Goal: Information Seeking & Learning: Learn about a topic

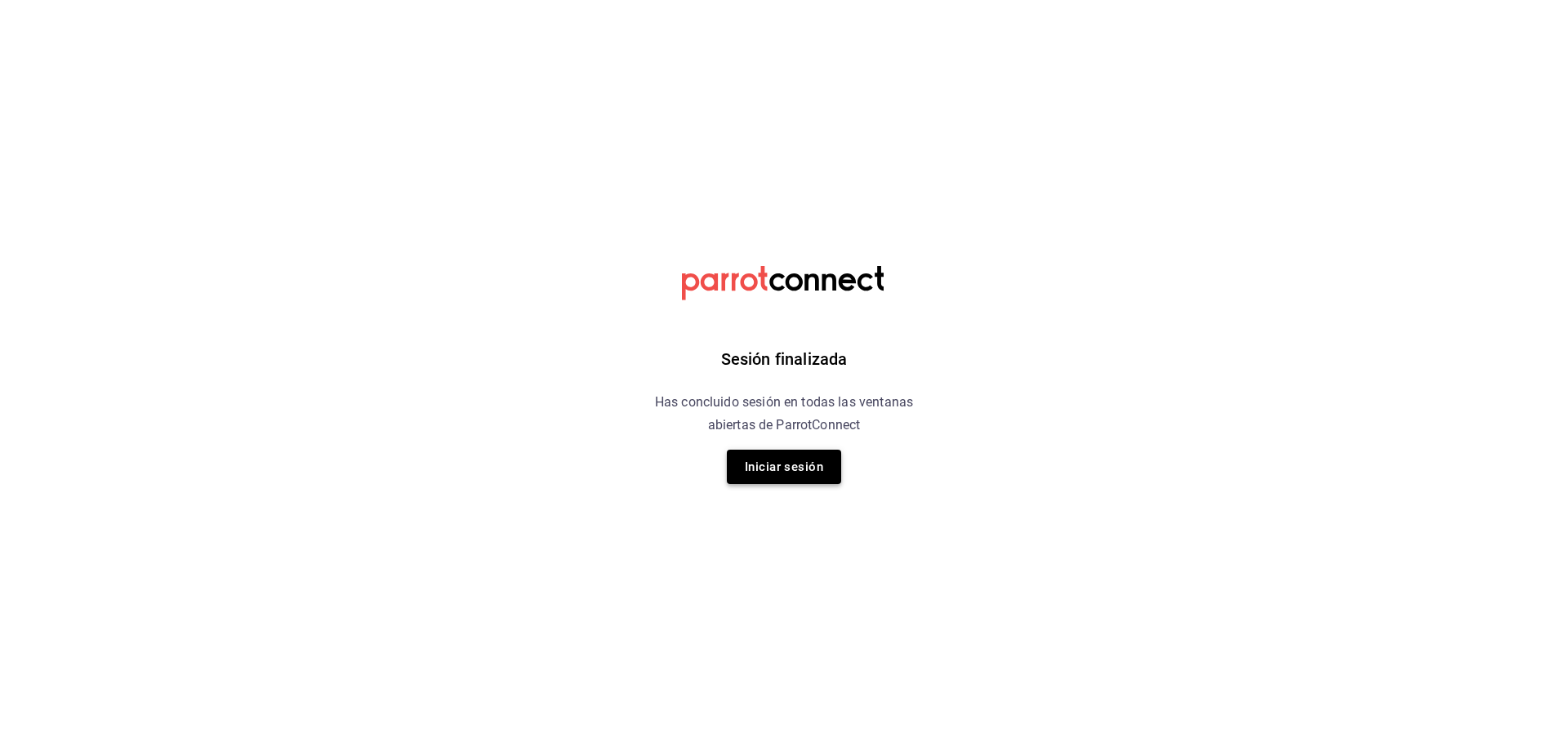
click at [816, 473] on button "Iniciar sesión" at bounding box center [784, 467] width 115 height 34
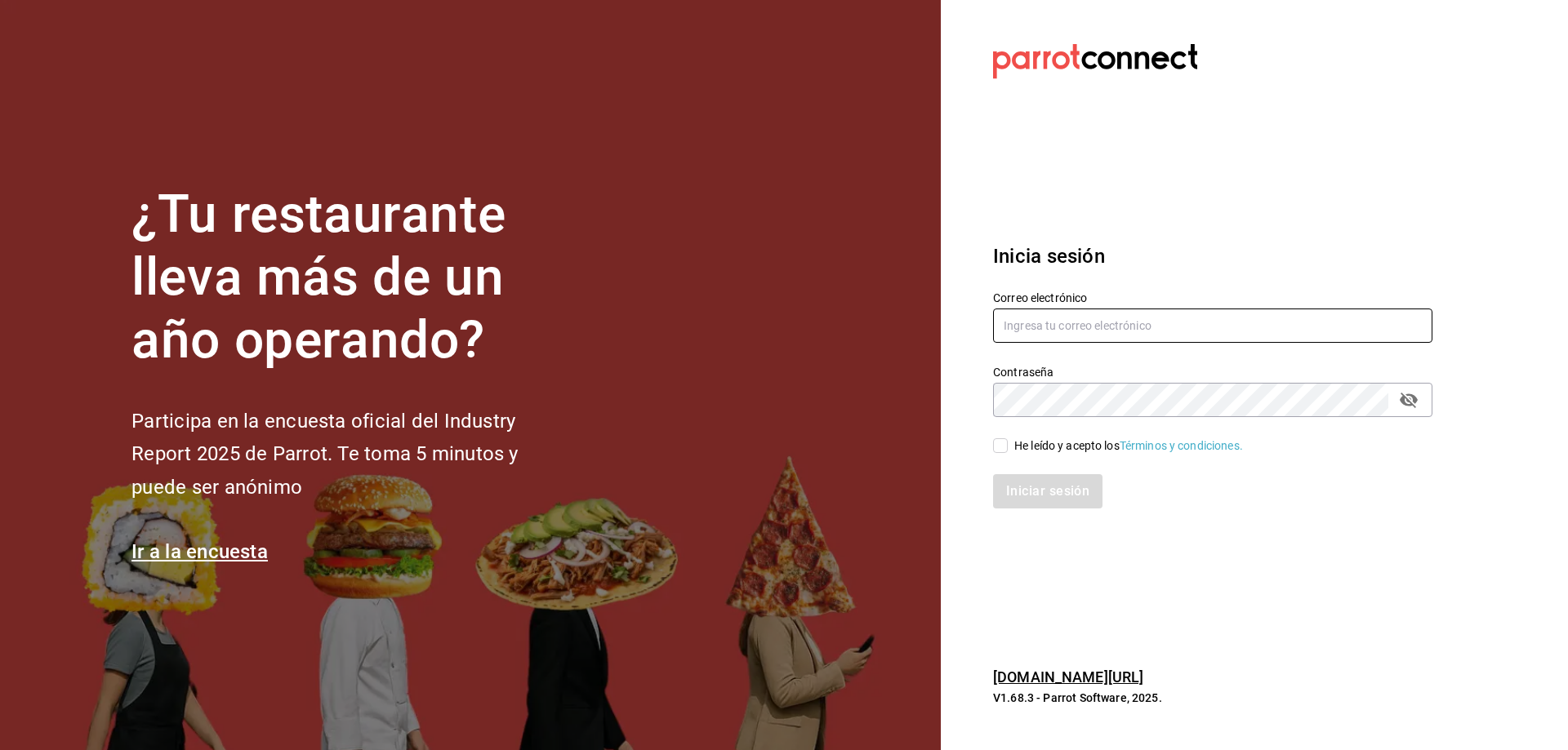
type input "ccarabaza@hotmail.com"
click at [989, 453] on div "He leído y acepto los Términos y condiciones." at bounding box center [1203, 436] width 459 height 38
click at [994, 450] on input "He leído y acepto los Términos y condiciones." at bounding box center [1000, 446] width 15 height 15
checkbox input "true"
click at [1026, 503] on button "Iniciar sesión" at bounding box center [1048, 491] width 111 height 34
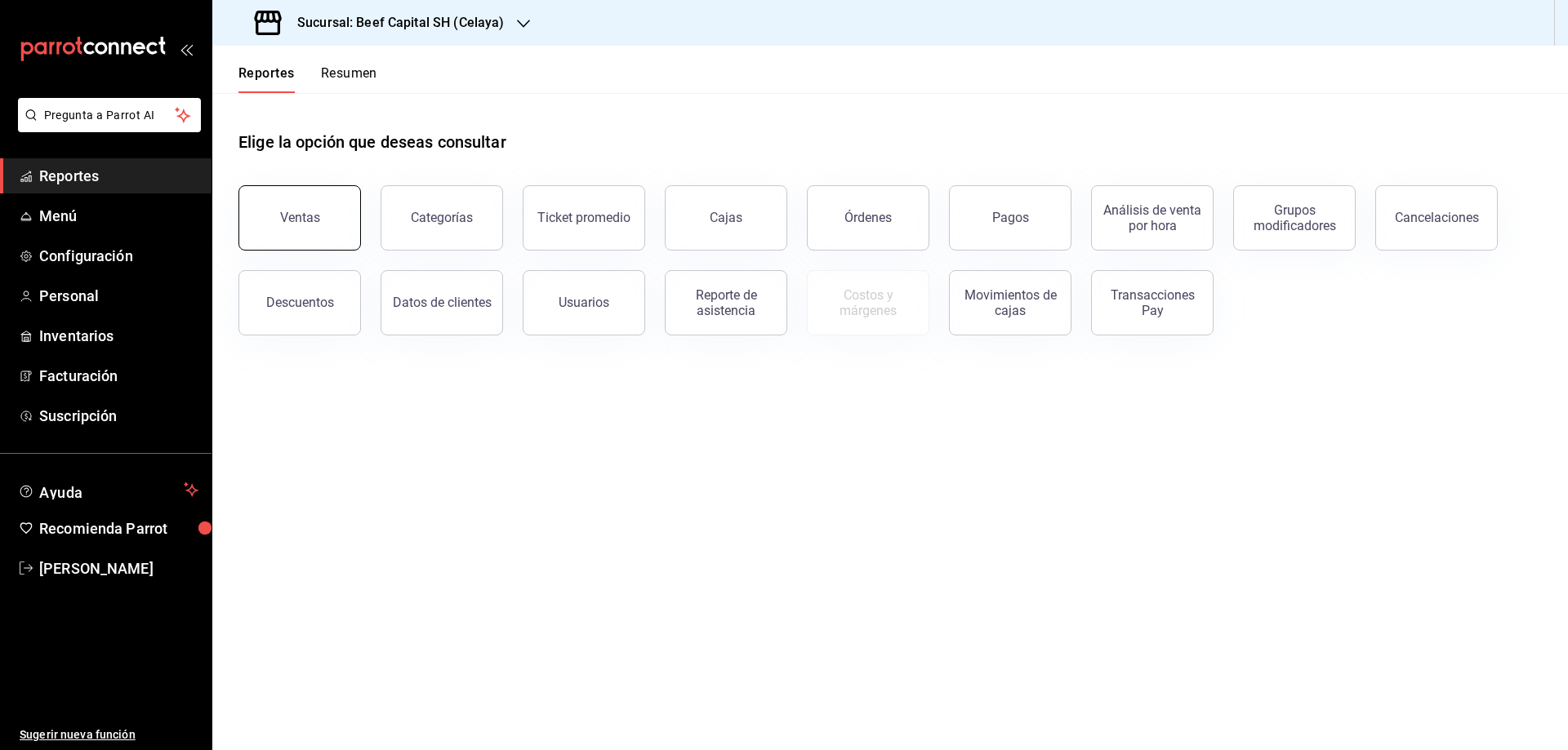
click at [282, 214] on div "Ventas" at bounding box center [299, 218] width 40 height 16
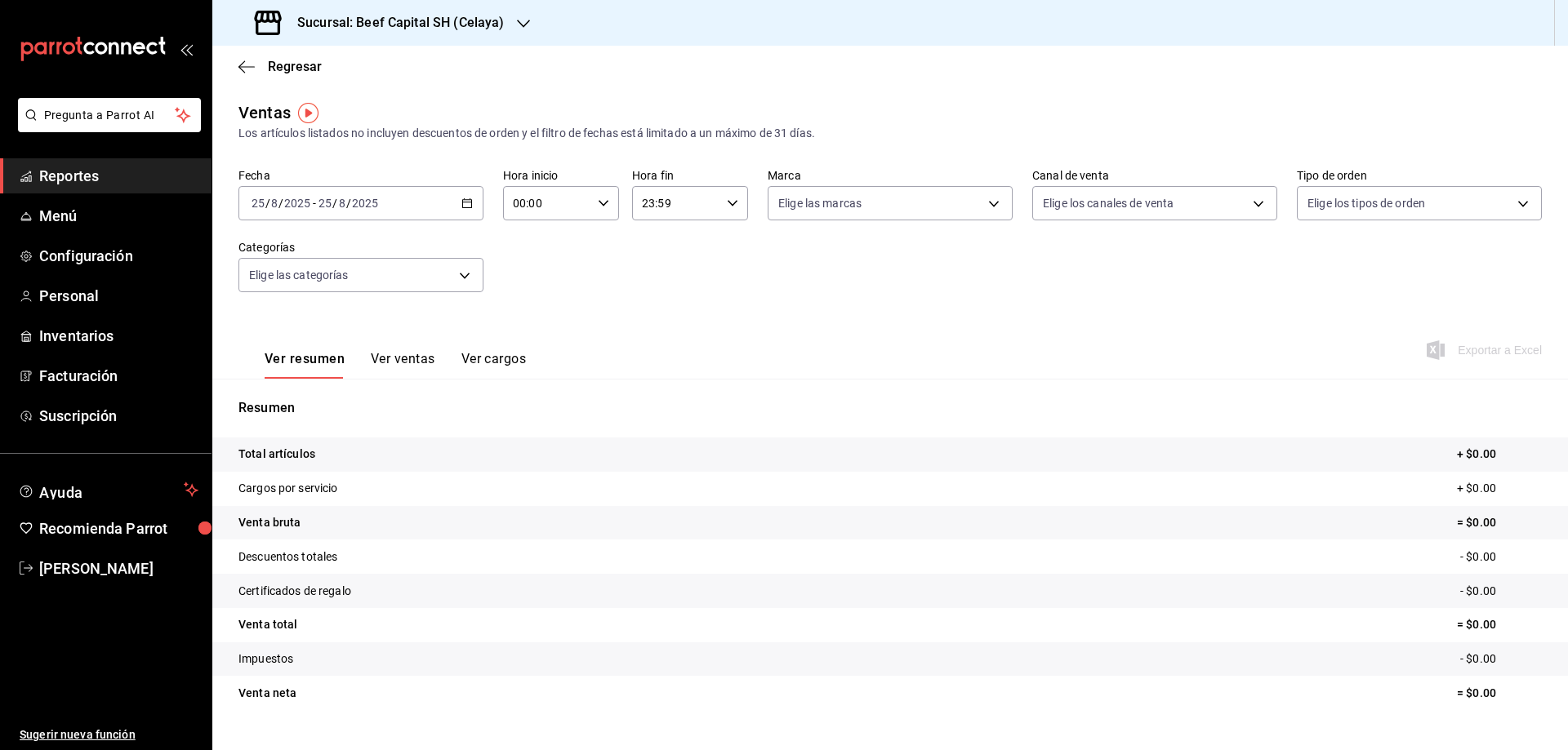
click at [445, 207] on div "[DATE] [DATE] - [DATE] [DATE]" at bounding box center [361, 203] width 245 height 34
click at [303, 394] on span "Rango de fechas" at bounding box center [315, 399] width 126 height 17
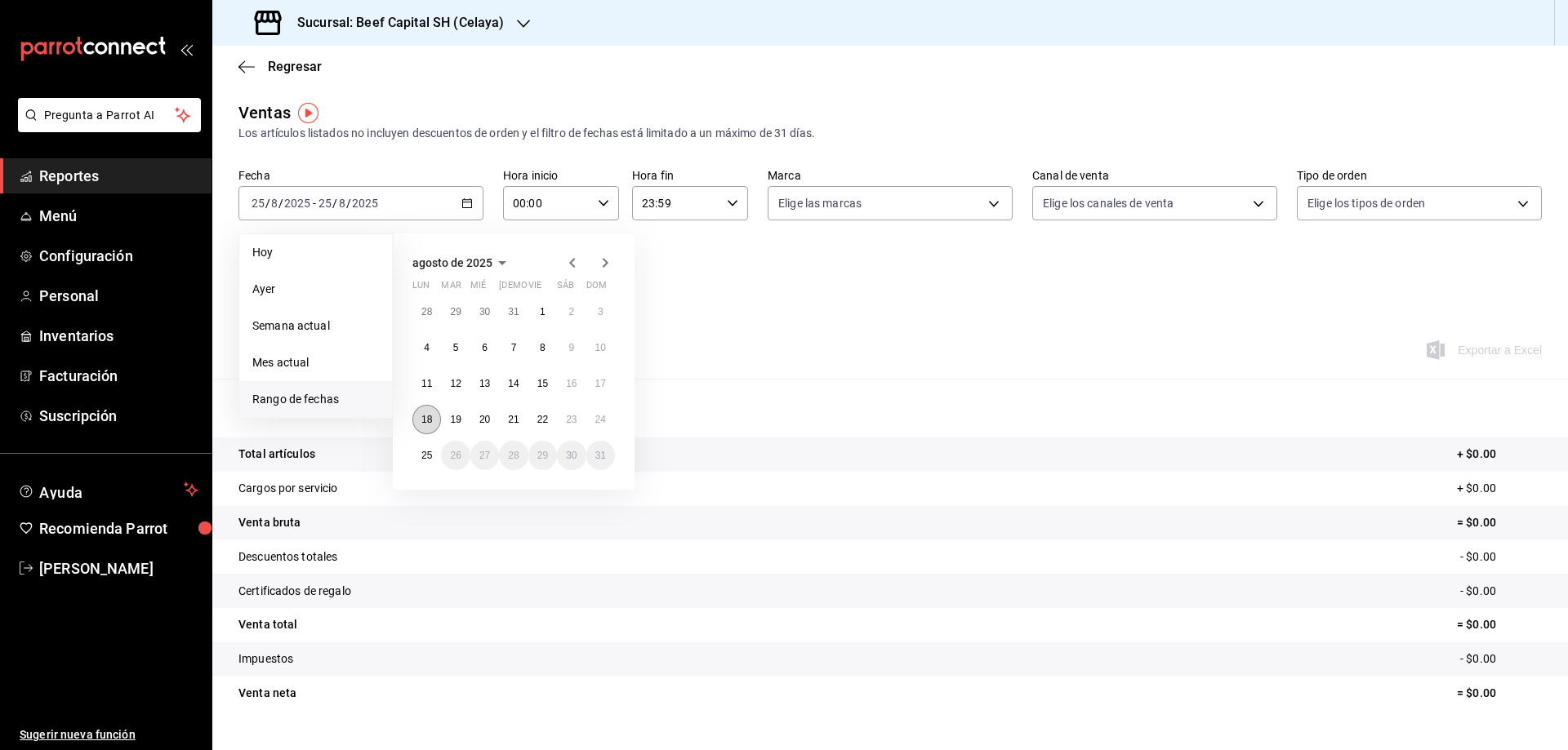
click at [421, 415] on button "18" at bounding box center [426, 419] width 28 height 29
click at [596, 424] on abbr "24" at bounding box center [601, 419] width 11 height 11
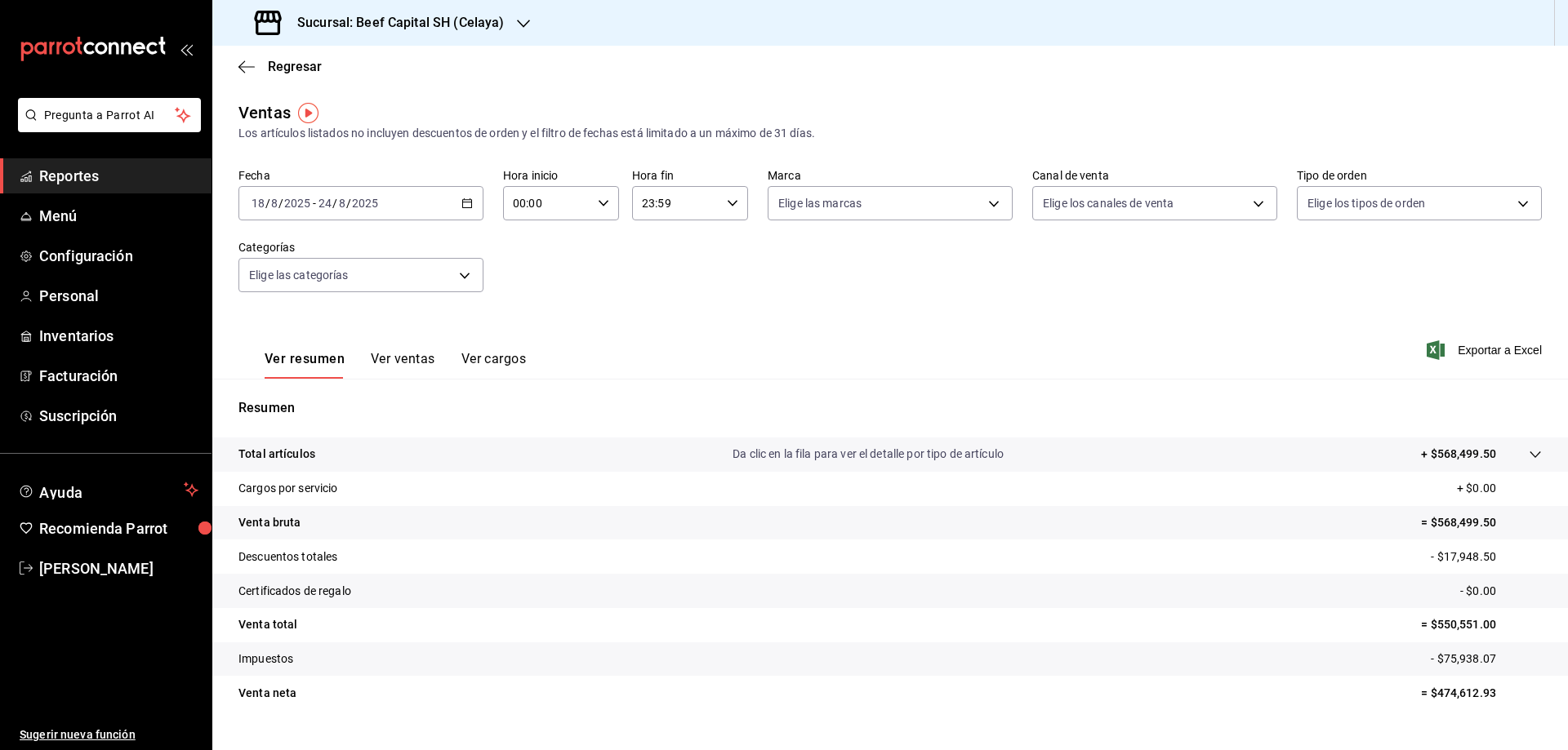
click at [409, 364] on button "Ver ventas" at bounding box center [402, 364] width 64 height 27
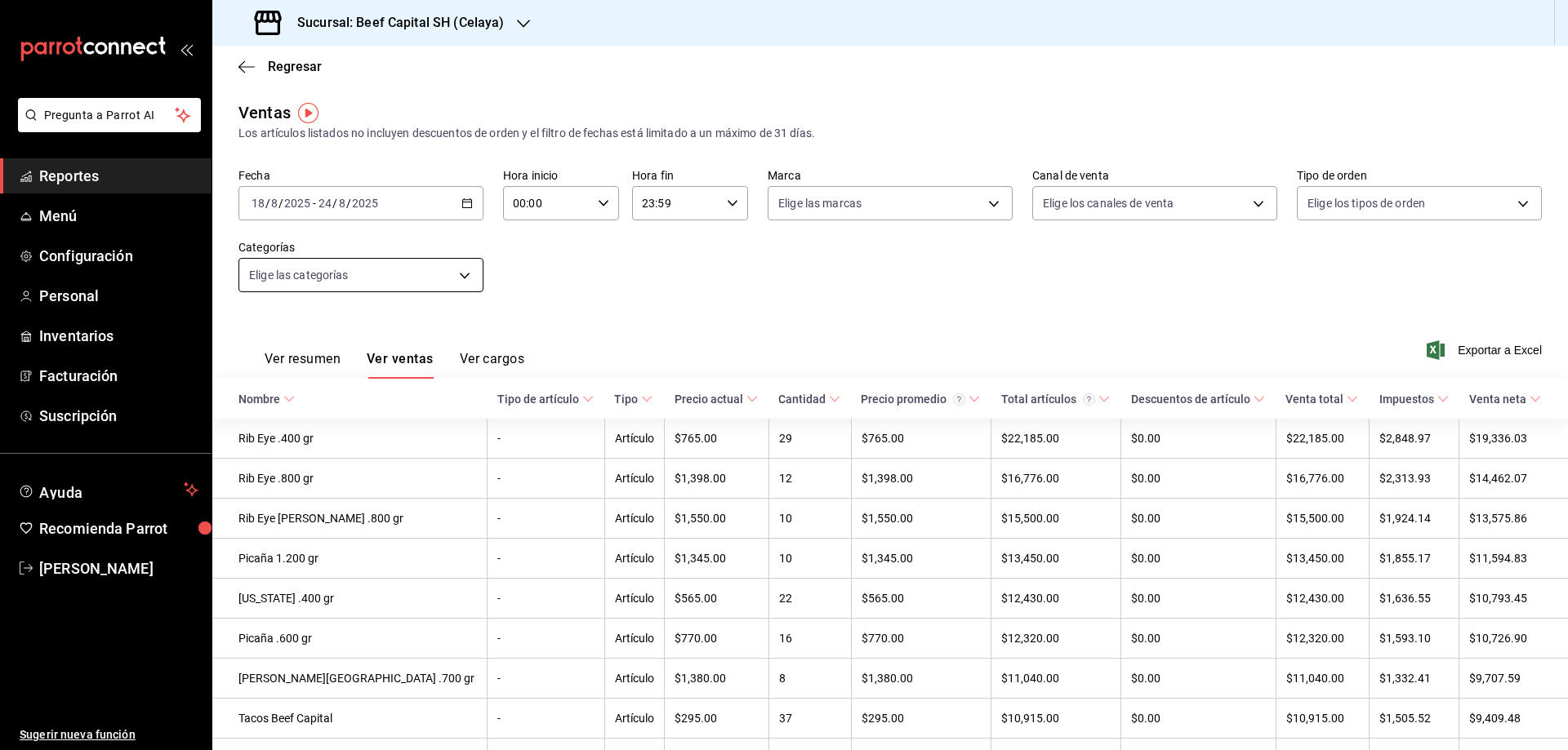
click at [464, 279] on body "Pregunta a Parrot AI Reportes Menú Configuración Personal Inventarios Facturaci…" at bounding box center [784, 375] width 1568 height 750
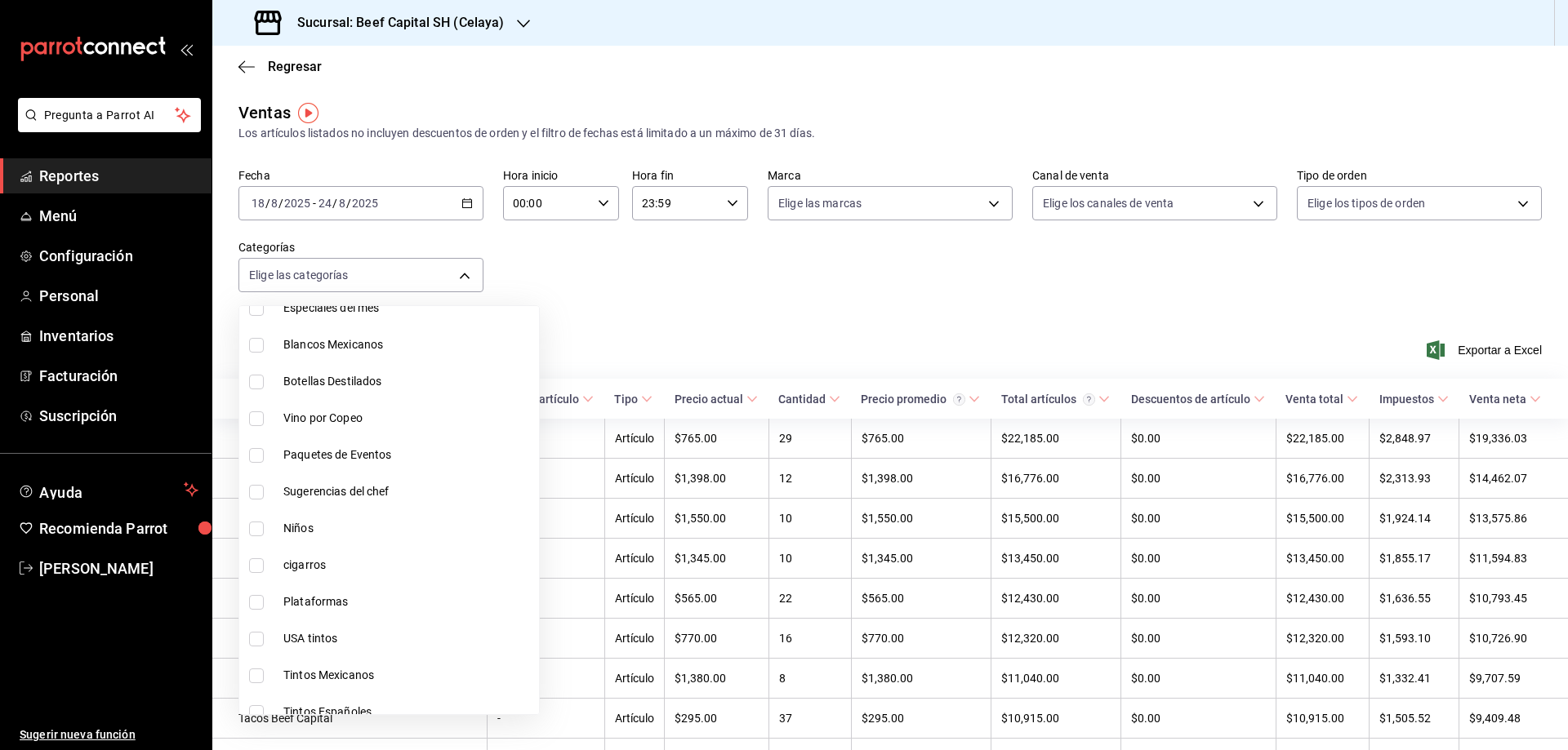
scroll to position [115, 0]
click at [393, 375] on span "Botellas Destilados" at bounding box center [408, 377] width 249 height 17
type input "b1aff85c-33f8-41d6-9d6d-0d690ab08e76"
checkbox input "true"
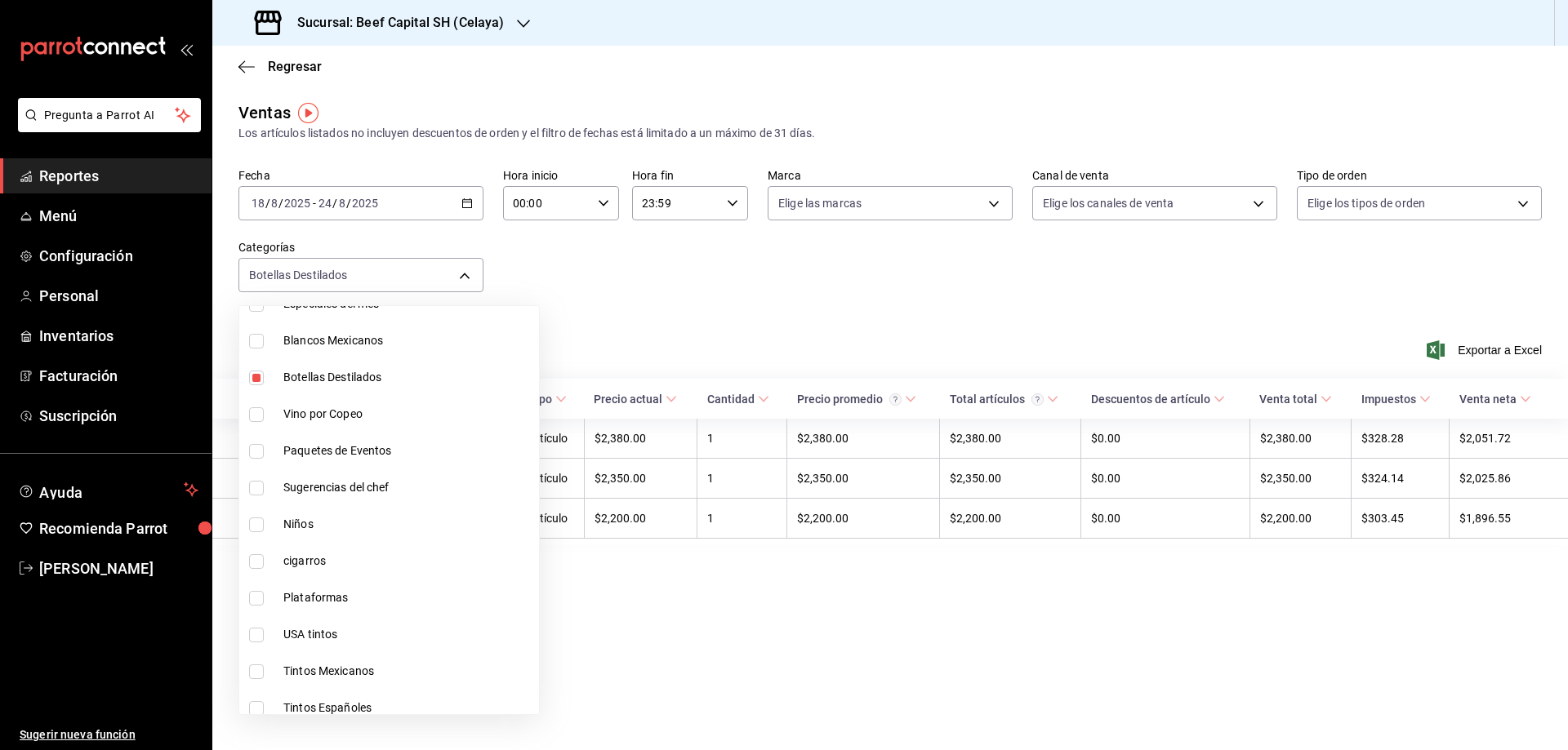
click at [814, 591] on div at bounding box center [784, 375] width 1568 height 750
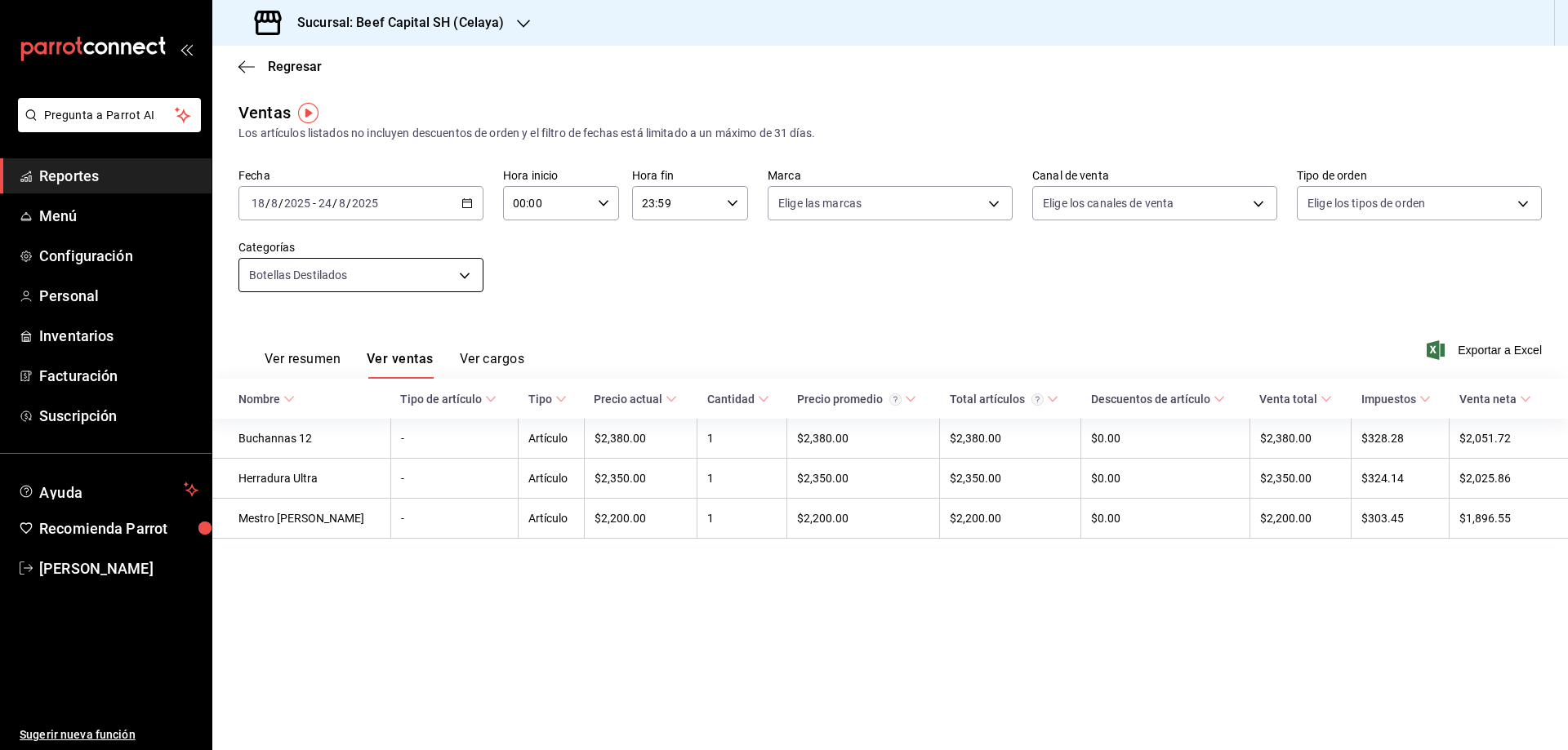
click at [458, 279] on body "Pregunta a Parrot AI Reportes Menú Configuración Personal Inventarios Facturaci…" at bounding box center [784, 375] width 1568 height 750
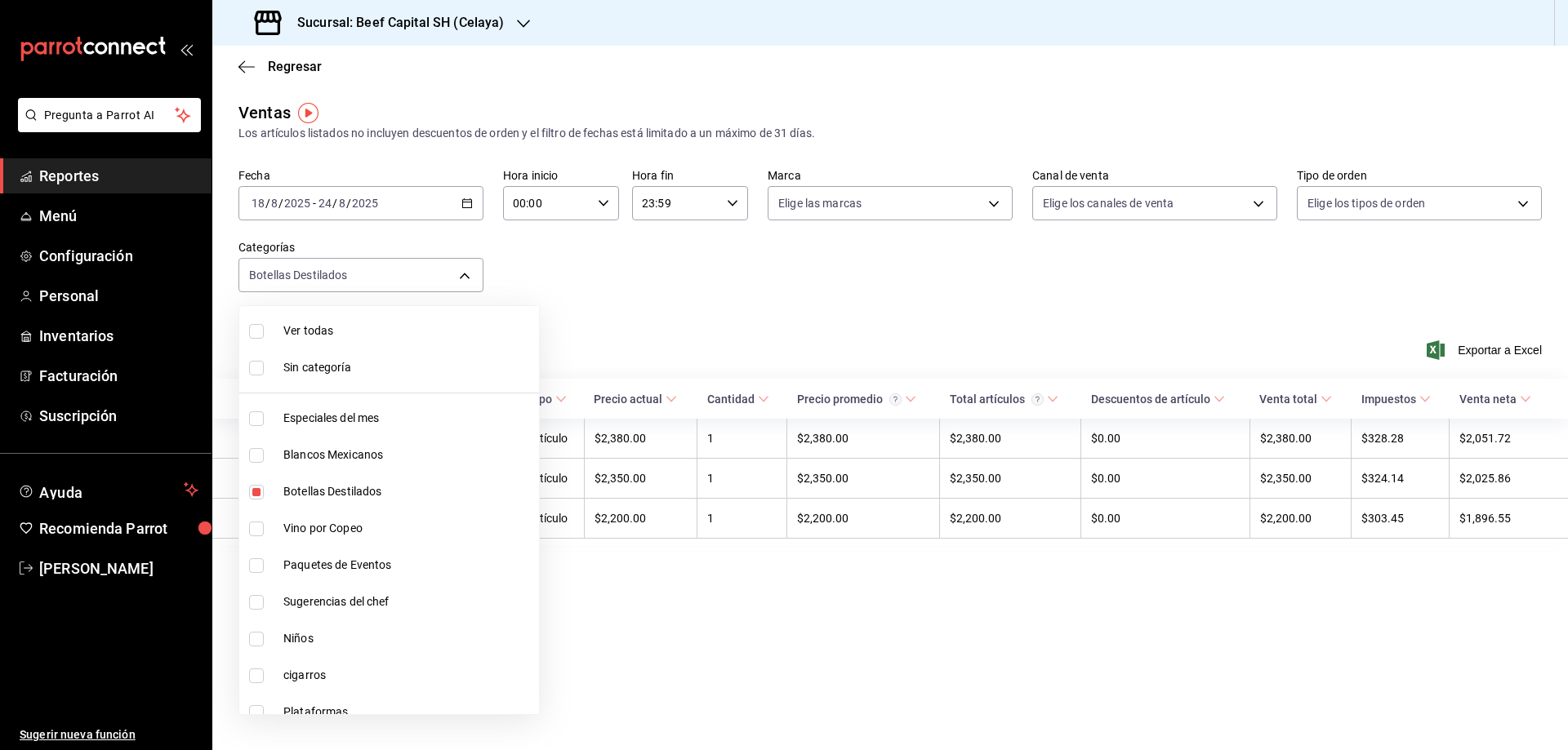
click at [254, 496] on input "checkbox" at bounding box center [256, 492] width 15 height 15
checkbox input "false"
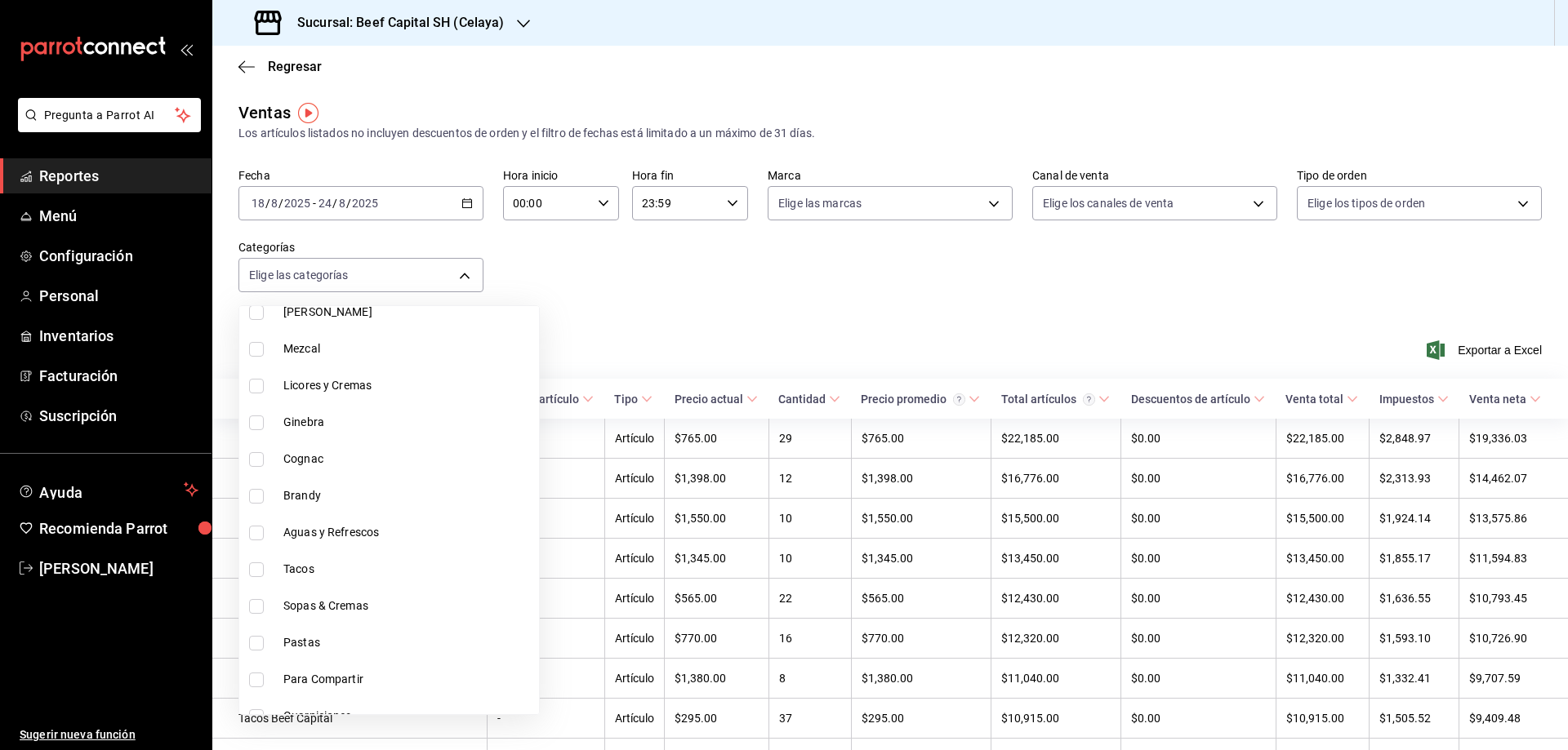
scroll to position [1180, 0]
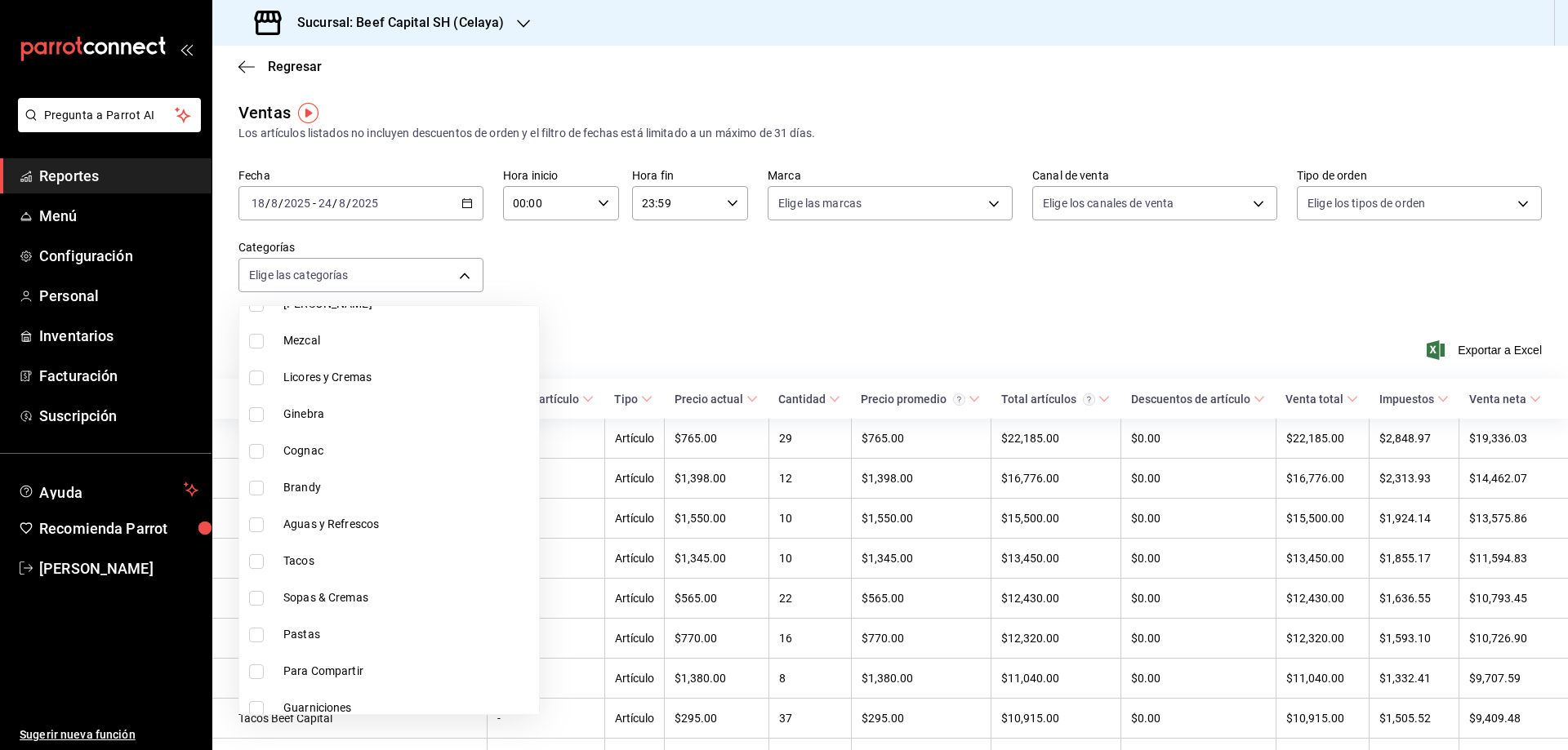
click at [326, 481] on span "Brandy" at bounding box center [408, 487] width 249 height 17
type input "018f03ae-5c66-49d0-a3e7-fa11417c804c"
checkbox input "true"
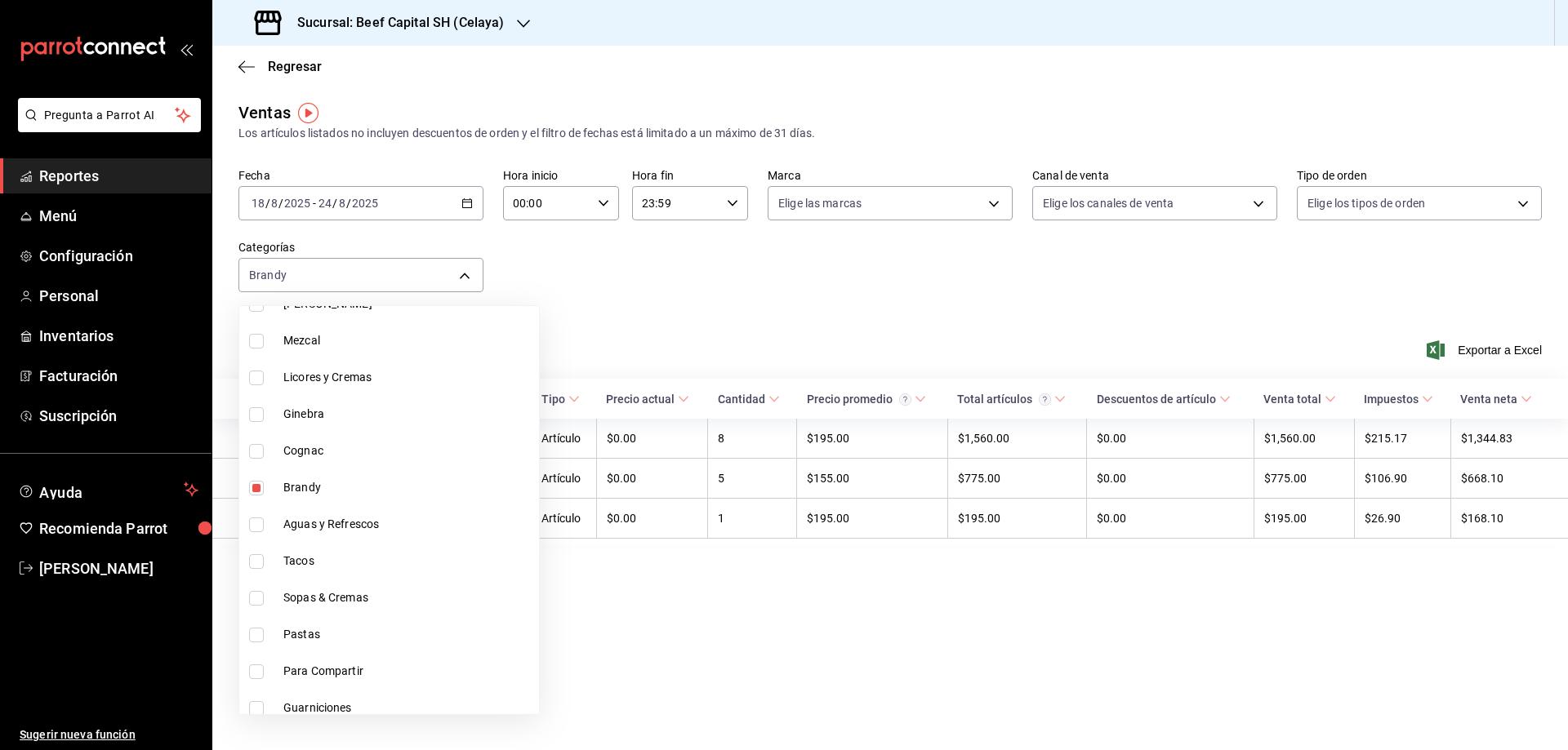
click at [685, 611] on div at bounding box center [784, 375] width 1568 height 750
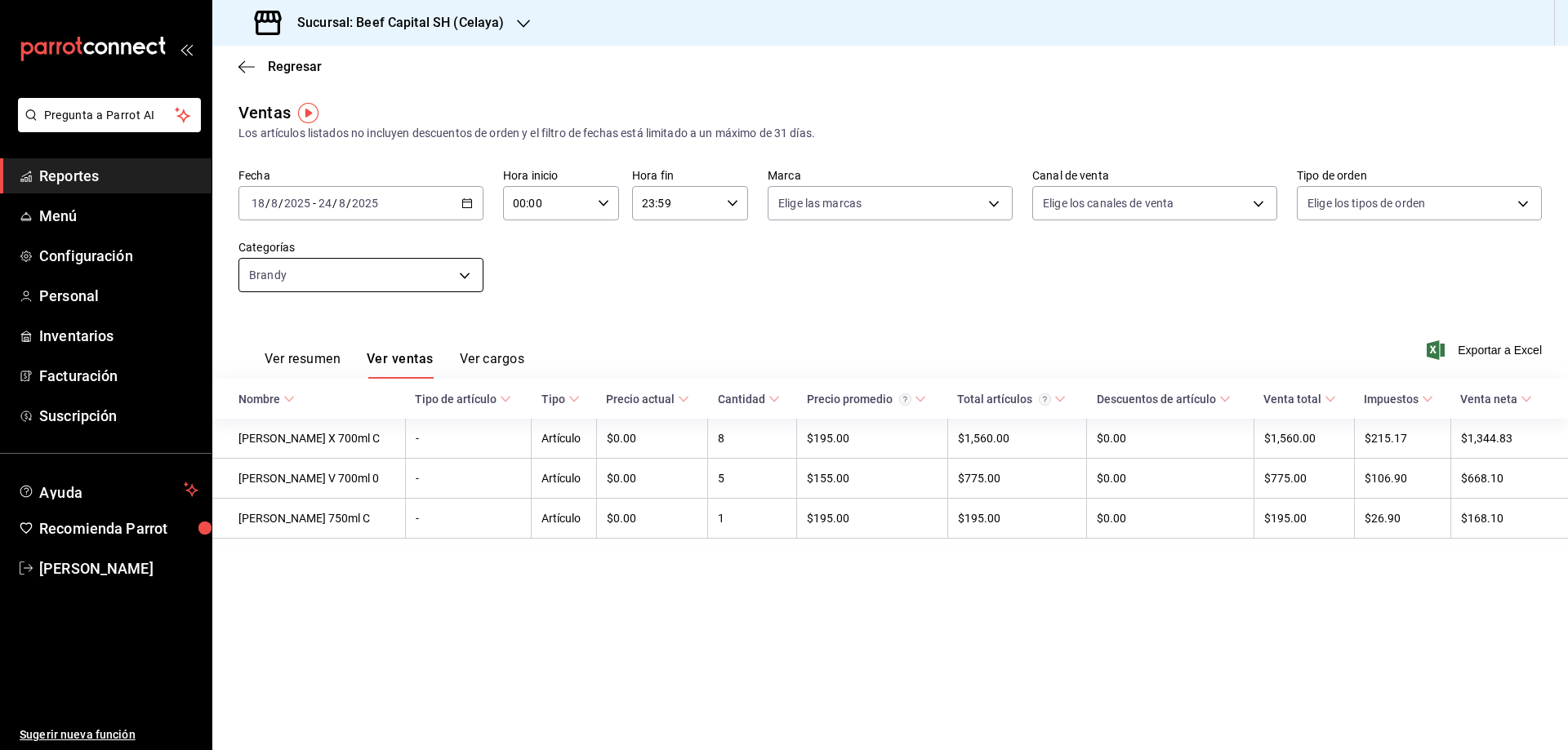
click at [469, 279] on body "Pregunta a Parrot AI Reportes Menú Configuración Personal Inventarios Facturaci…" at bounding box center [784, 375] width 1568 height 750
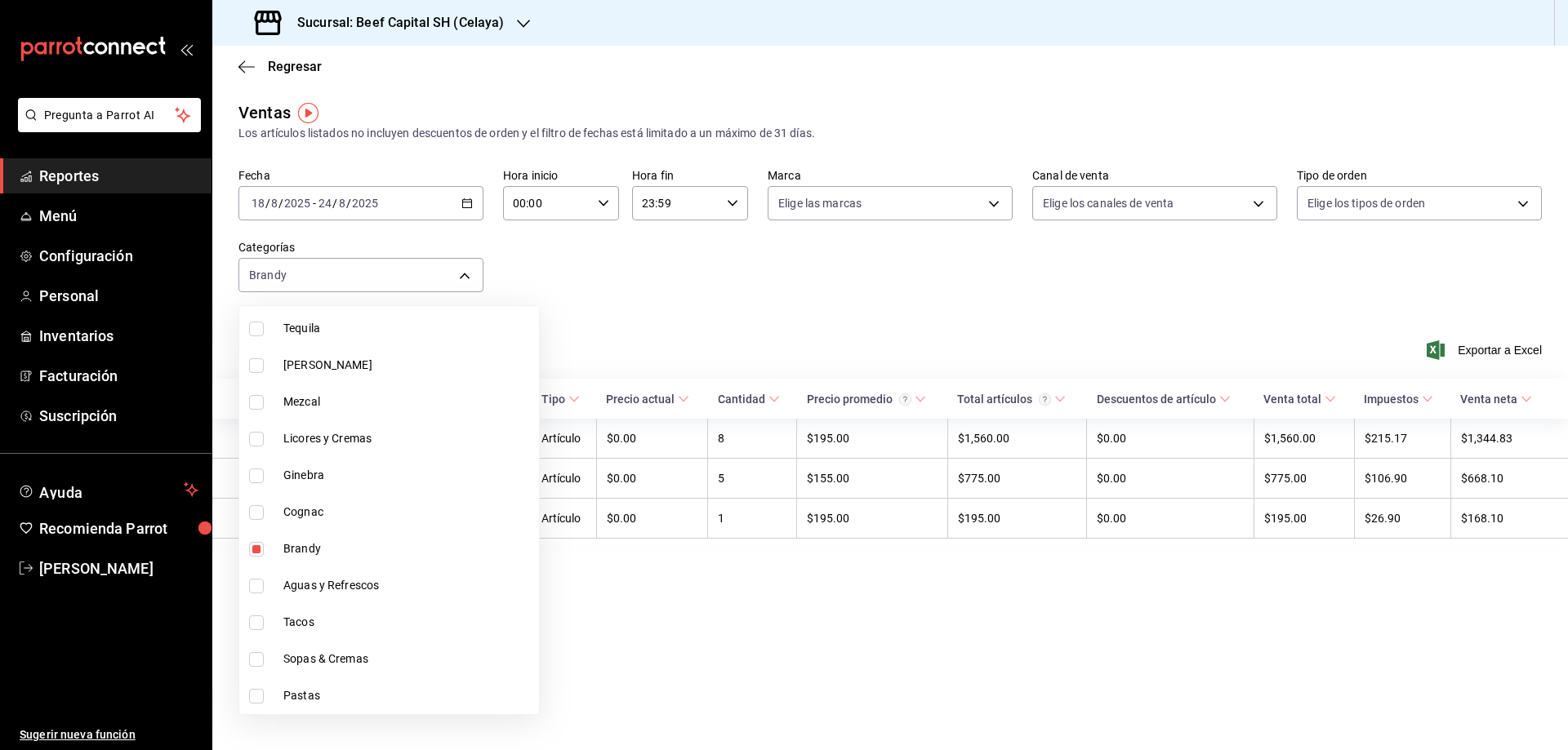
scroll to position [1155, 0]
click at [259, 508] on input "checkbox" at bounding box center [256, 513] width 15 height 15
checkbox input "false"
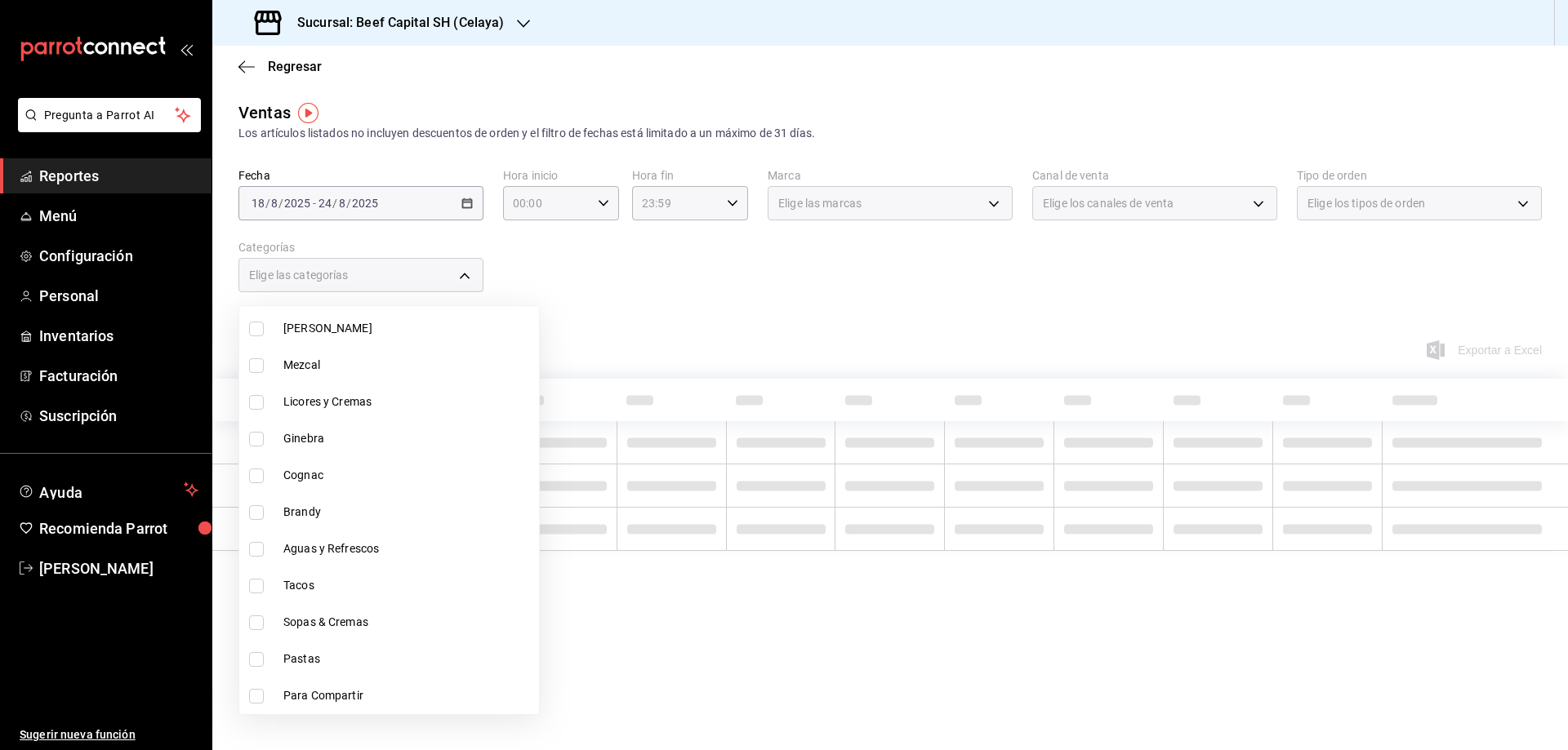
click at [259, 478] on input "checkbox" at bounding box center [256, 476] width 15 height 15
checkbox input "true"
type input "acc84b51-c2a9-43af-8182-9b95b86aca94"
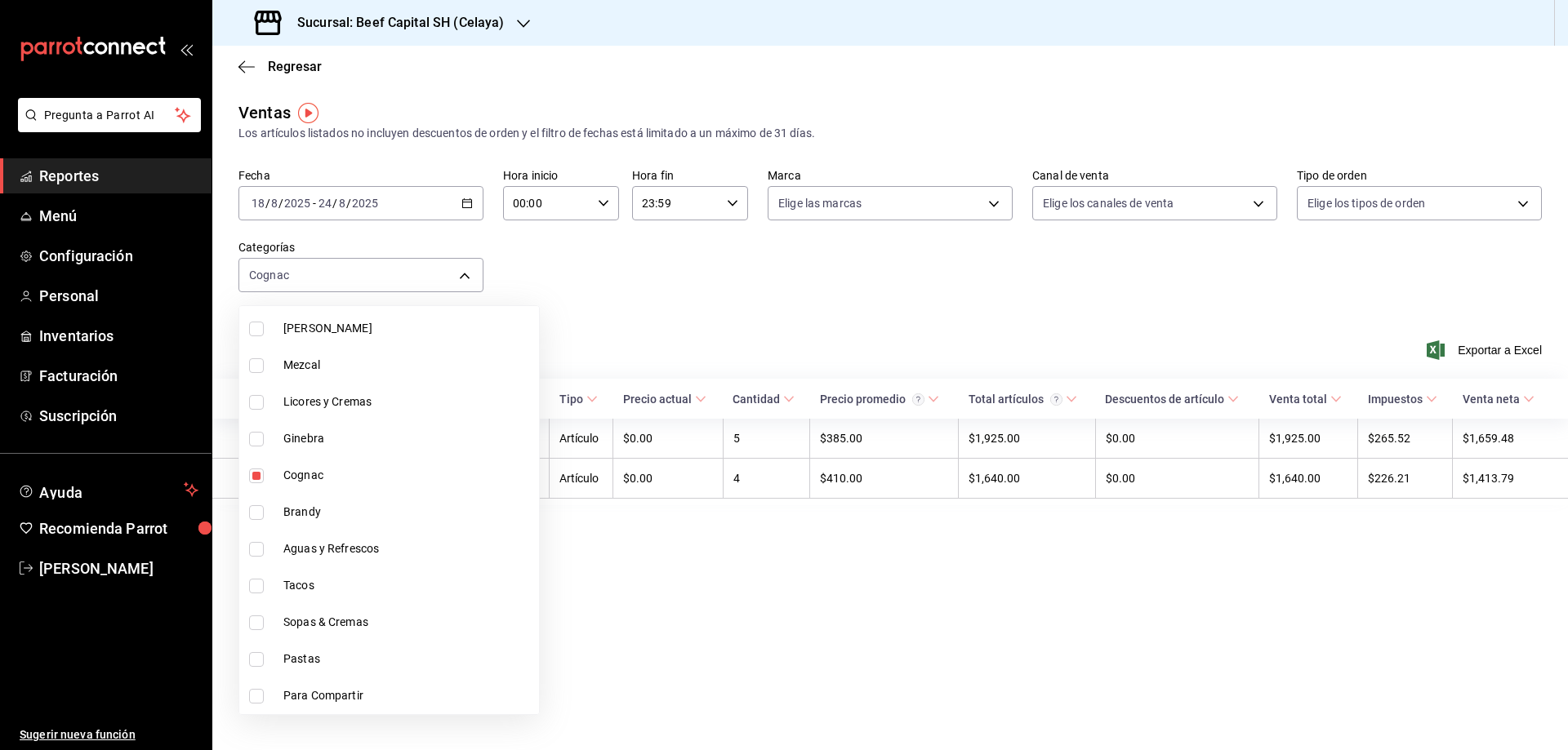
click at [749, 585] on div at bounding box center [784, 375] width 1568 height 750
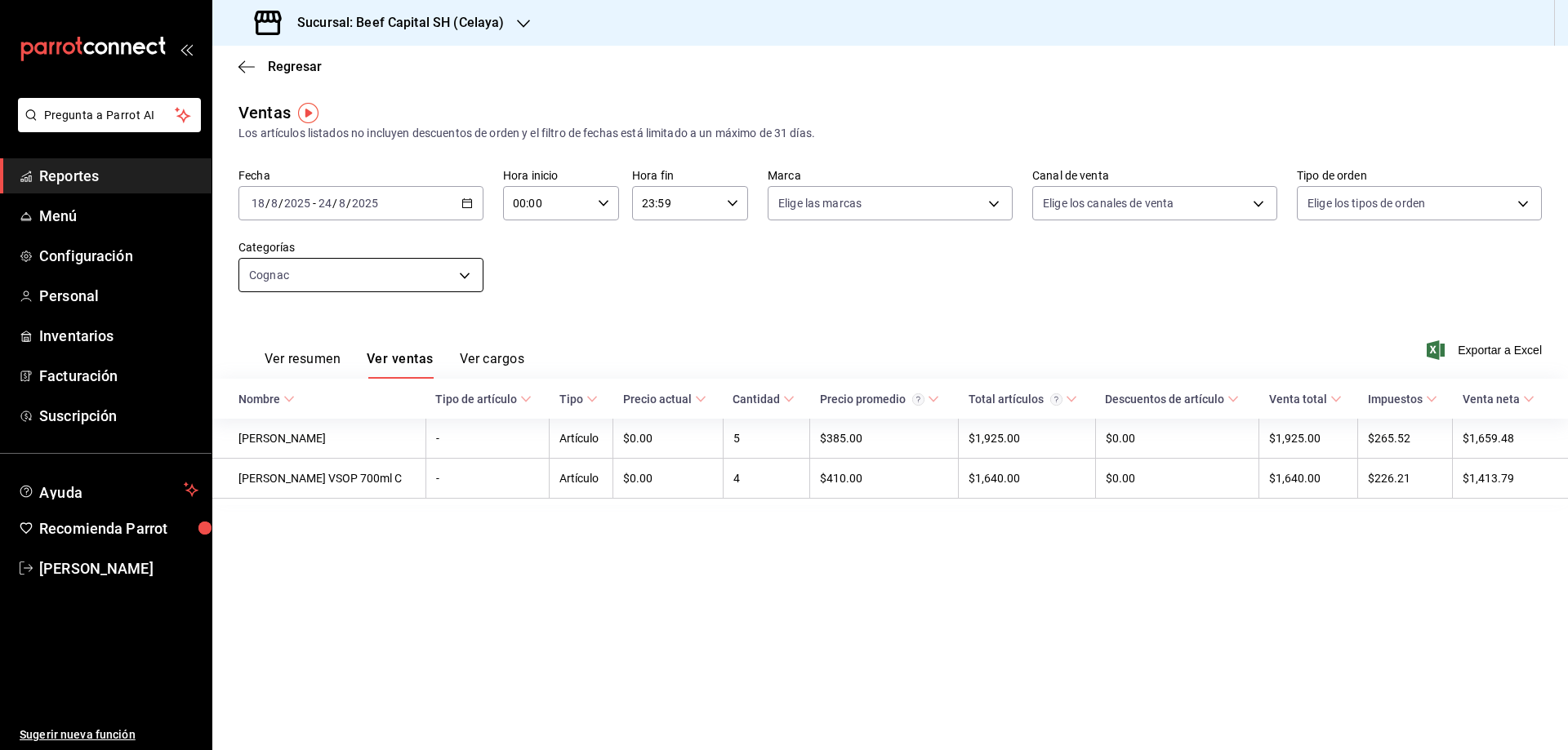
click at [456, 279] on body "Pregunta a Parrot AI Reportes Menú Configuración Personal Inventarios Facturaci…" at bounding box center [784, 375] width 1568 height 750
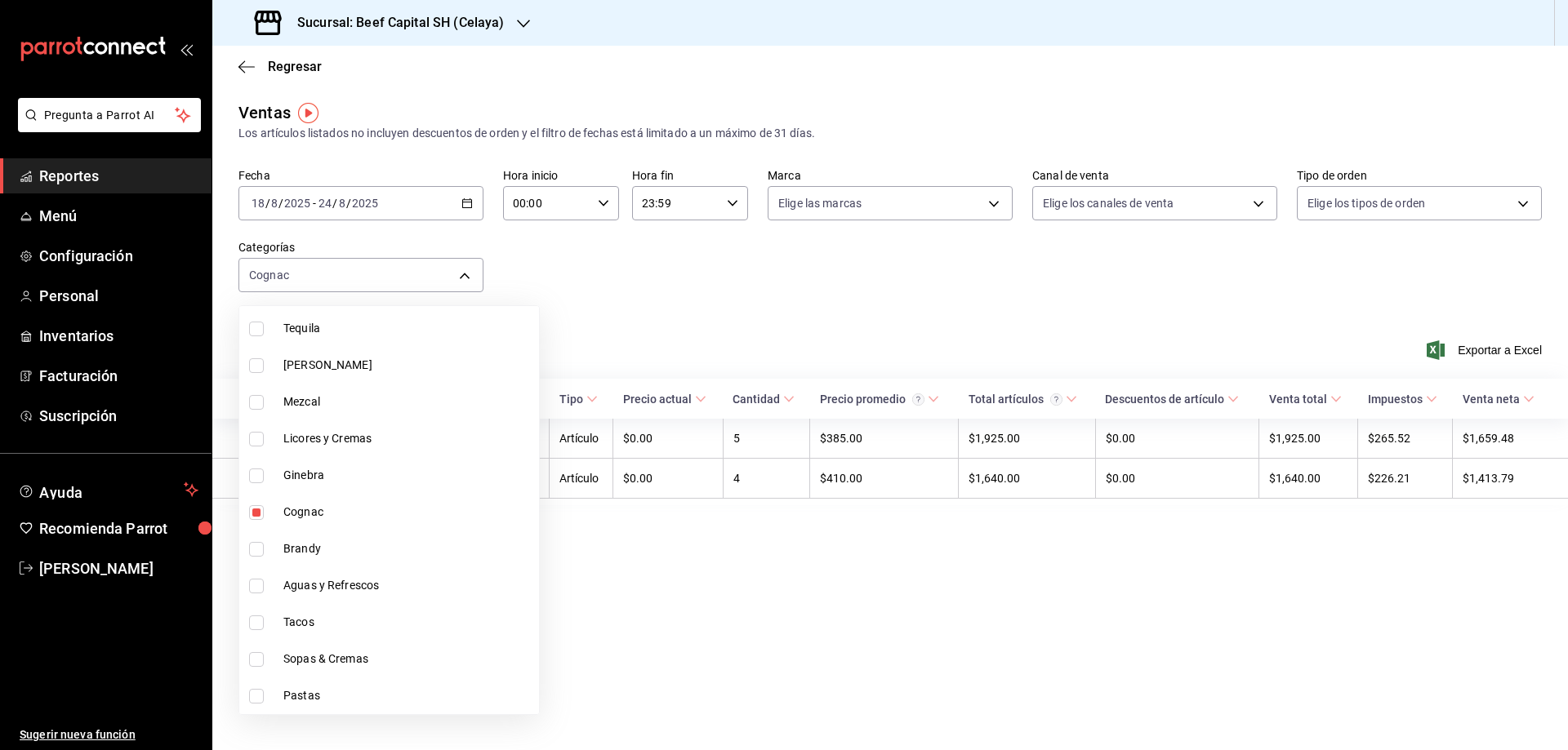
scroll to position [1135, 0]
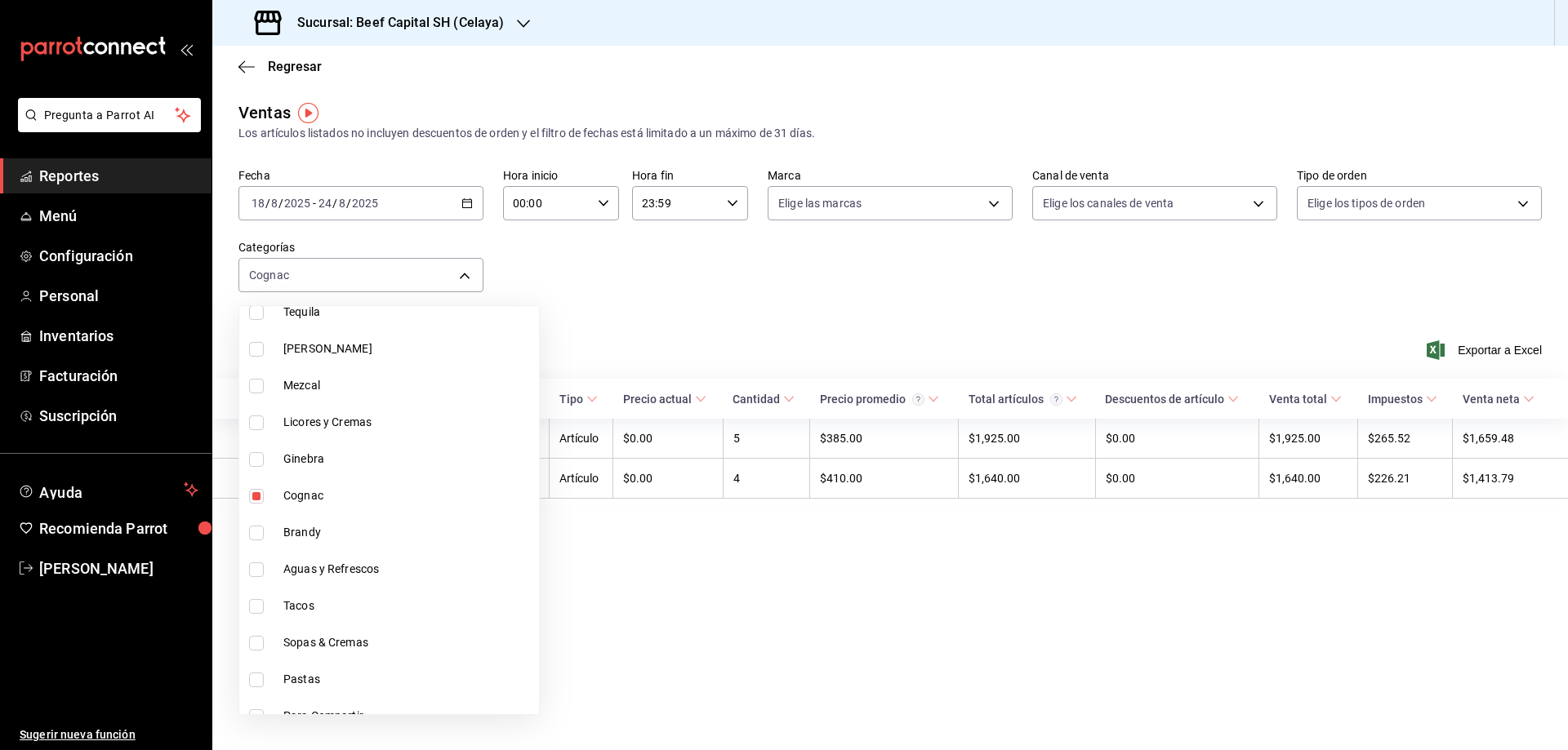
click at [257, 502] on input "checkbox" at bounding box center [256, 496] width 15 height 15
checkbox input "false"
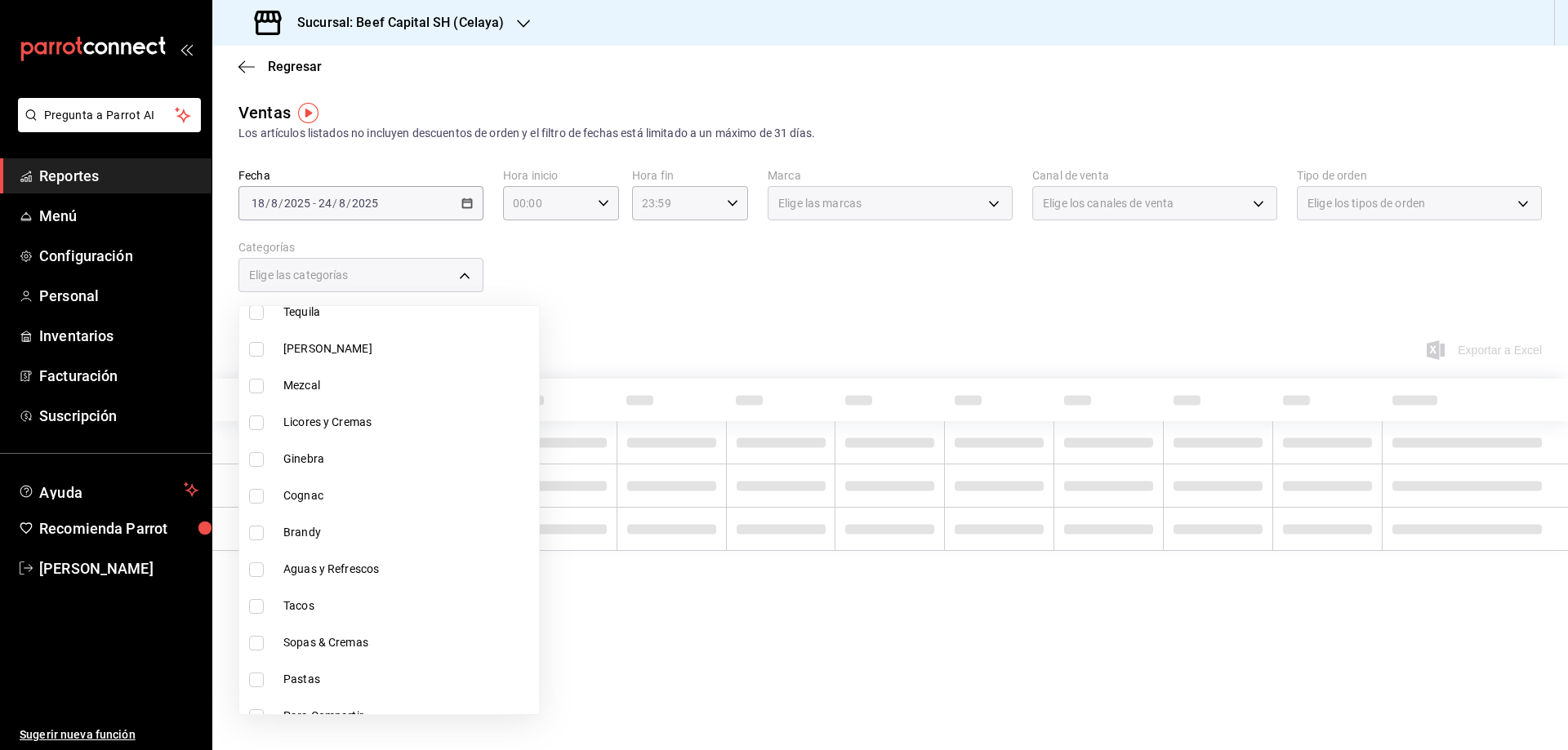
click at [256, 467] on li "Ginebra" at bounding box center [389, 460] width 300 height 37
type input "69bb30e0-d869-4a4d-b59d-da0ee8f723a4"
checkbox input "true"
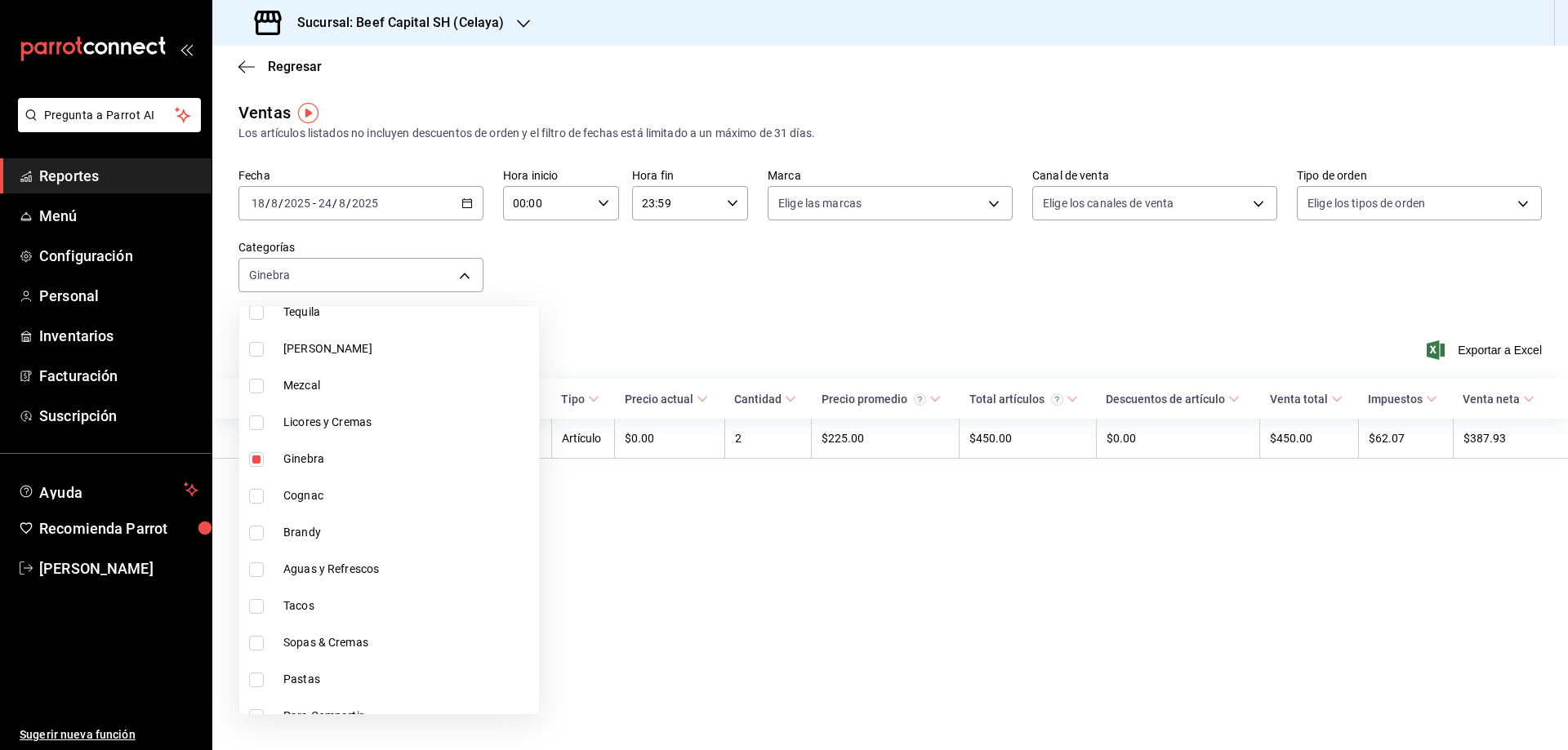
click at [781, 610] on div at bounding box center [784, 375] width 1568 height 750
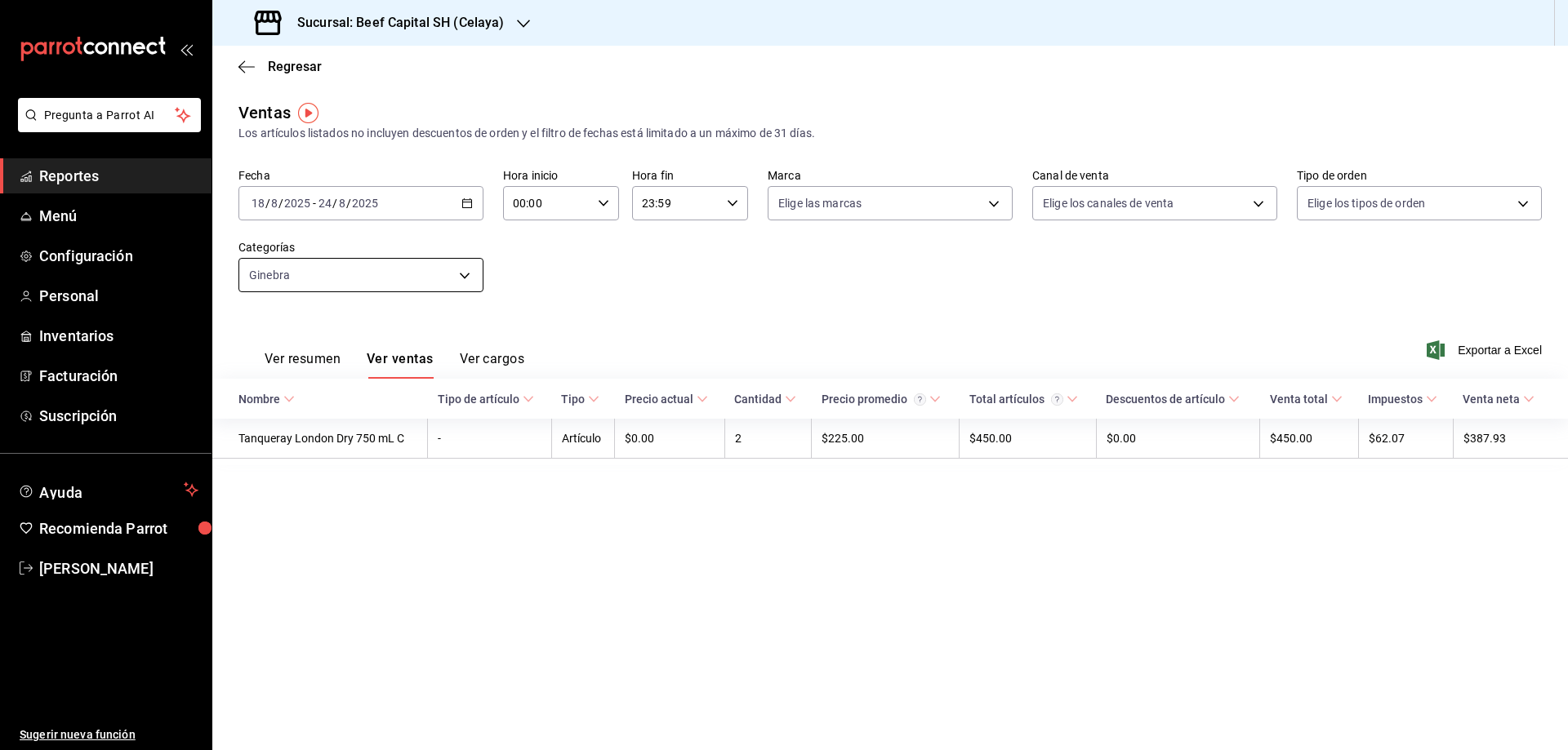
click at [461, 277] on body "Pregunta a Parrot AI Reportes Menú Configuración Personal Inventarios Facturaci…" at bounding box center [784, 375] width 1568 height 750
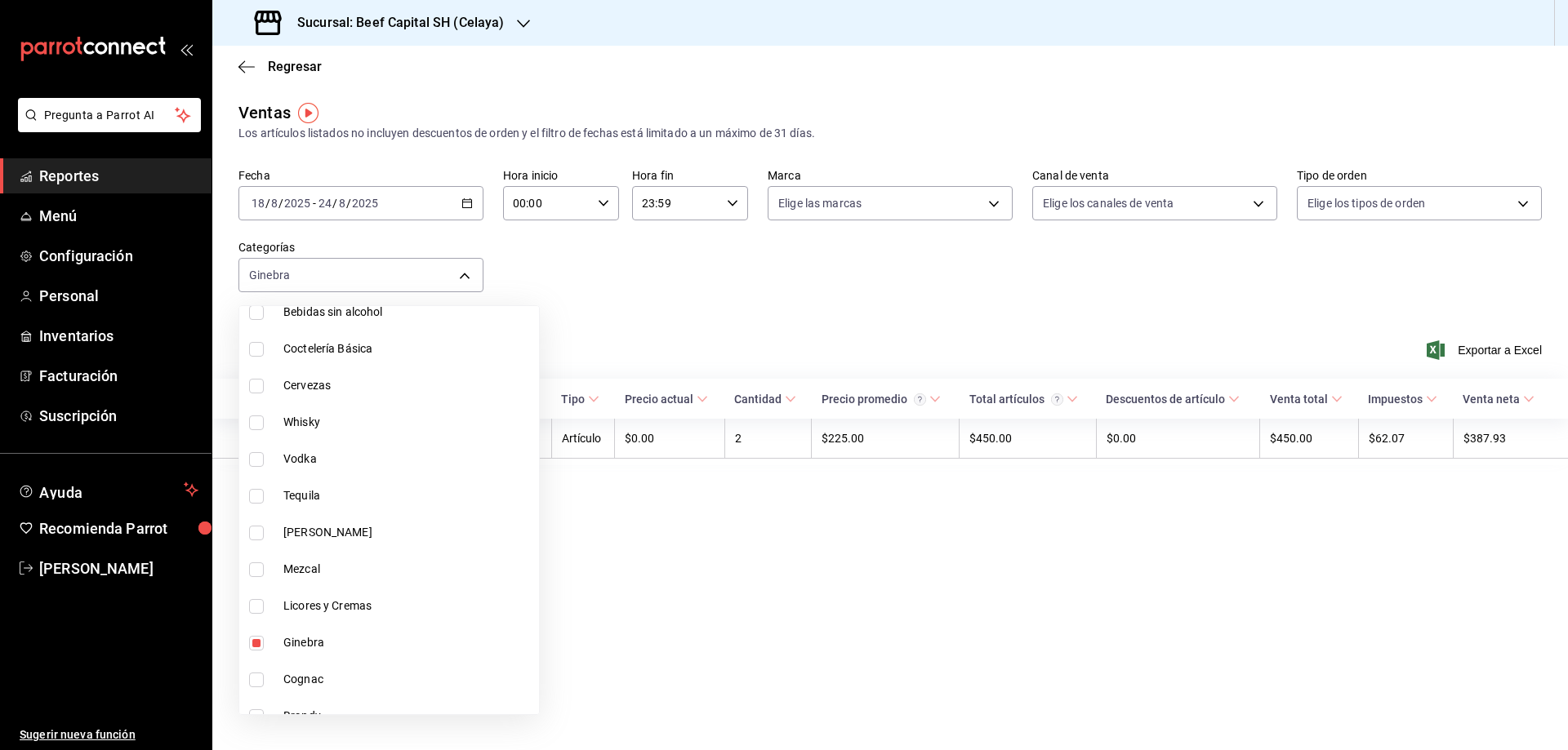
scroll to position [984, 0]
click at [256, 619] on li "Ginebra" at bounding box center [389, 611] width 300 height 37
checkbox input "false"
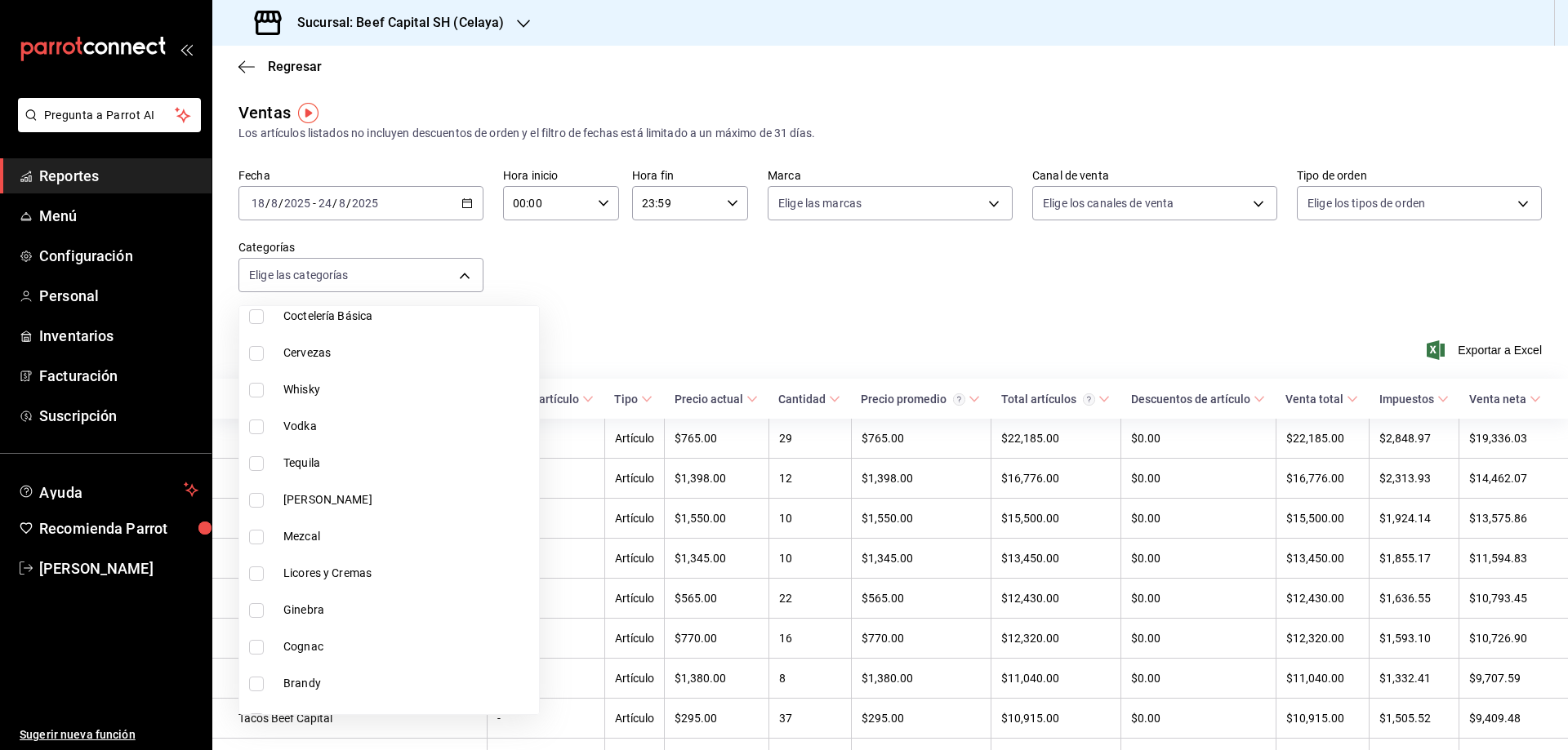
click at [256, 577] on input "checkbox" at bounding box center [256, 574] width 15 height 15
checkbox input "true"
type input "14d85251-71b3-4bc9-ab90-9d2b3e2b4cb0"
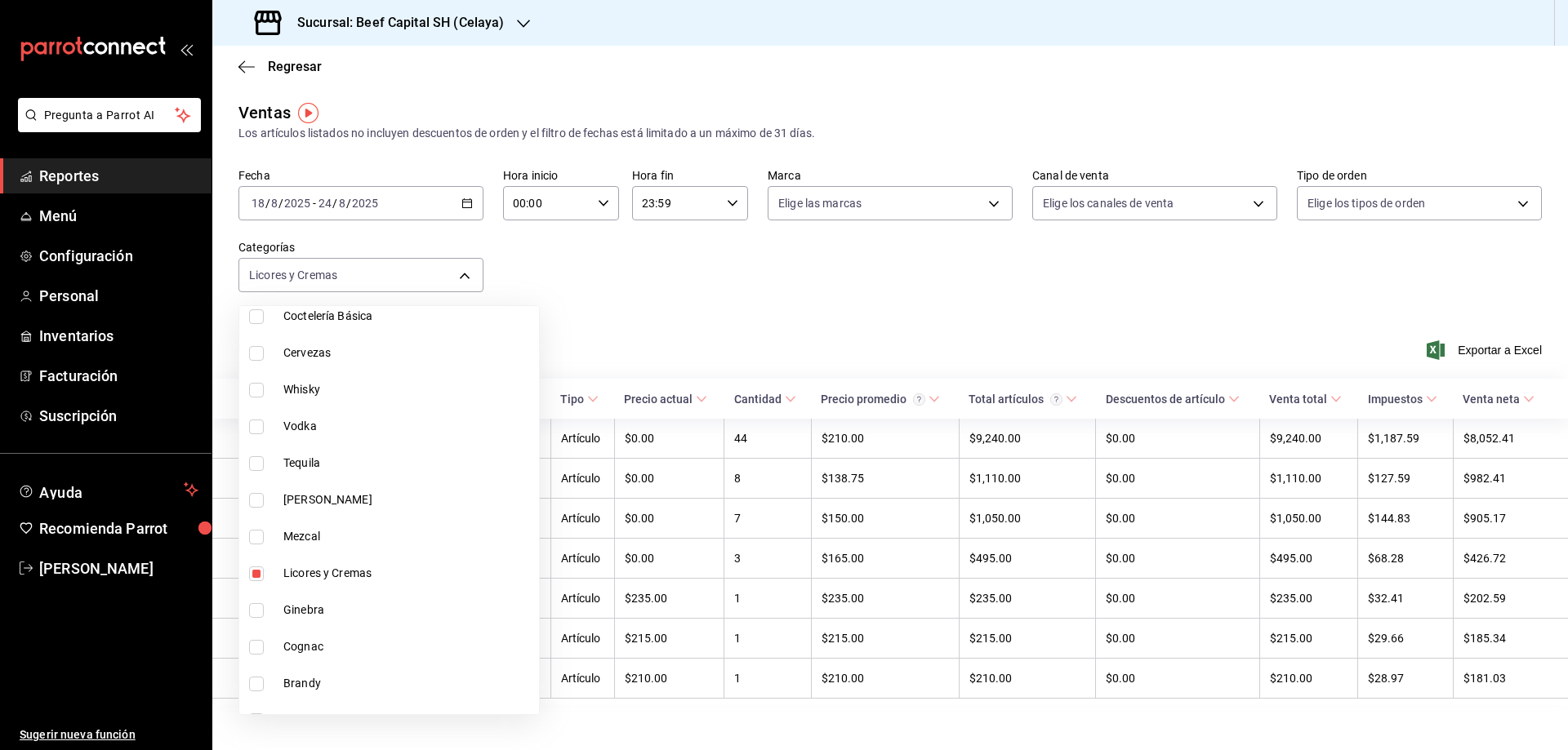
click at [687, 296] on div at bounding box center [784, 375] width 1568 height 750
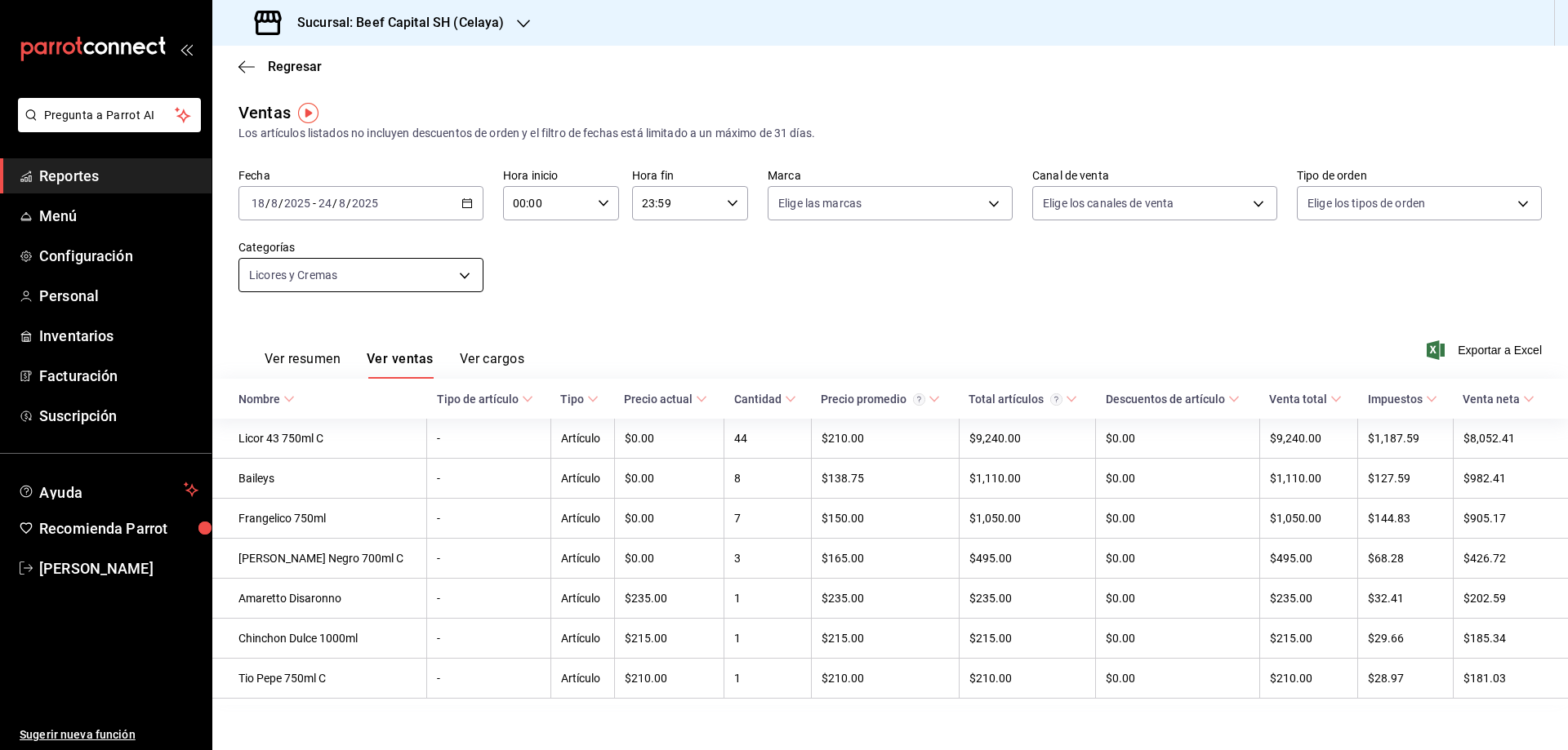
click at [464, 273] on body "Pregunta a Parrot AI Reportes Menú Configuración Personal Inventarios Facturaci…" at bounding box center [784, 375] width 1568 height 750
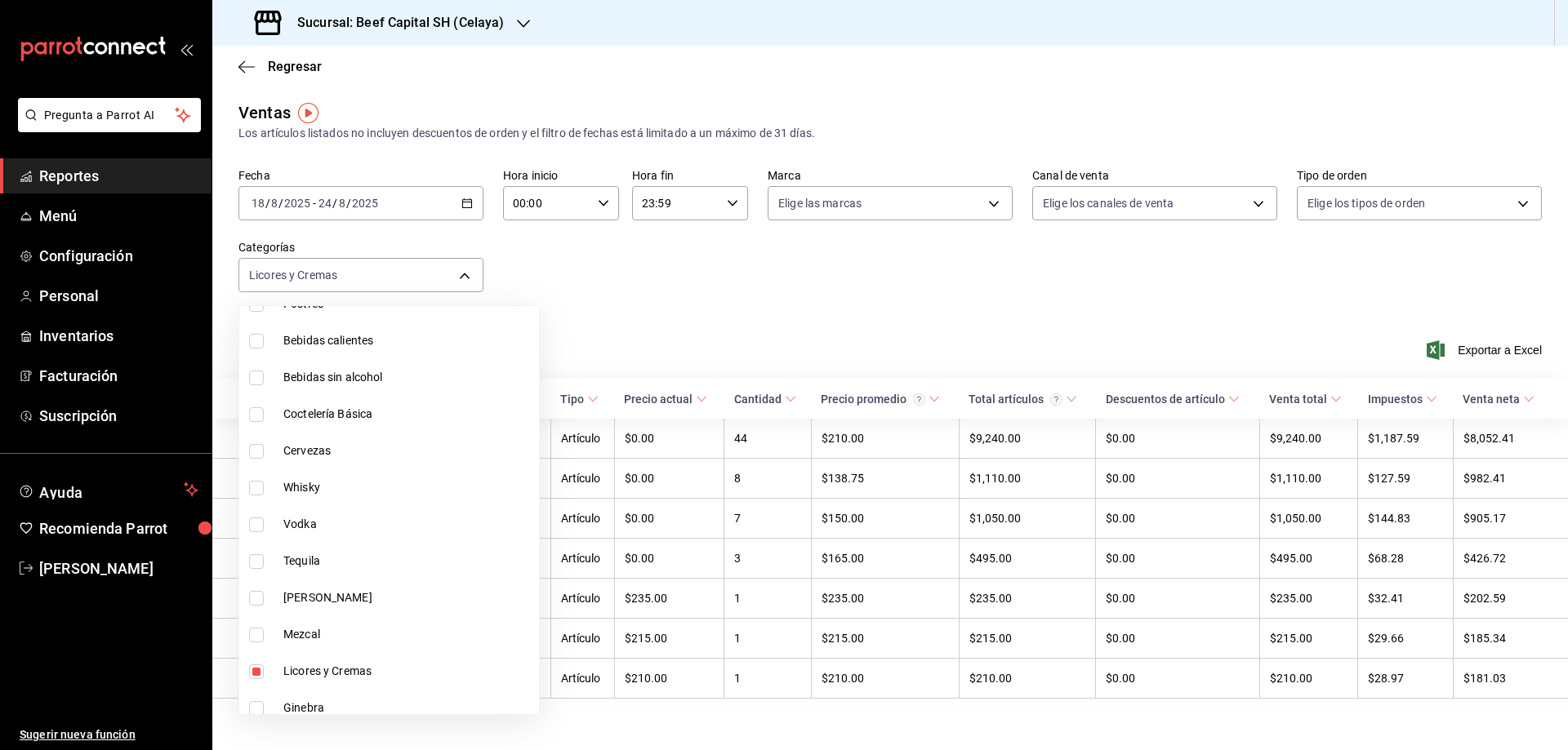
scroll to position [1009, 0]
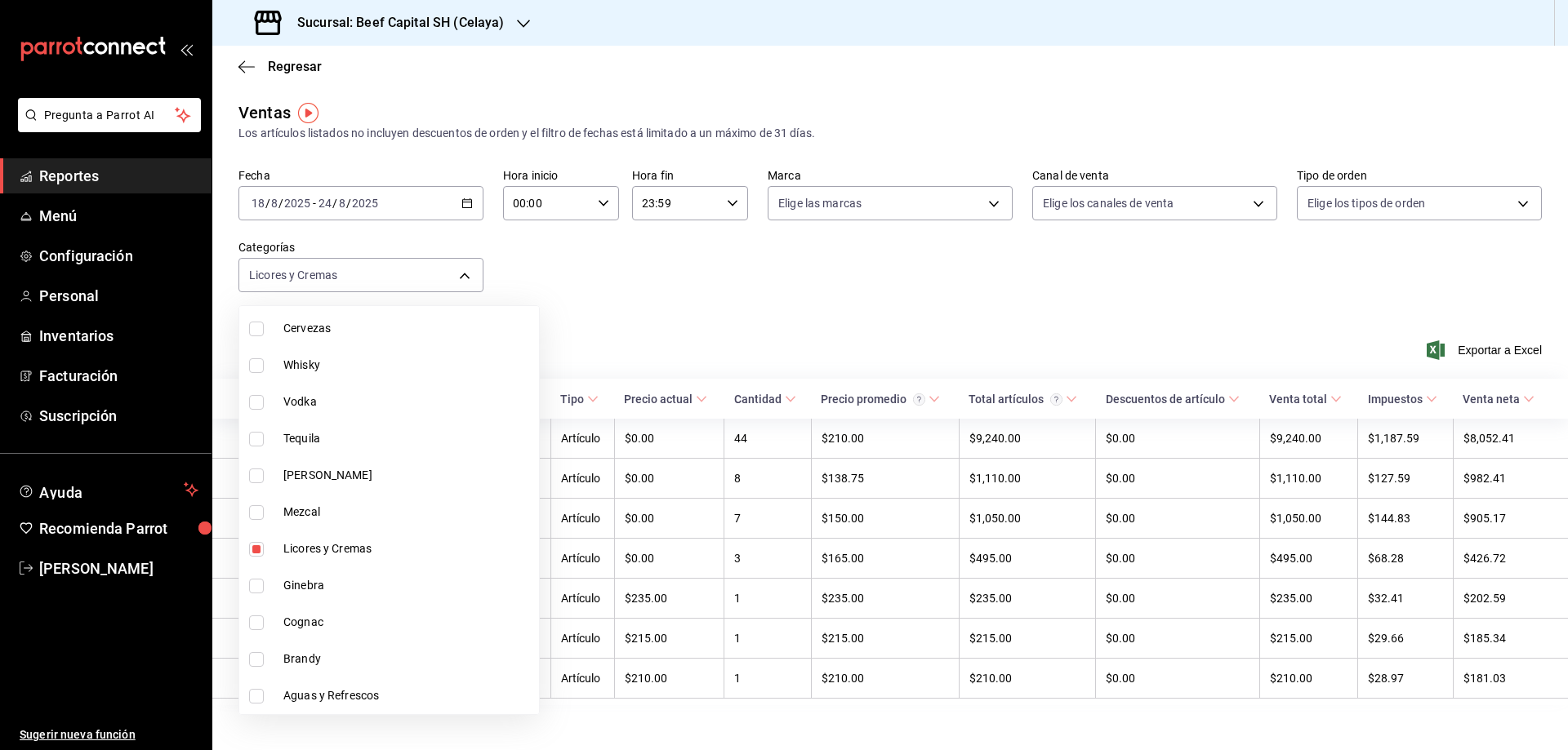
drag, startPoint x: 260, startPoint y: 551, endPoint x: 262, endPoint y: 530, distance: 21.1
click at [260, 551] on input "checkbox" at bounding box center [256, 549] width 15 height 15
checkbox input "false"
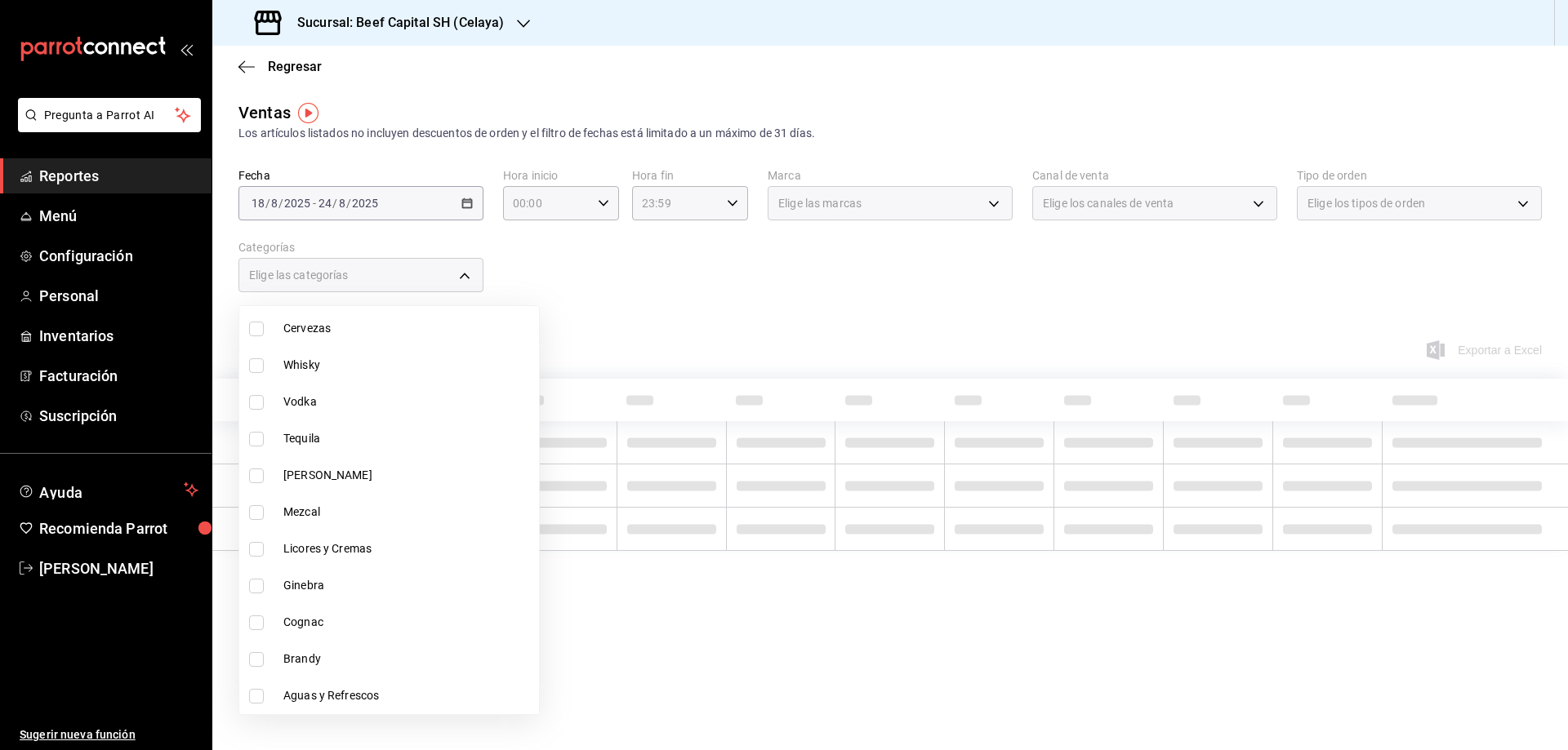
click at [257, 520] on li "Mezcal" at bounding box center [389, 513] width 300 height 37
type input "488d7ad1-fc71-47be-9acd-9722f883cec1"
checkbox input "true"
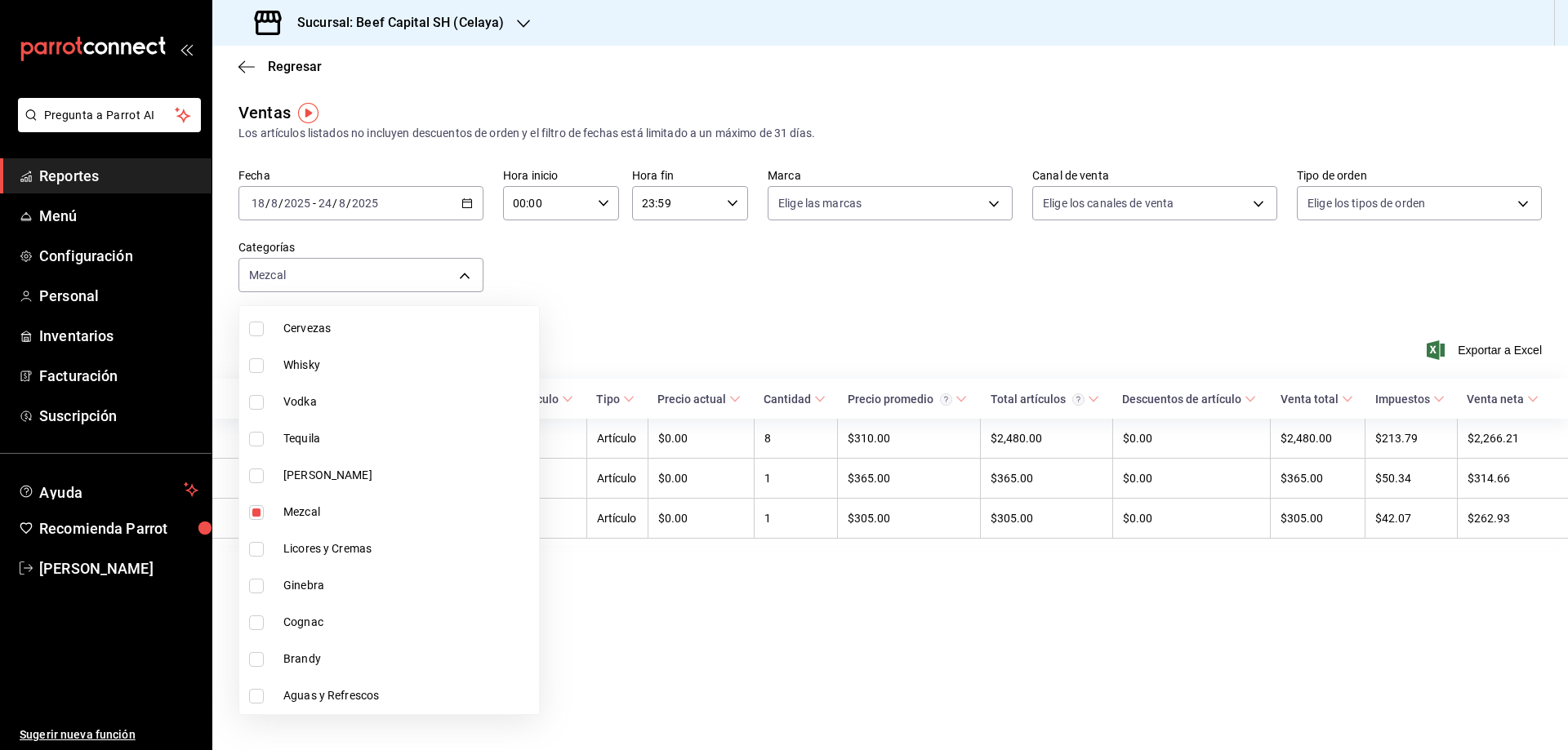
click at [770, 286] on div at bounding box center [784, 375] width 1568 height 750
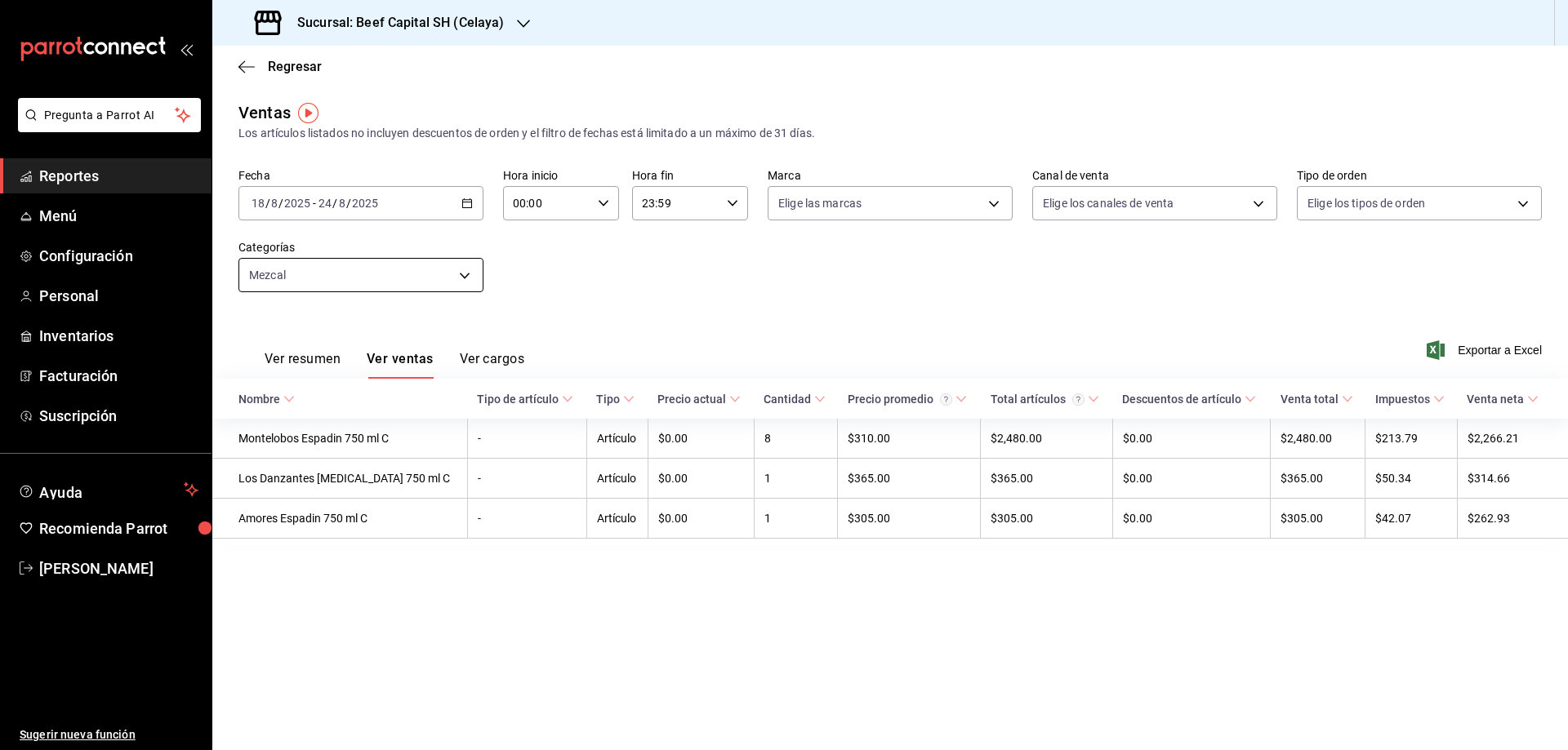
click at [468, 284] on body "Pregunta a Parrot AI Reportes Menú Configuración Personal Inventarios Facturaci…" at bounding box center [784, 375] width 1568 height 750
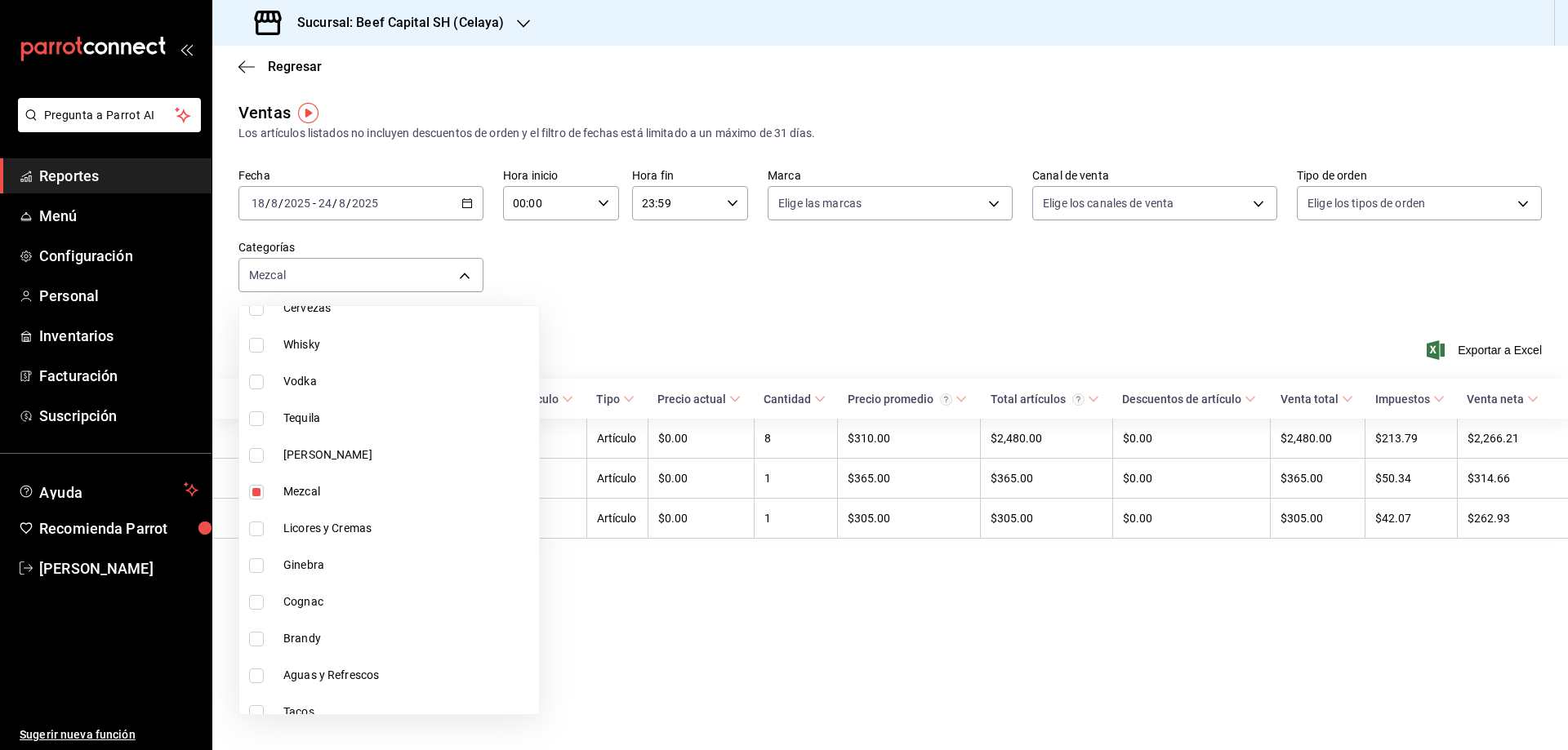
scroll to position [1033, 0]
click at [255, 487] on input "checkbox" at bounding box center [256, 488] width 15 height 15
checkbox input "false"
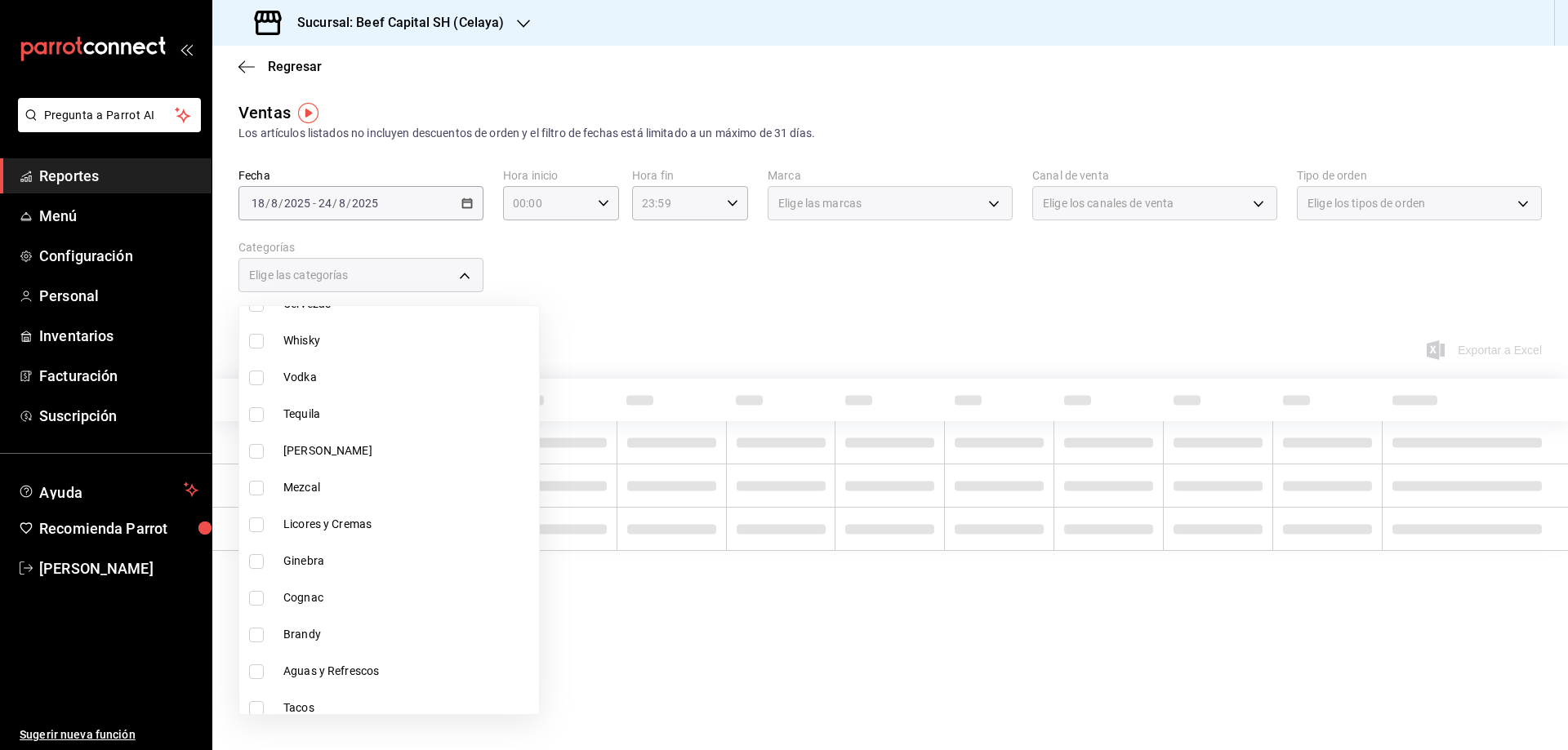
click at [255, 453] on input "checkbox" at bounding box center [256, 451] width 15 height 15
checkbox input "true"
type input "df0ad5f2-dec9-4eaa-a26a-3a23099ac9cb"
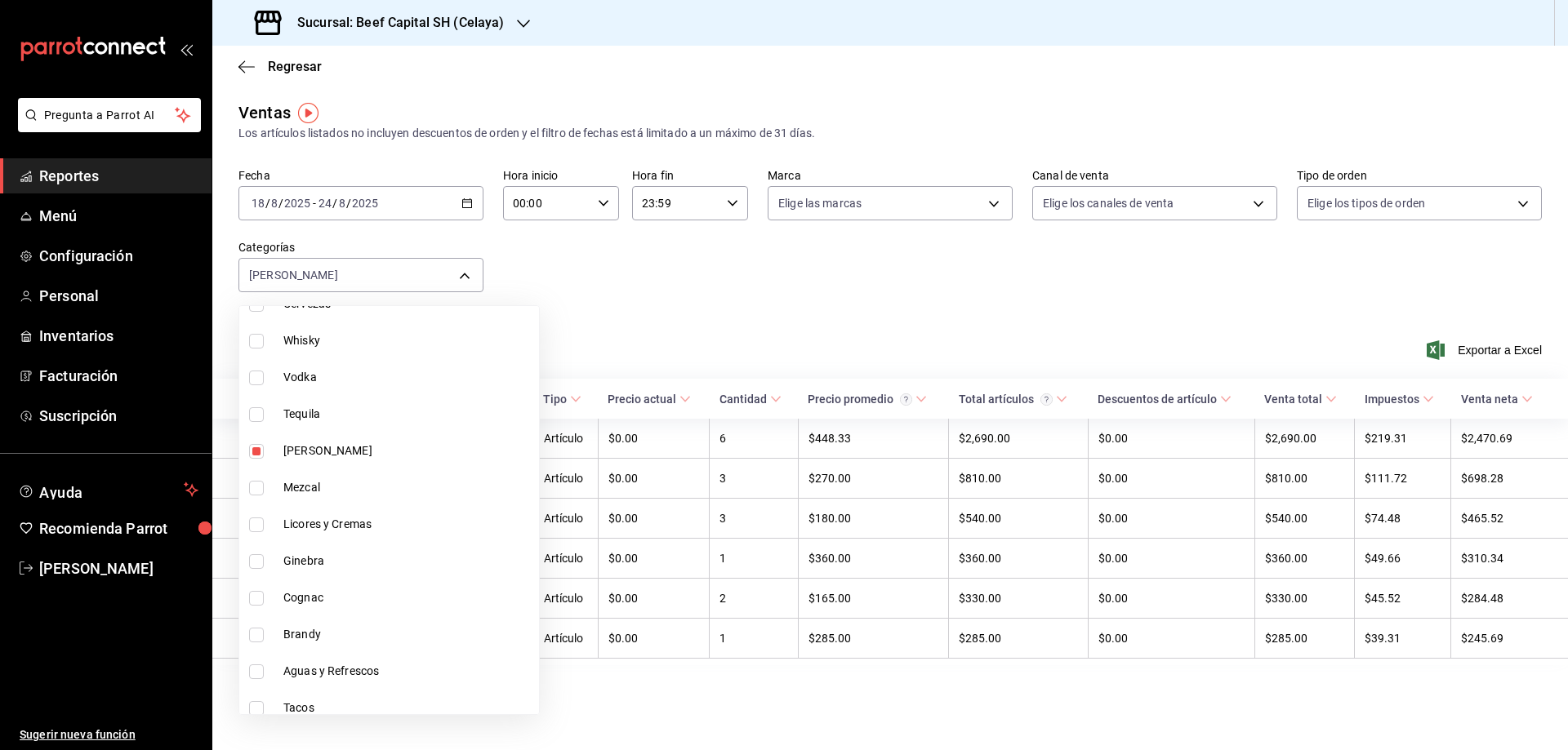
click at [695, 305] on div at bounding box center [784, 375] width 1568 height 750
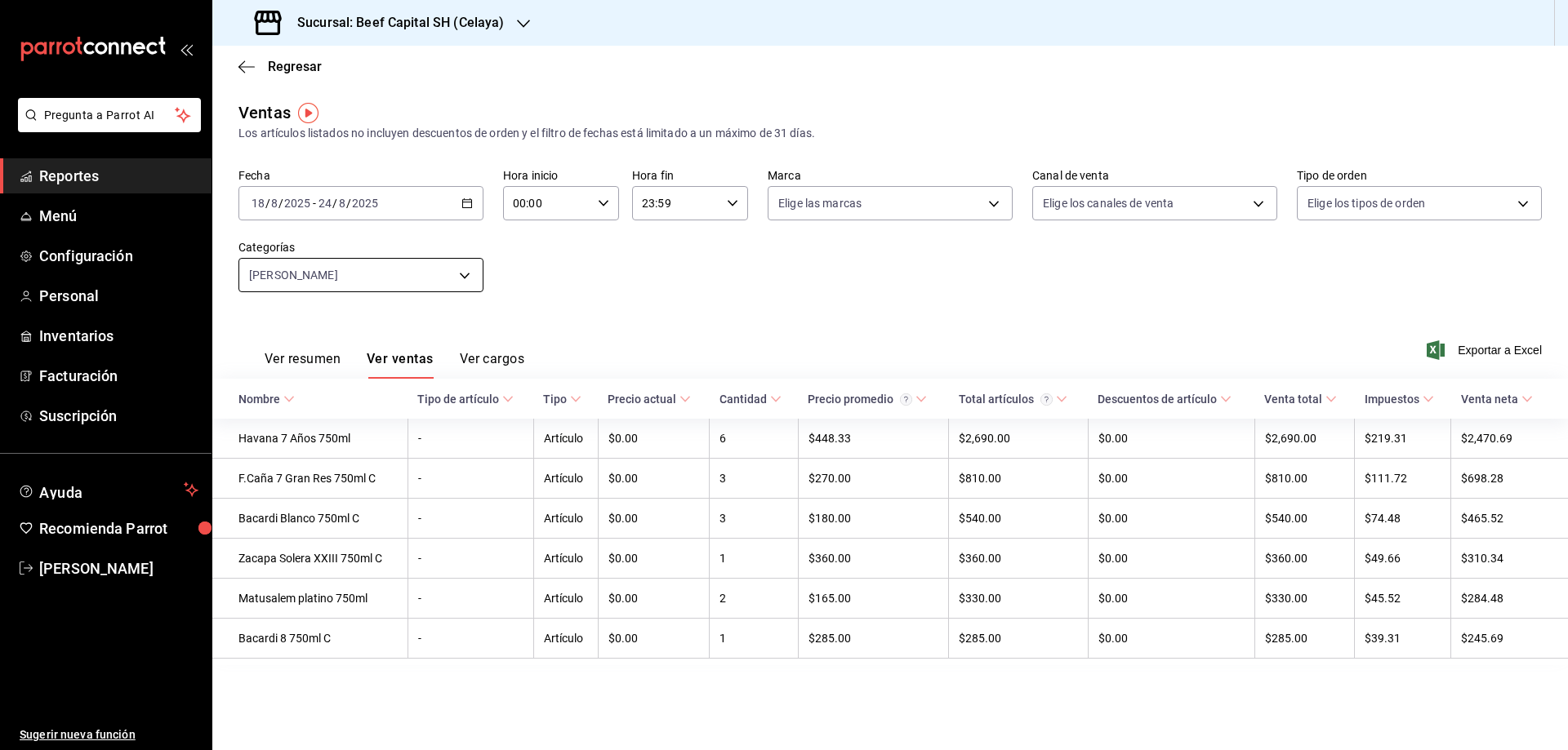
click at [455, 270] on body "Pregunta a Parrot AI Reportes Menú Configuración Personal Inventarios Facturaci…" at bounding box center [784, 375] width 1568 height 750
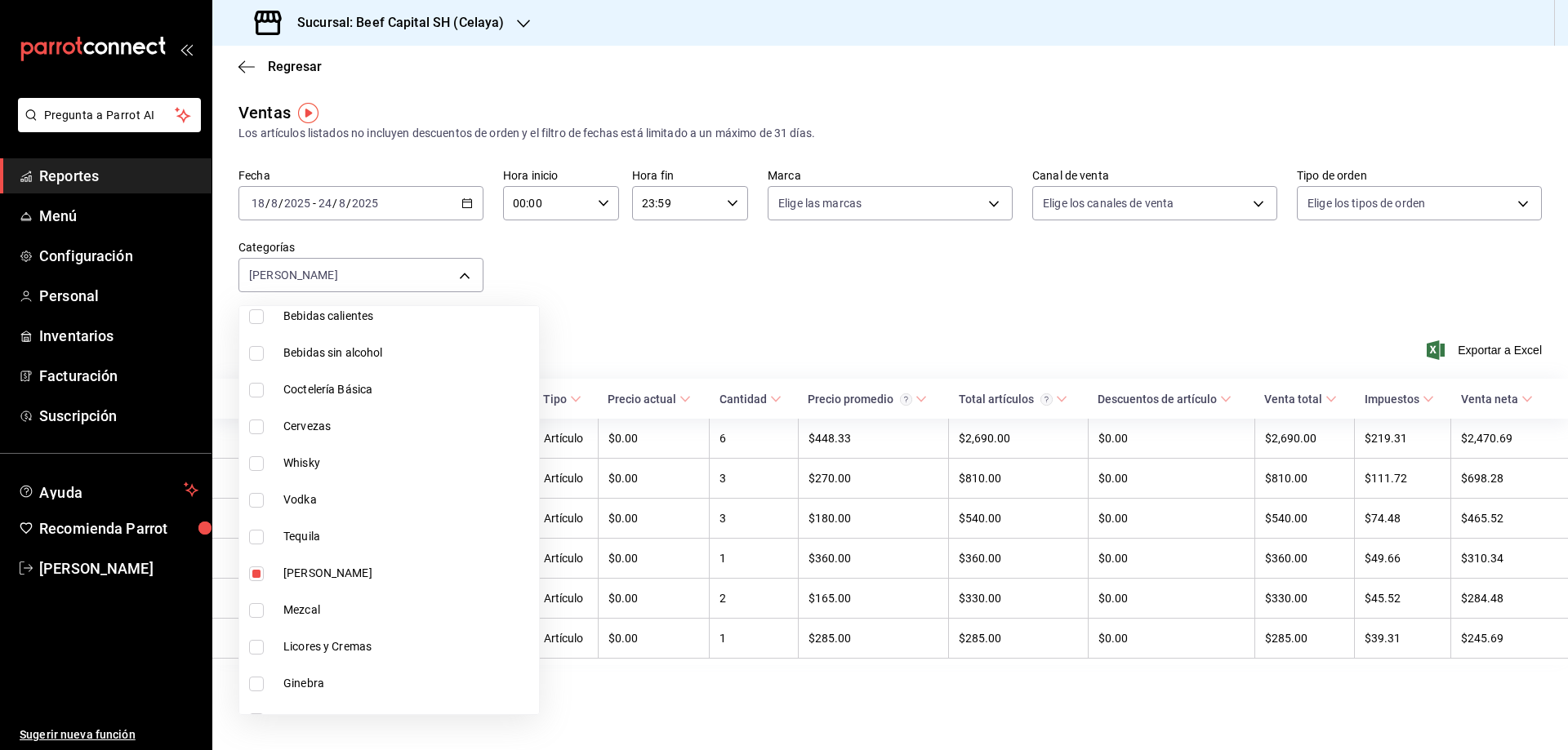
scroll to position [919, 0]
click at [253, 565] on input "checkbox" at bounding box center [256, 566] width 15 height 15
checkbox input "false"
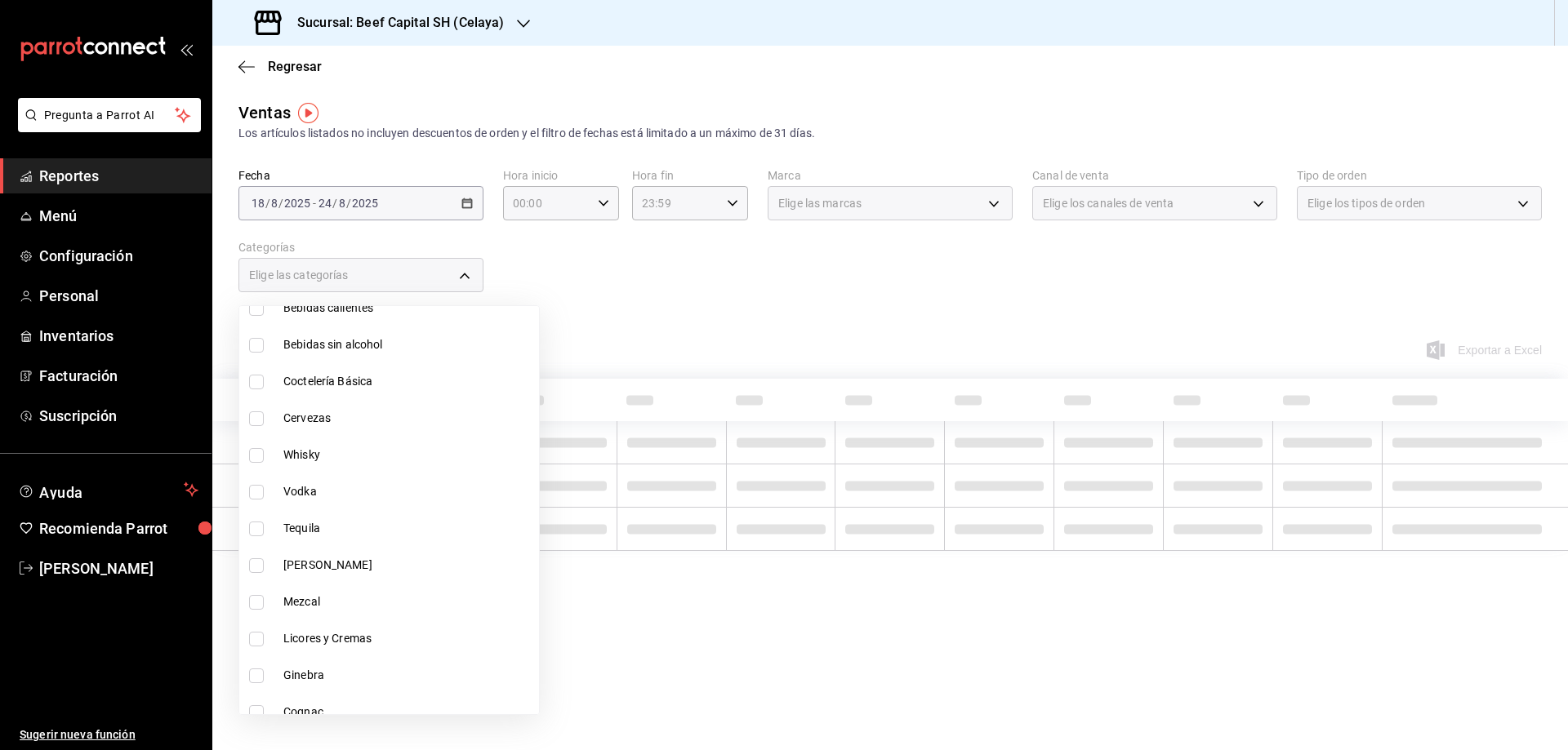
click at [258, 531] on input "checkbox" at bounding box center [256, 529] width 15 height 15
checkbox input "true"
type input "e2ed3d6b-6828-4cf1-8daa-08b26a60a624"
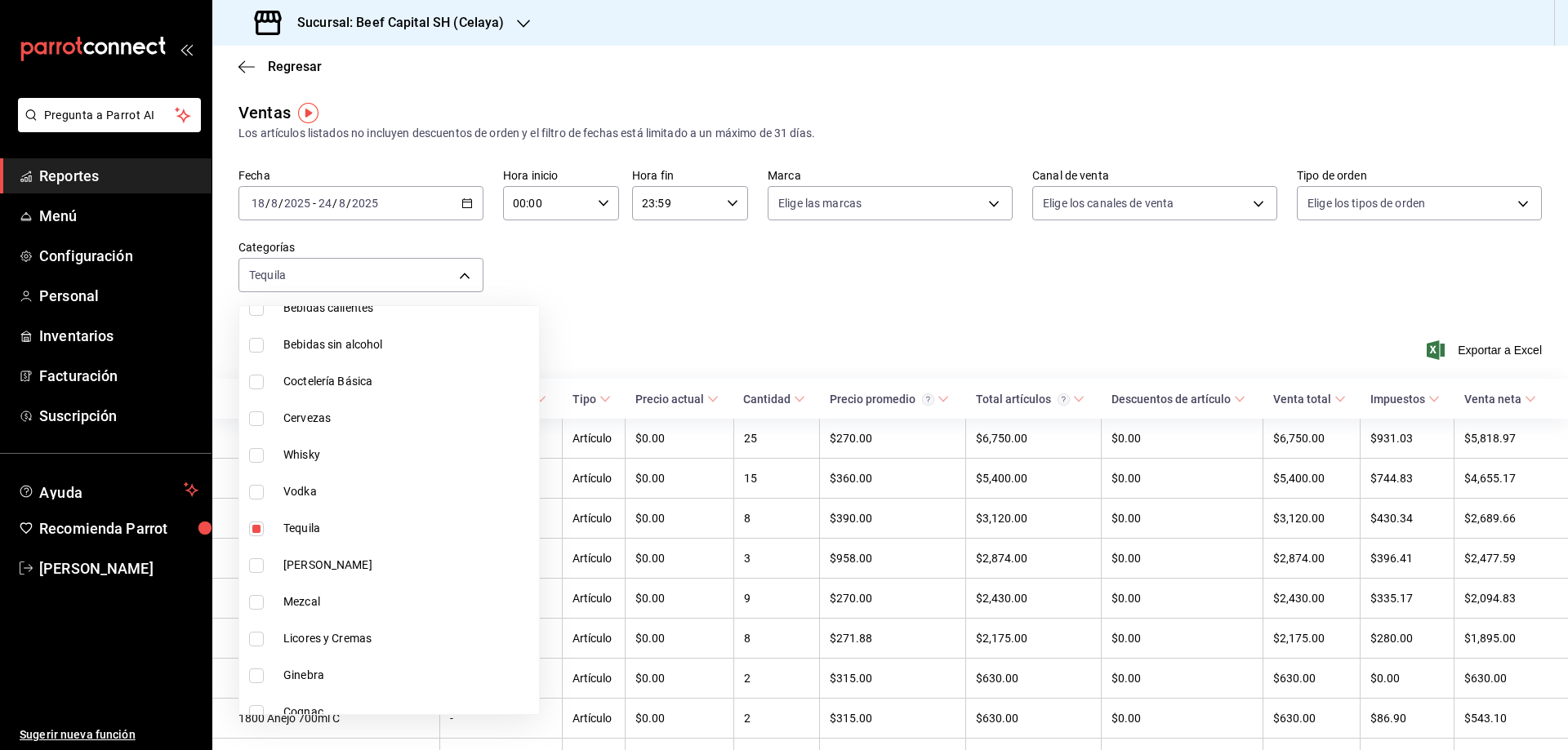
click at [648, 317] on div at bounding box center [784, 375] width 1568 height 750
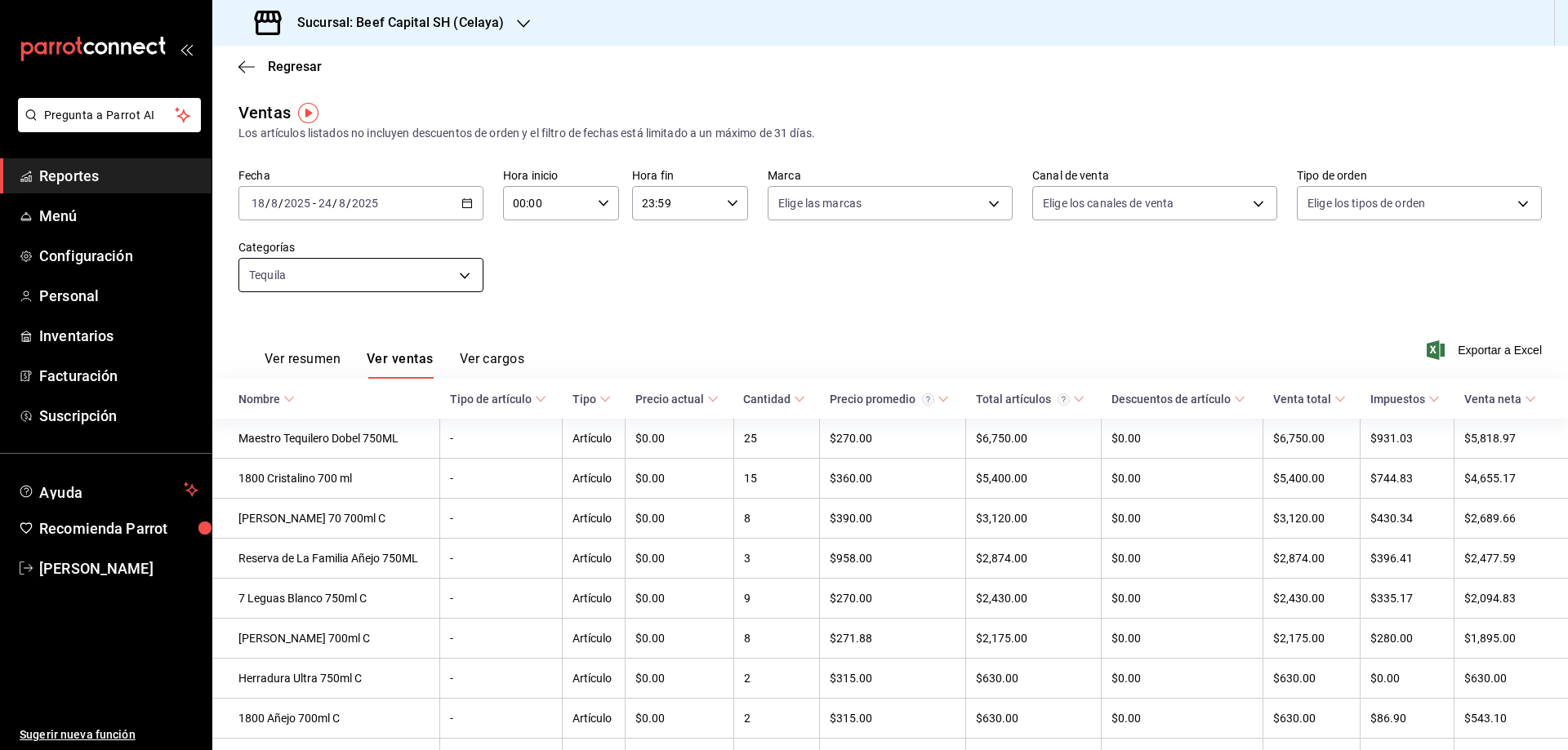
click at [467, 274] on body "Pregunta a Parrot AI Reportes Menú Configuración Personal Inventarios Facturaci…" at bounding box center [784, 375] width 1568 height 750
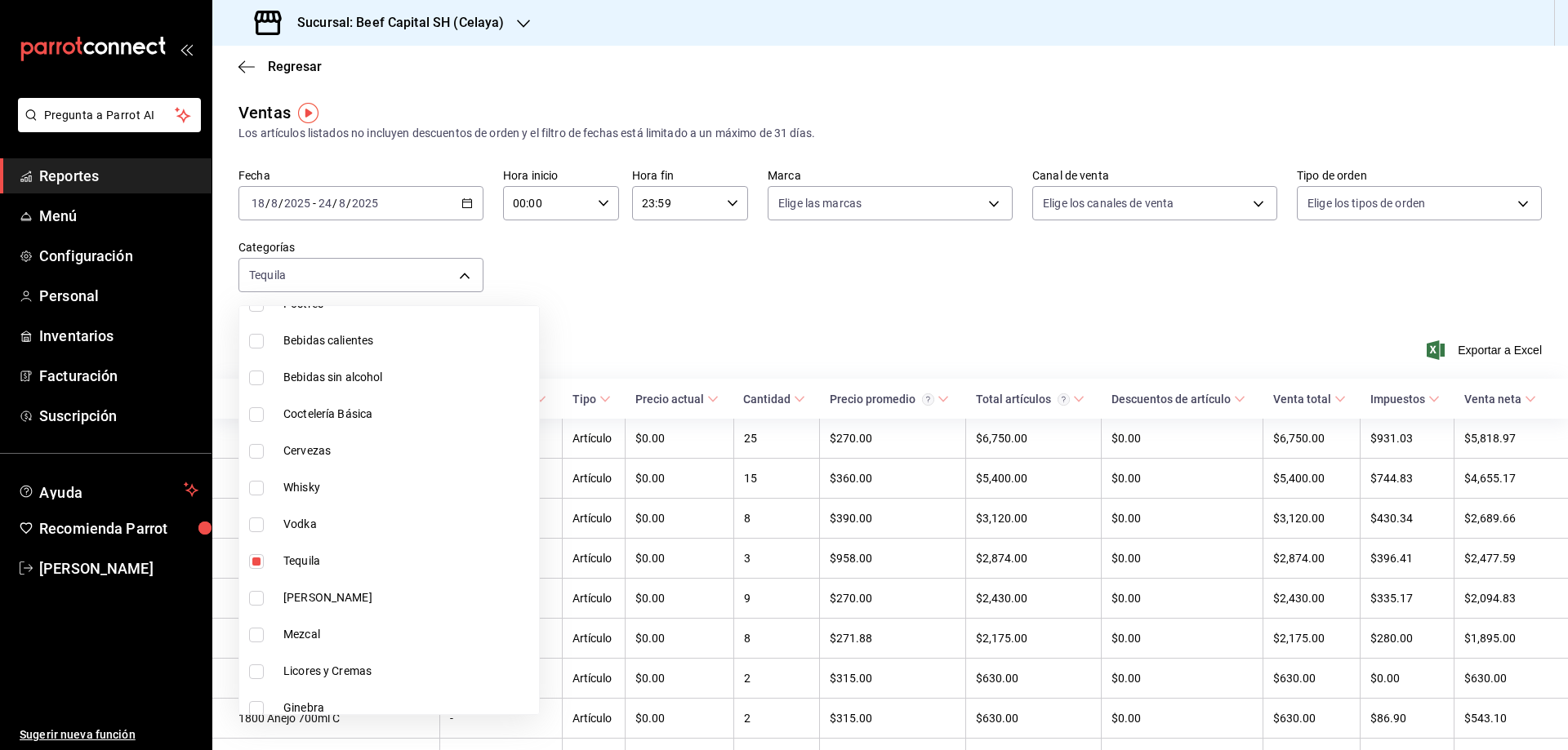
scroll to position [971, 0]
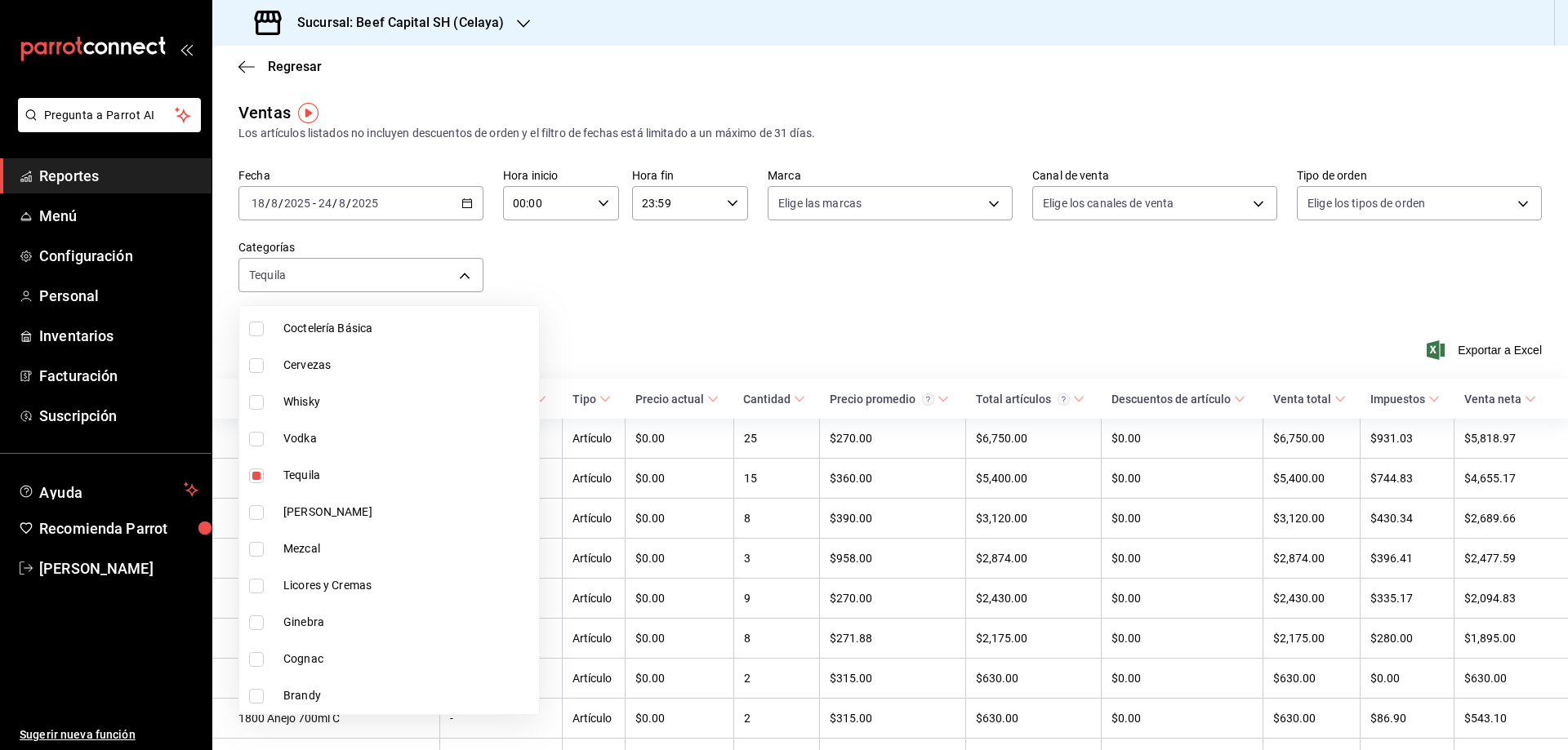
click at [259, 474] on input "checkbox" at bounding box center [256, 476] width 15 height 15
checkbox input "false"
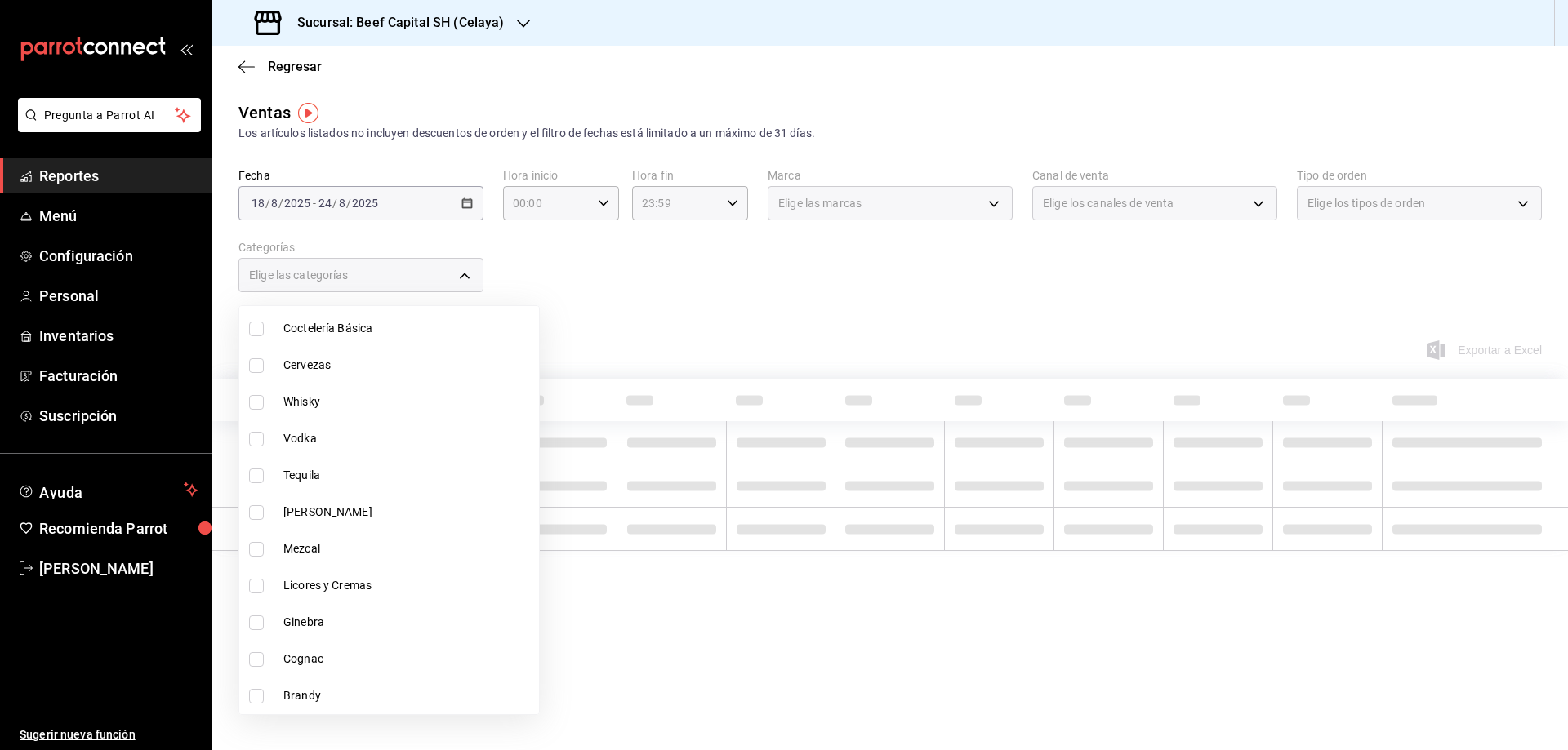
click at [252, 445] on input "checkbox" at bounding box center [256, 439] width 15 height 15
checkbox input "true"
type input "09b2c54c-1b45-477a-b65f-50fce953164e"
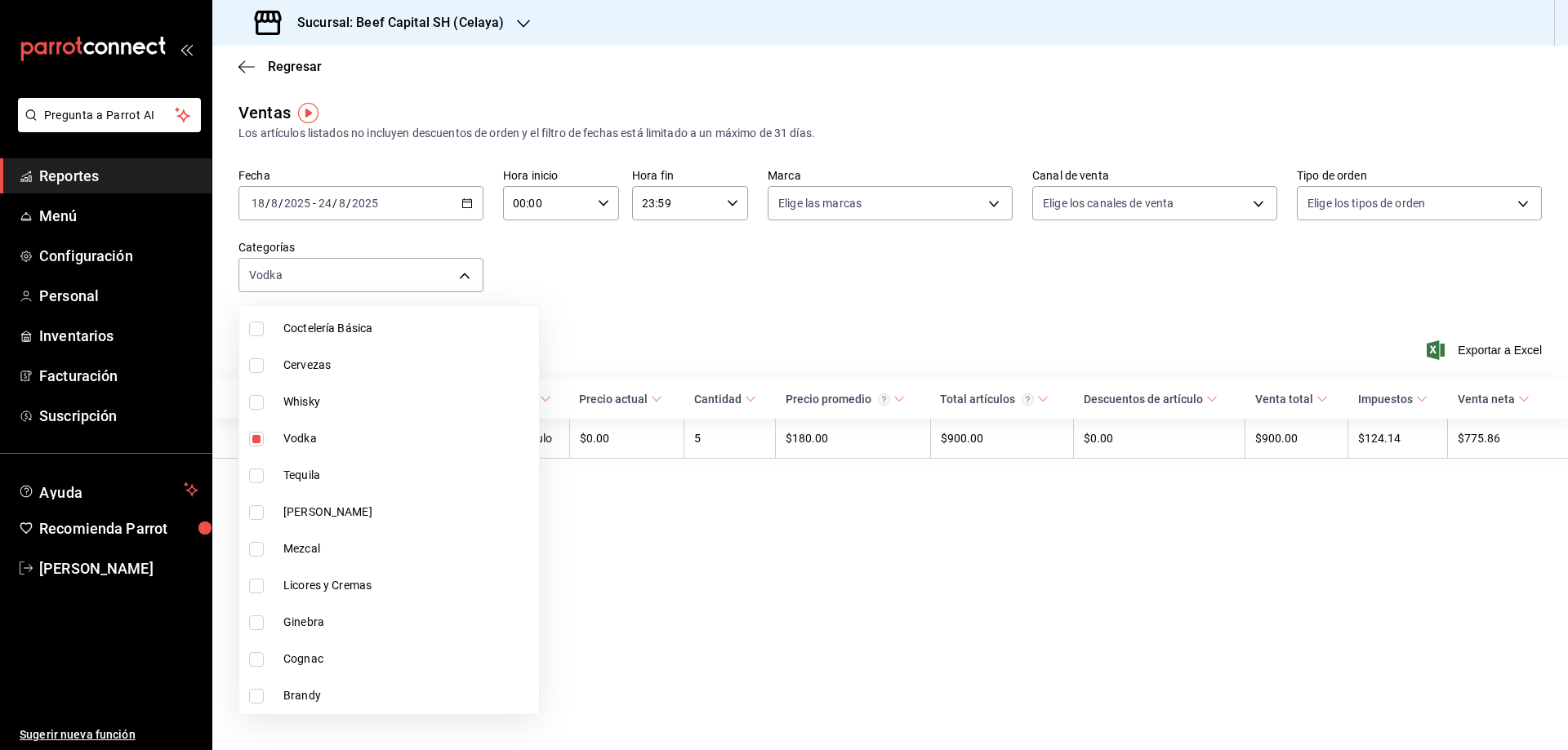
click at [655, 589] on div at bounding box center [784, 375] width 1568 height 750
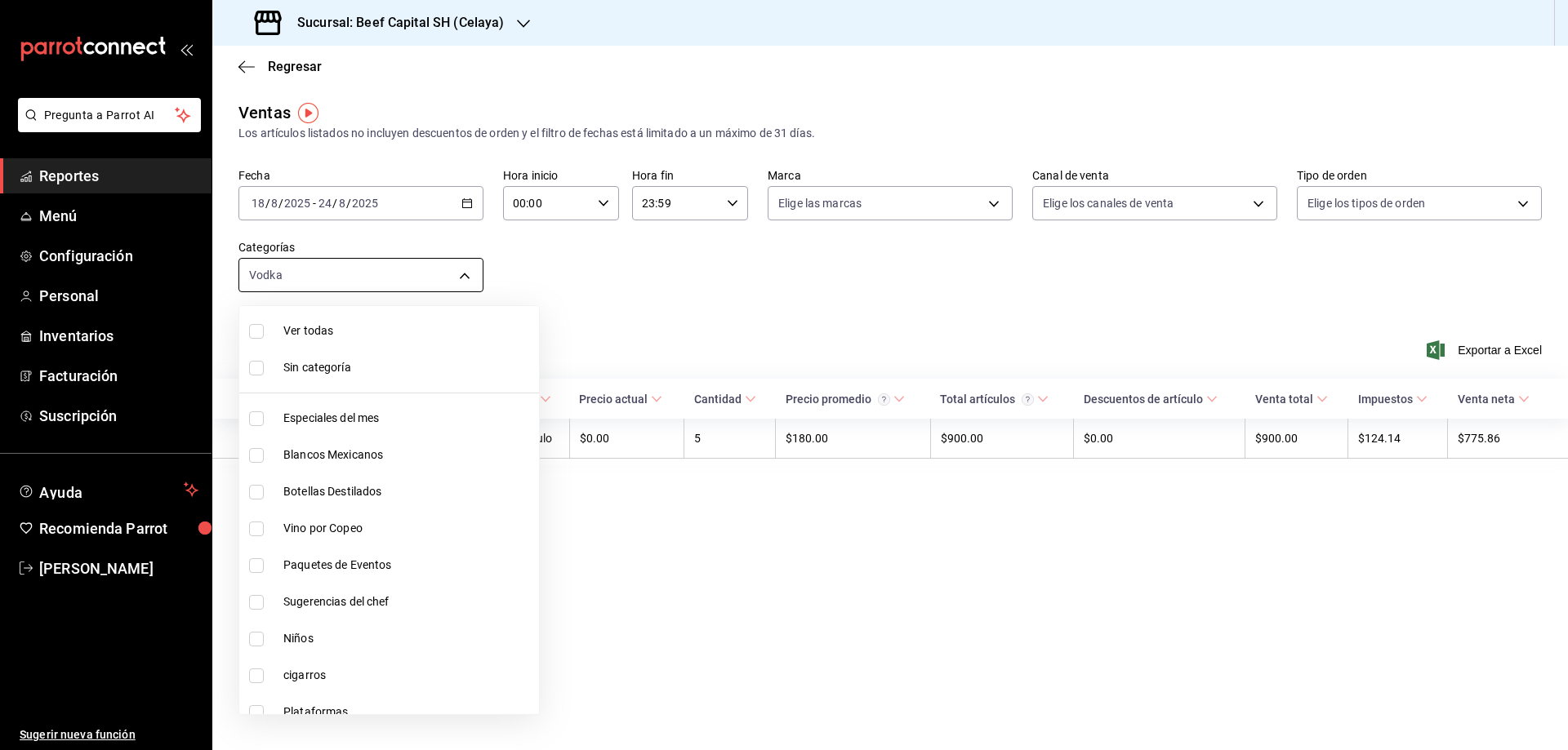
click at [464, 272] on body "Pregunta a Parrot AI Reportes Menú Configuración Personal Inventarios Facturaci…" at bounding box center [784, 375] width 1568 height 750
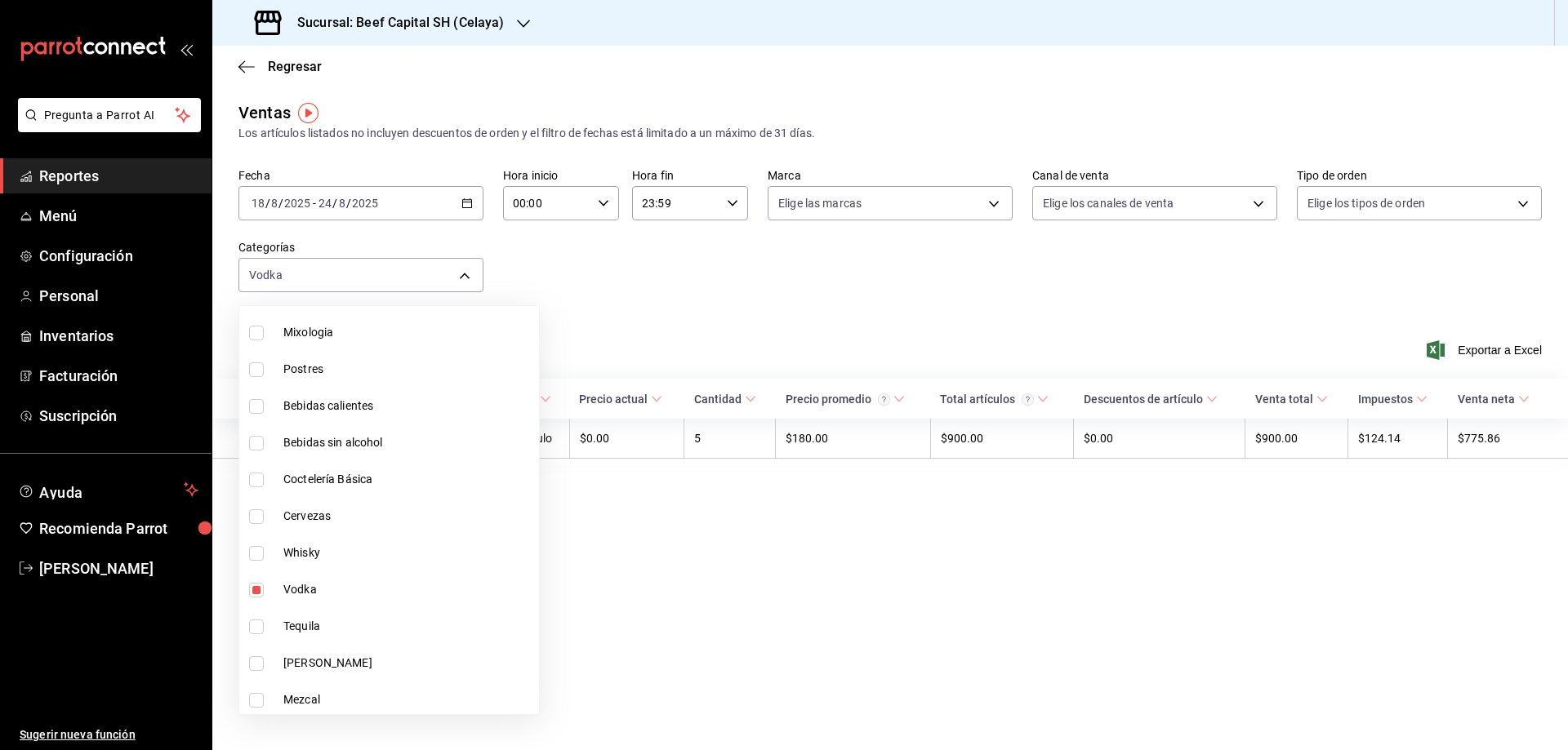
scroll to position [866, 0]
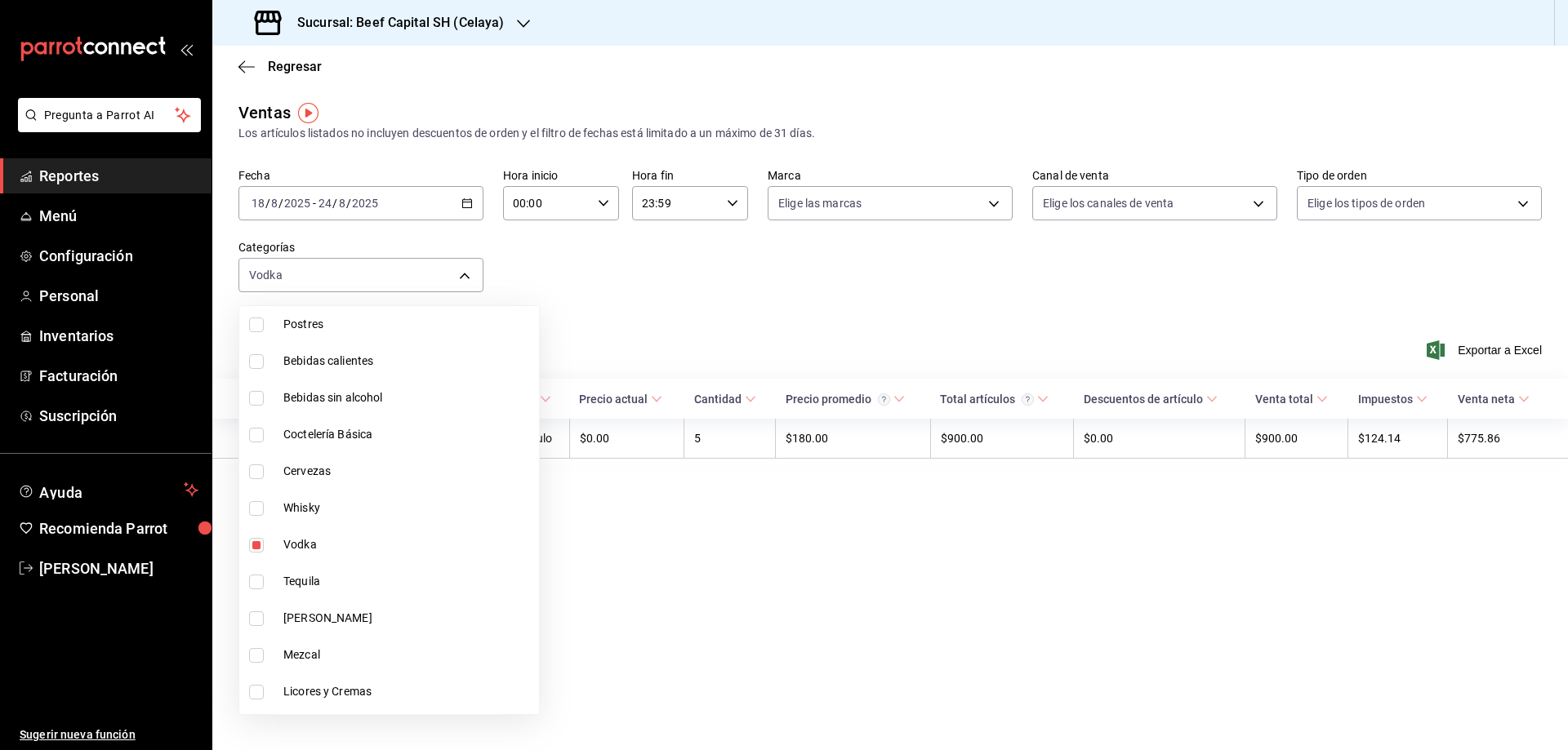
click at [255, 538] on input "checkbox" at bounding box center [256, 545] width 15 height 15
checkbox input "false"
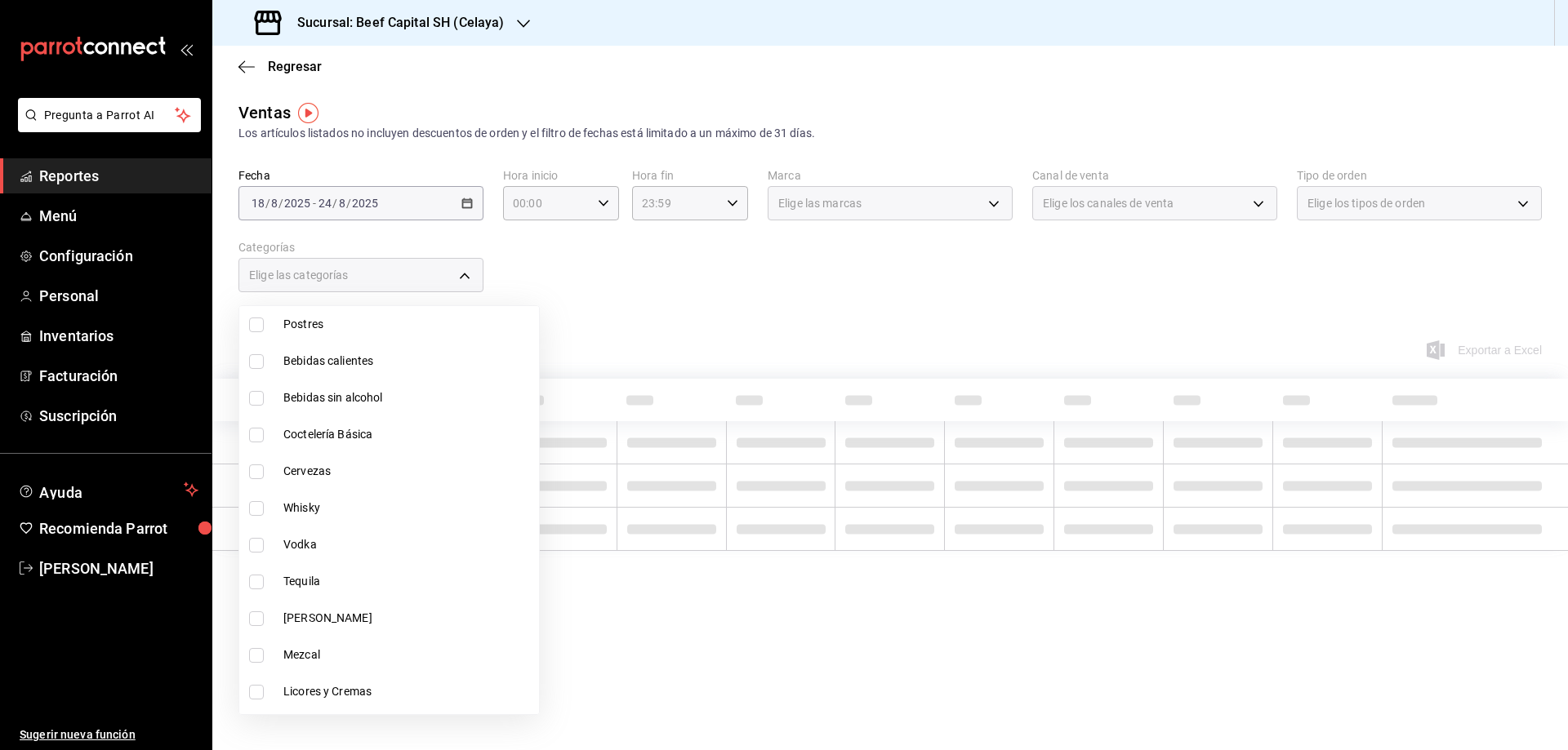
click at [259, 514] on input "checkbox" at bounding box center [256, 508] width 15 height 15
checkbox input "true"
type input "0ae1a585-21c1-4fa5-b112-9aeb7d82f0ed"
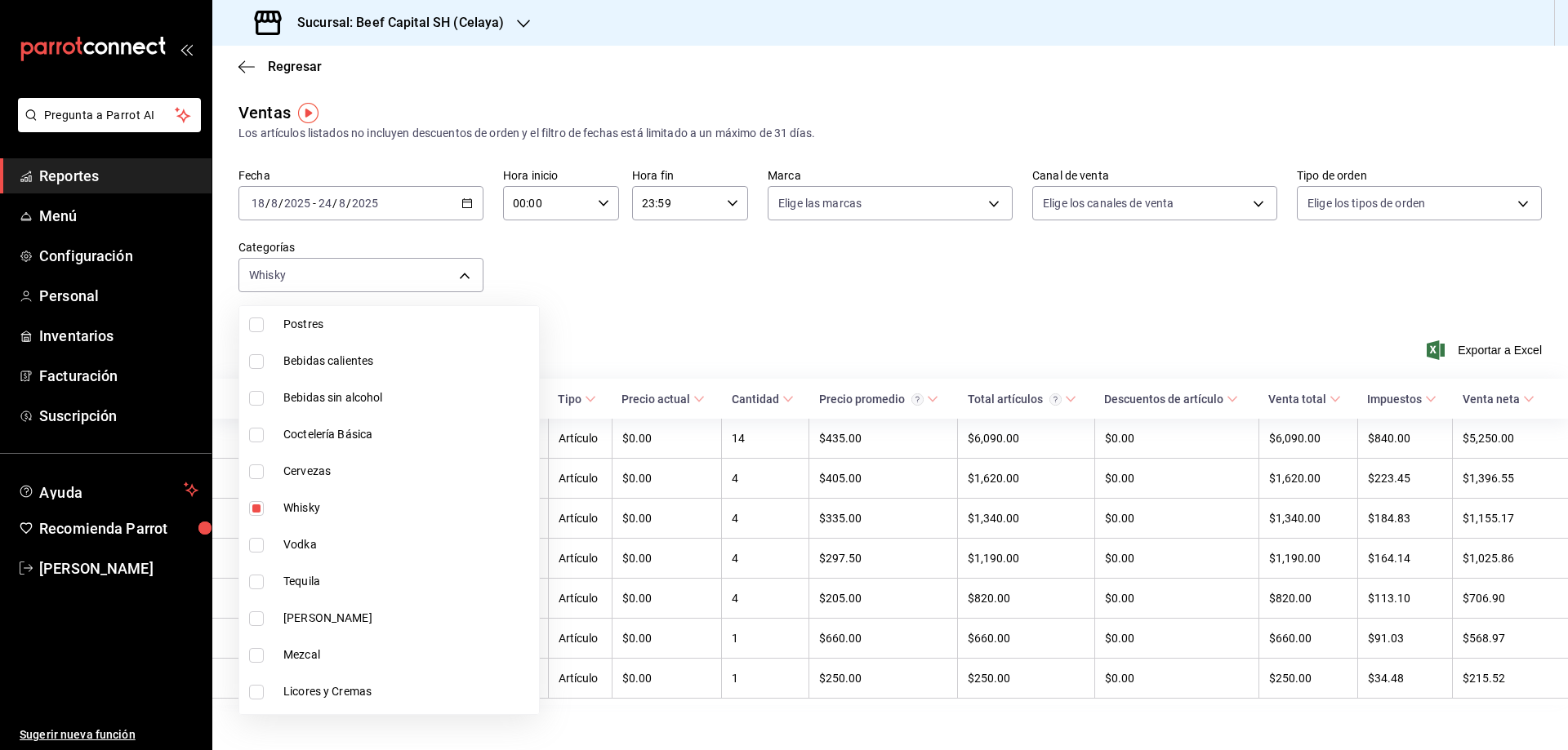
click at [747, 299] on div at bounding box center [784, 375] width 1568 height 750
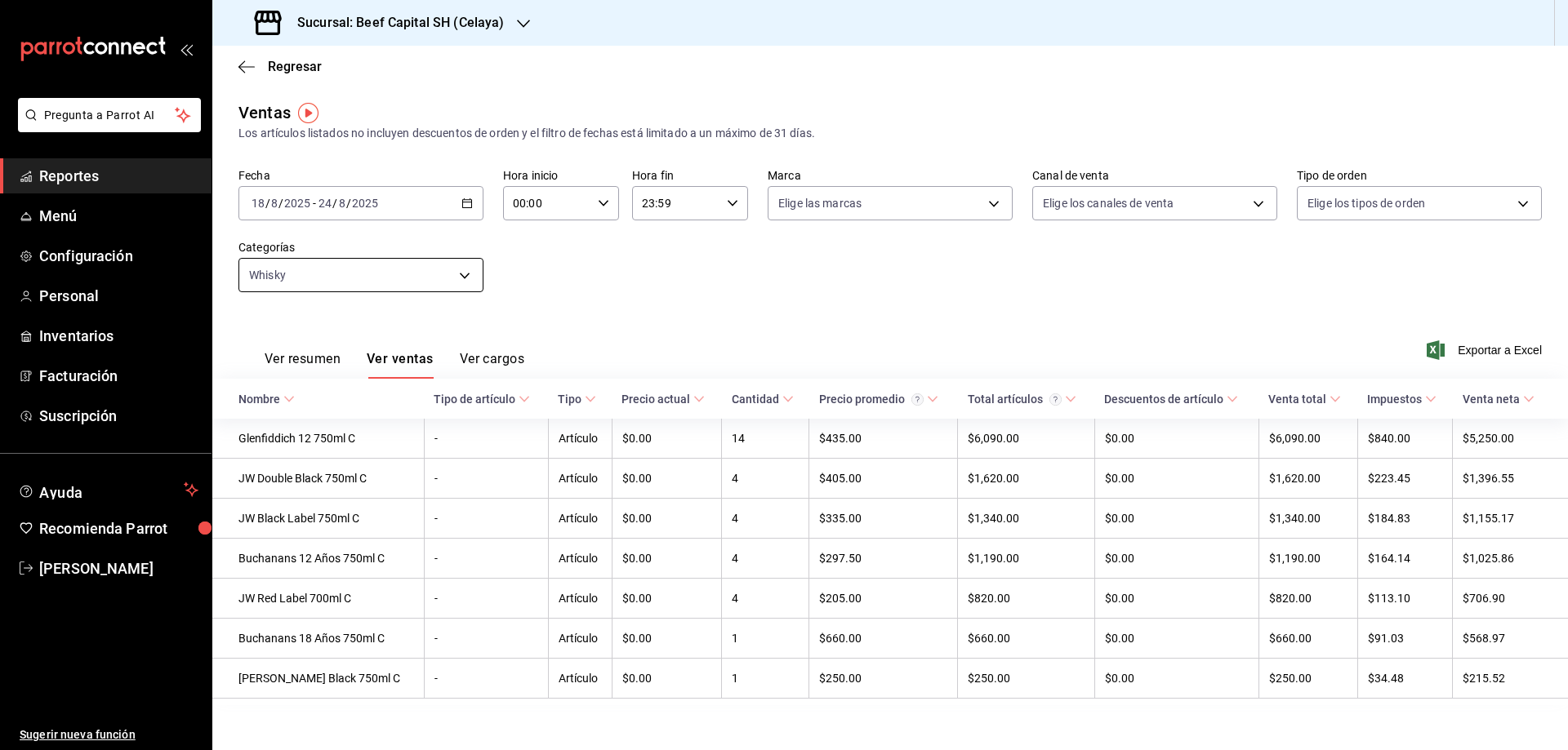
click at [466, 267] on body "Pregunta a Parrot AI Reportes Menú Configuración Personal Inventarios Facturaci…" at bounding box center [784, 375] width 1568 height 750
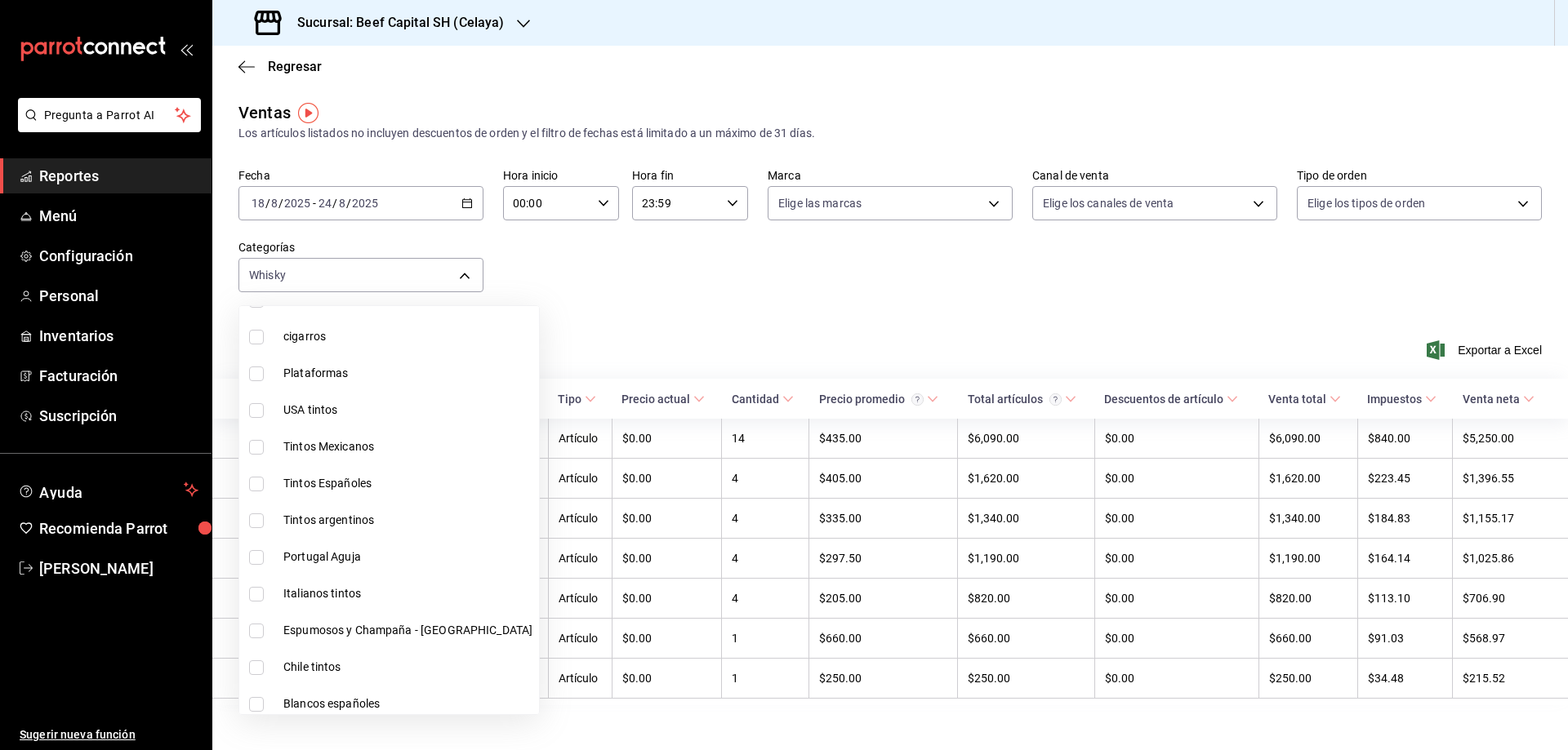
scroll to position [808, 0]
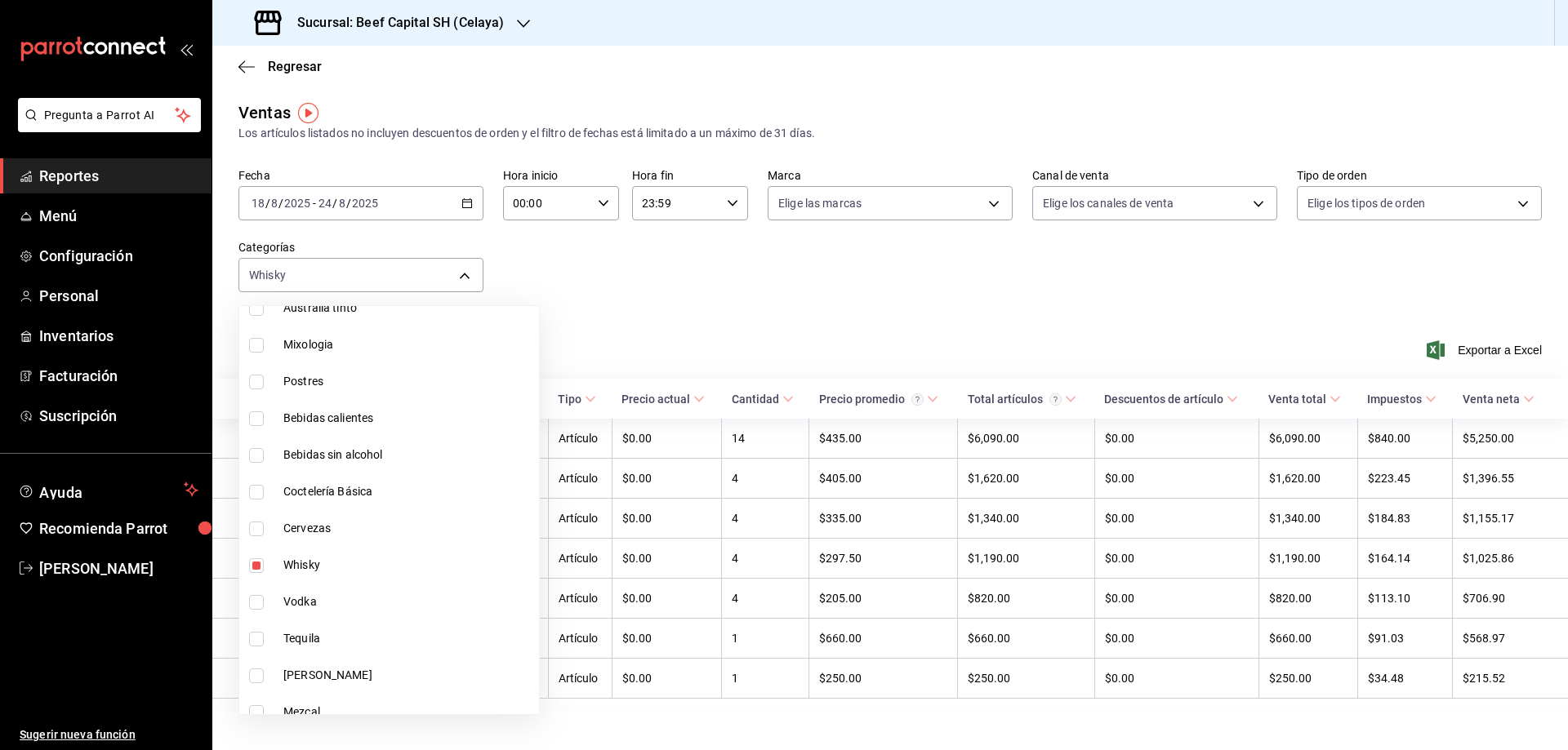
click at [260, 563] on input "checkbox" at bounding box center [256, 566] width 15 height 15
checkbox input "false"
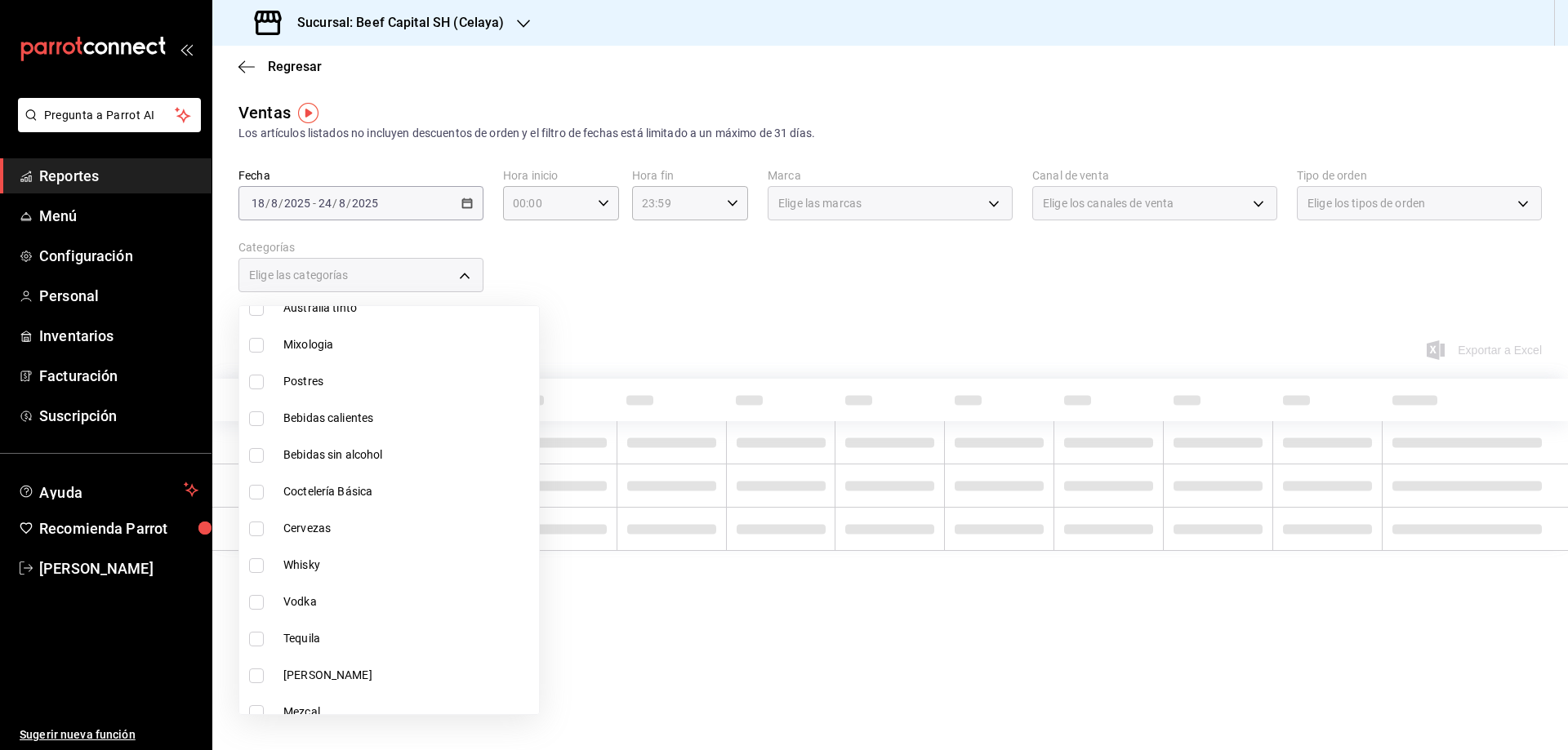
click at [258, 530] on input "checkbox" at bounding box center [256, 529] width 15 height 15
checkbox input "true"
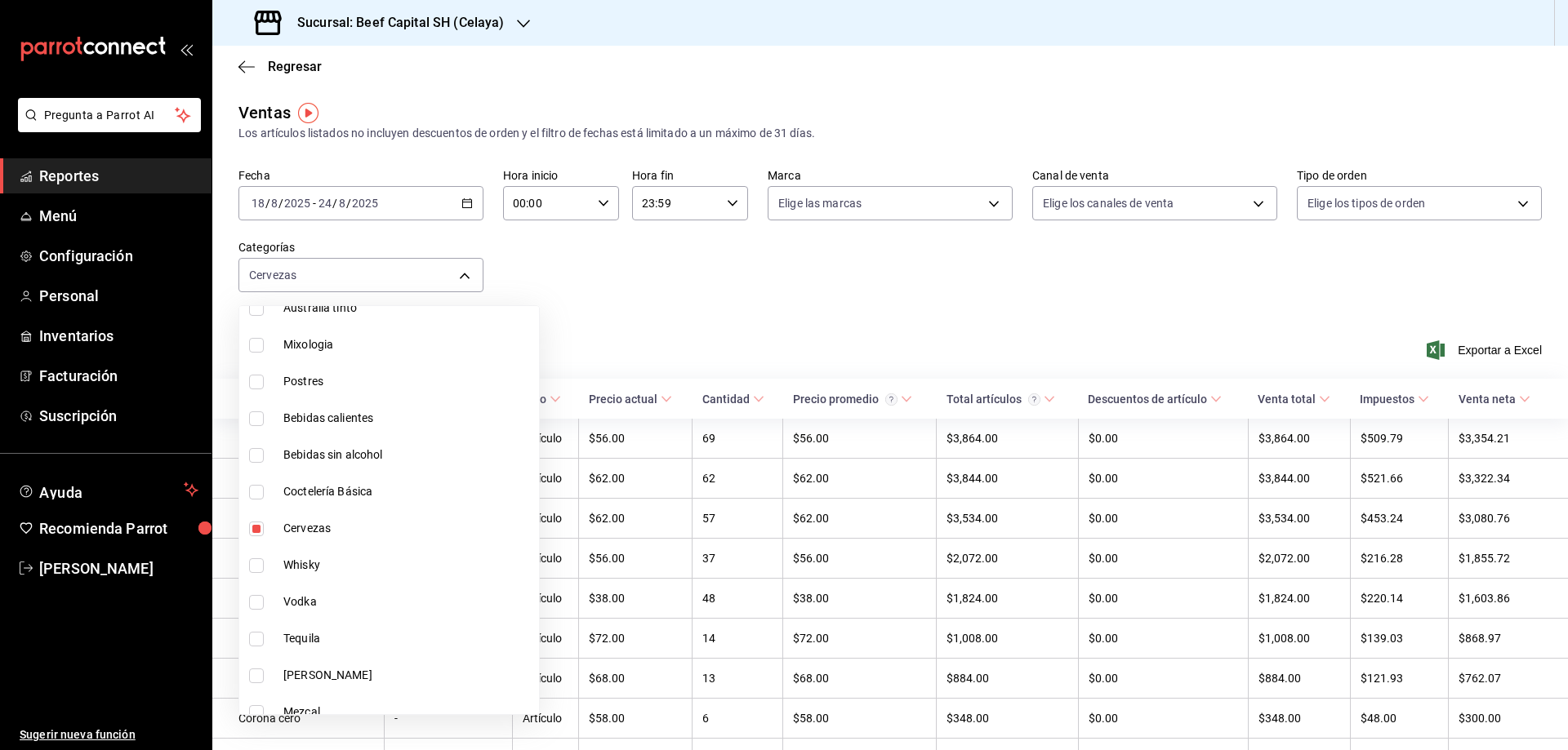
click at [750, 281] on div at bounding box center [784, 375] width 1568 height 750
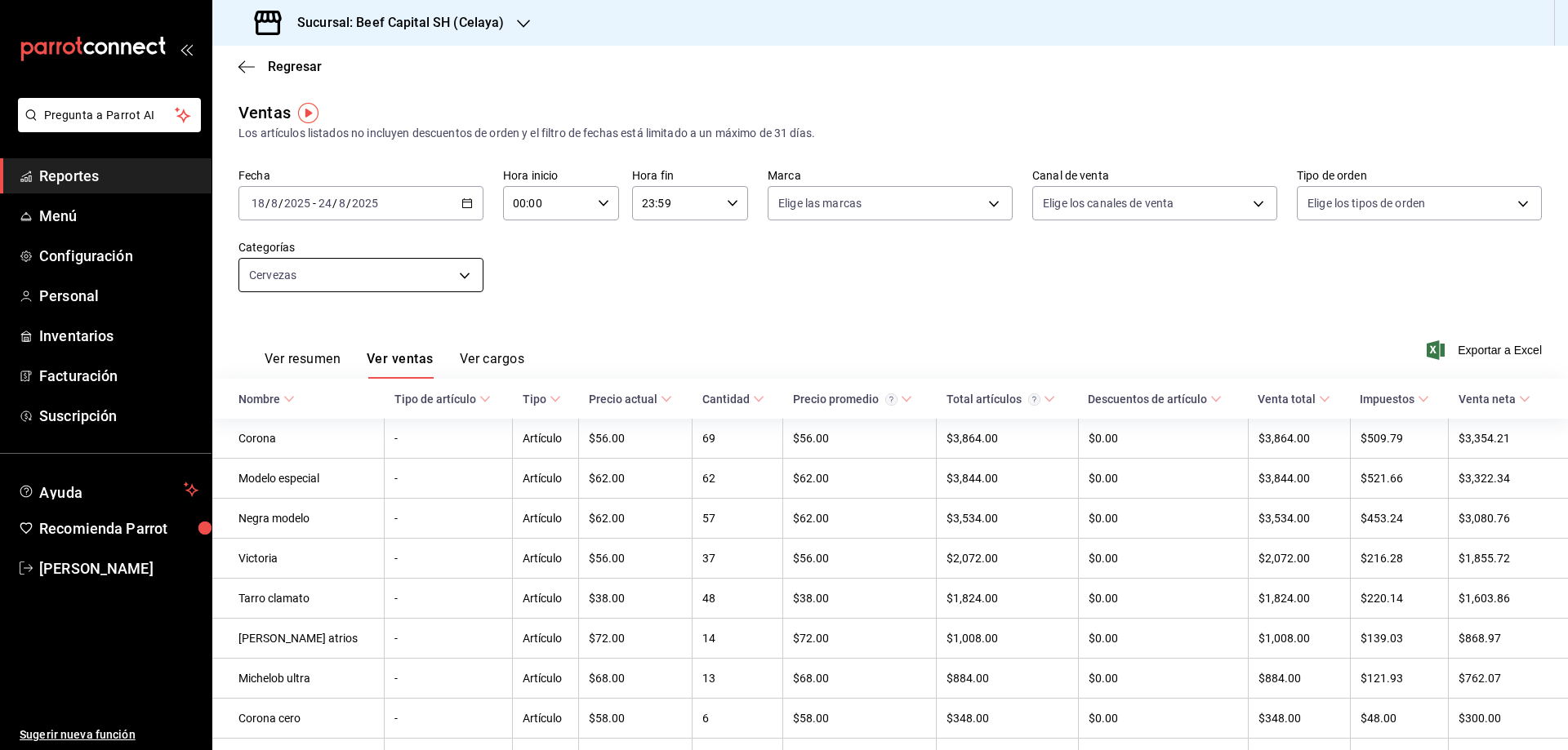
click at [462, 278] on body "Pregunta a Parrot AI Reportes Menú Configuración Personal Inventarios Facturaci…" at bounding box center [784, 375] width 1568 height 750
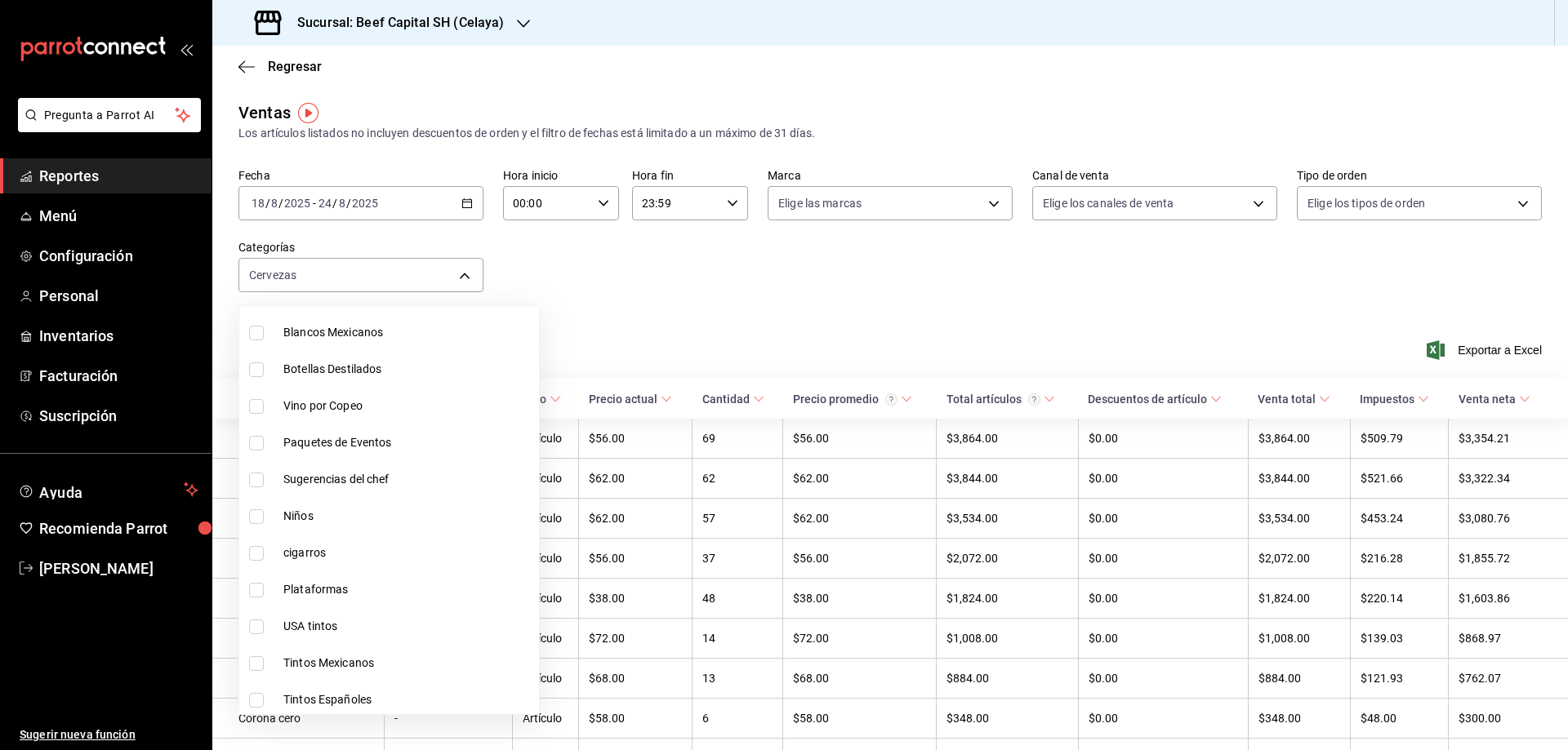
scroll to position [37, 0]
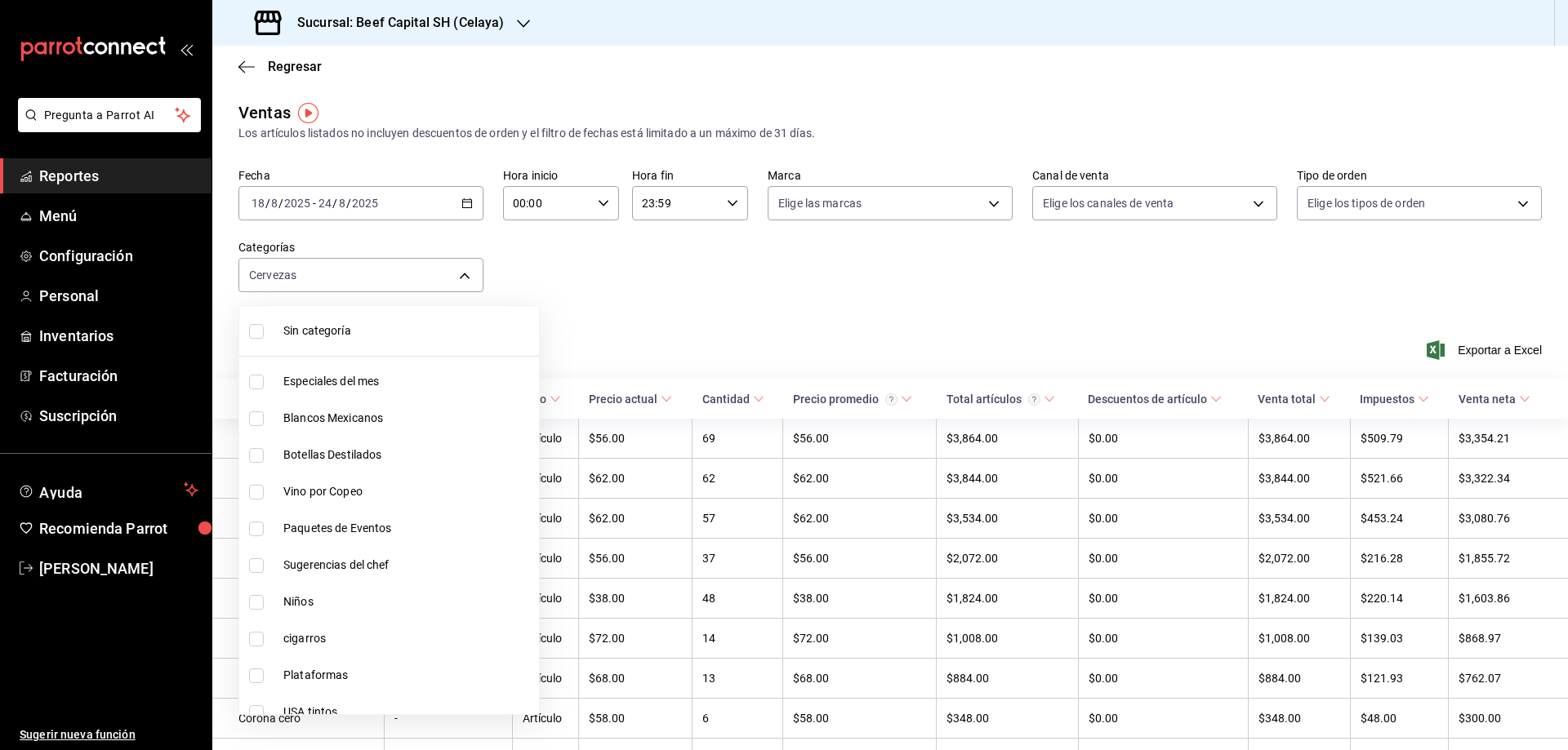
click at [298, 477] on li "Vino por Copeo" at bounding box center [389, 492] width 300 height 37
type input "6c483df0-7df1-4876-beda-8d11b225c510,008fc179-fcc6-4a64-9dbd-36ce493a1344"
checkbox input "true"
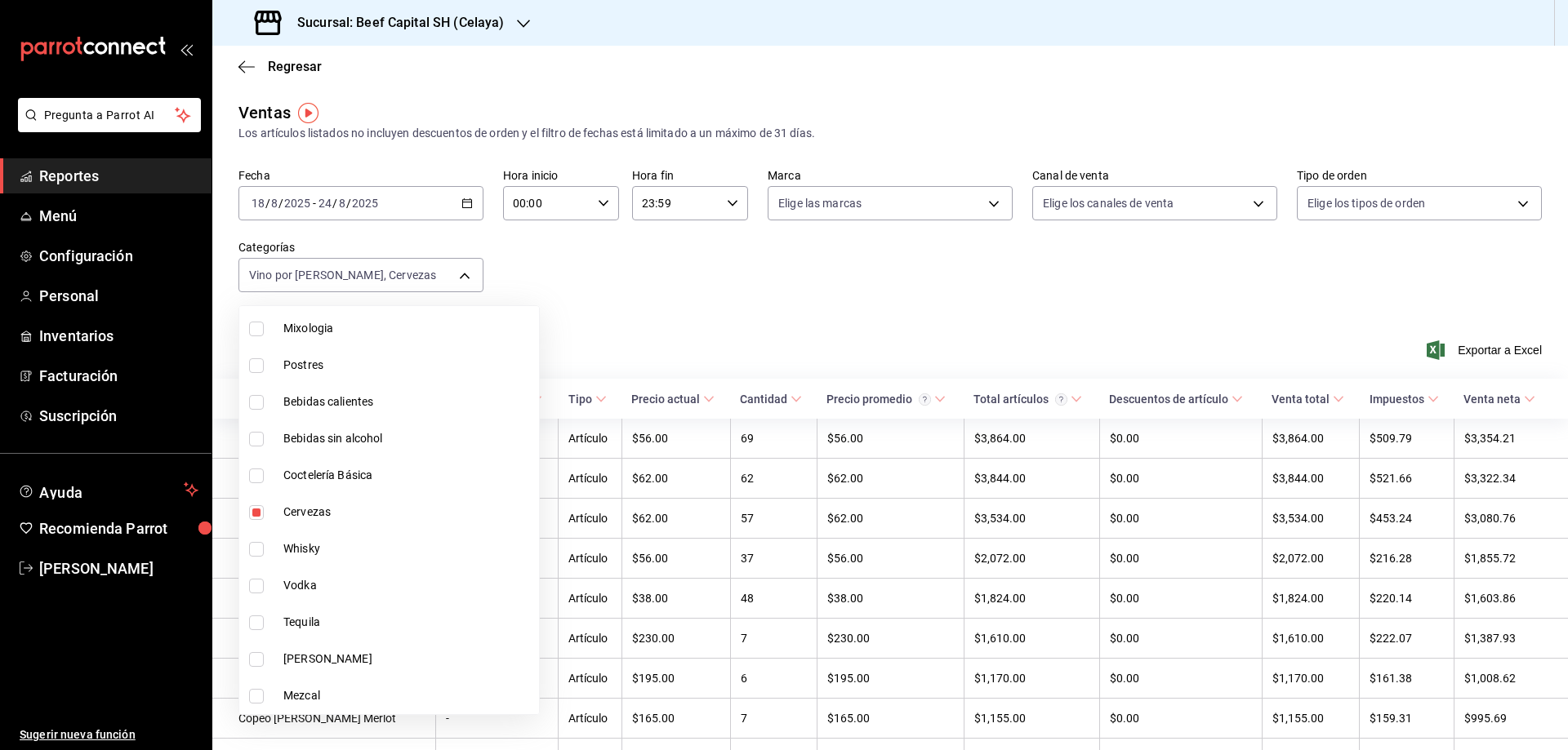
scroll to position [833, 0]
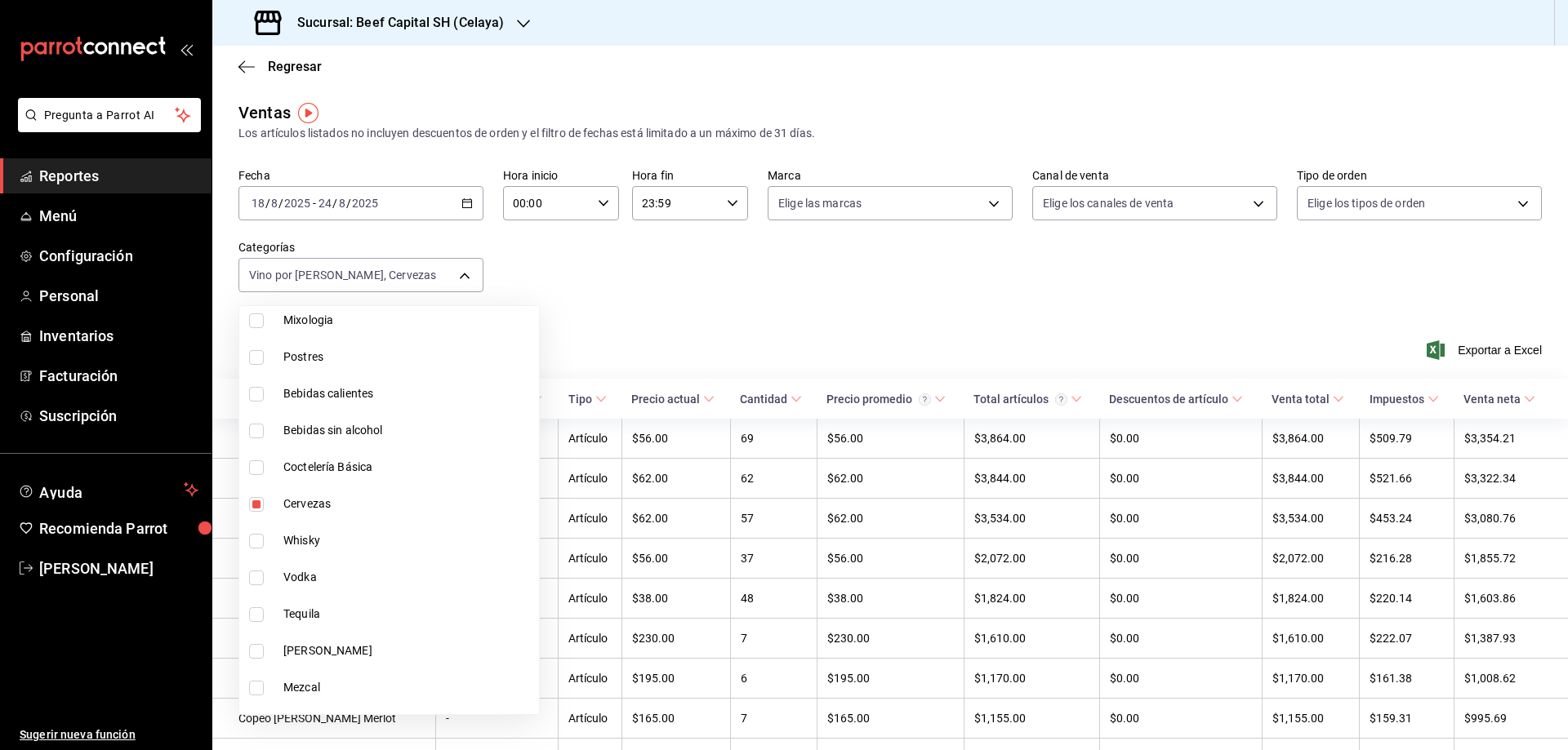
drag, startPoint x: 251, startPoint y: 508, endPoint x: 440, endPoint y: 437, distance: 201.9
click at [251, 508] on input "checkbox" at bounding box center [256, 505] width 15 height 15
checkbox input "false"
type input "008fc179-fcc6-4a64-9dbd-36ce493a1344"
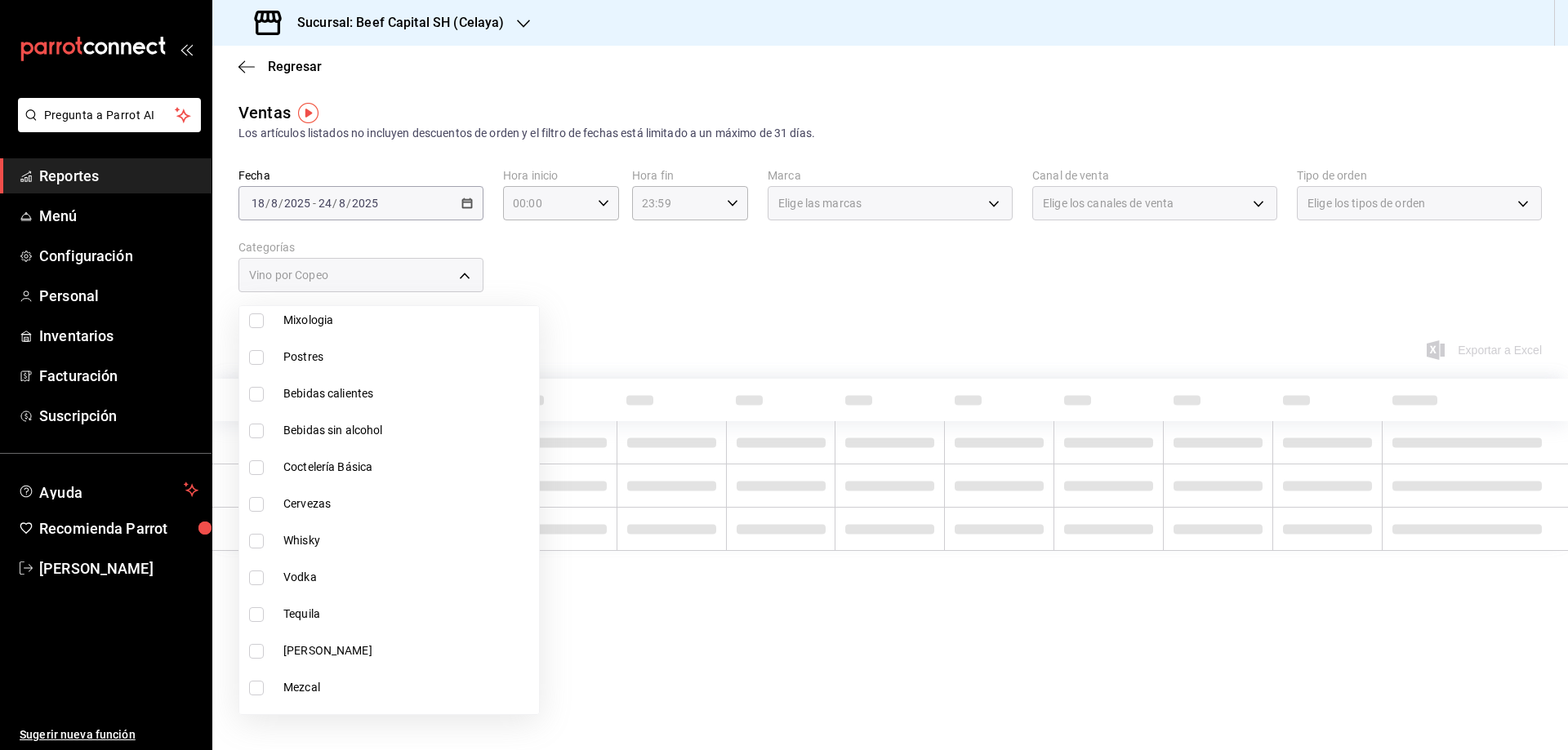
click at [627, 311] on div at bounding box center [784, 375] width 1568 height 750
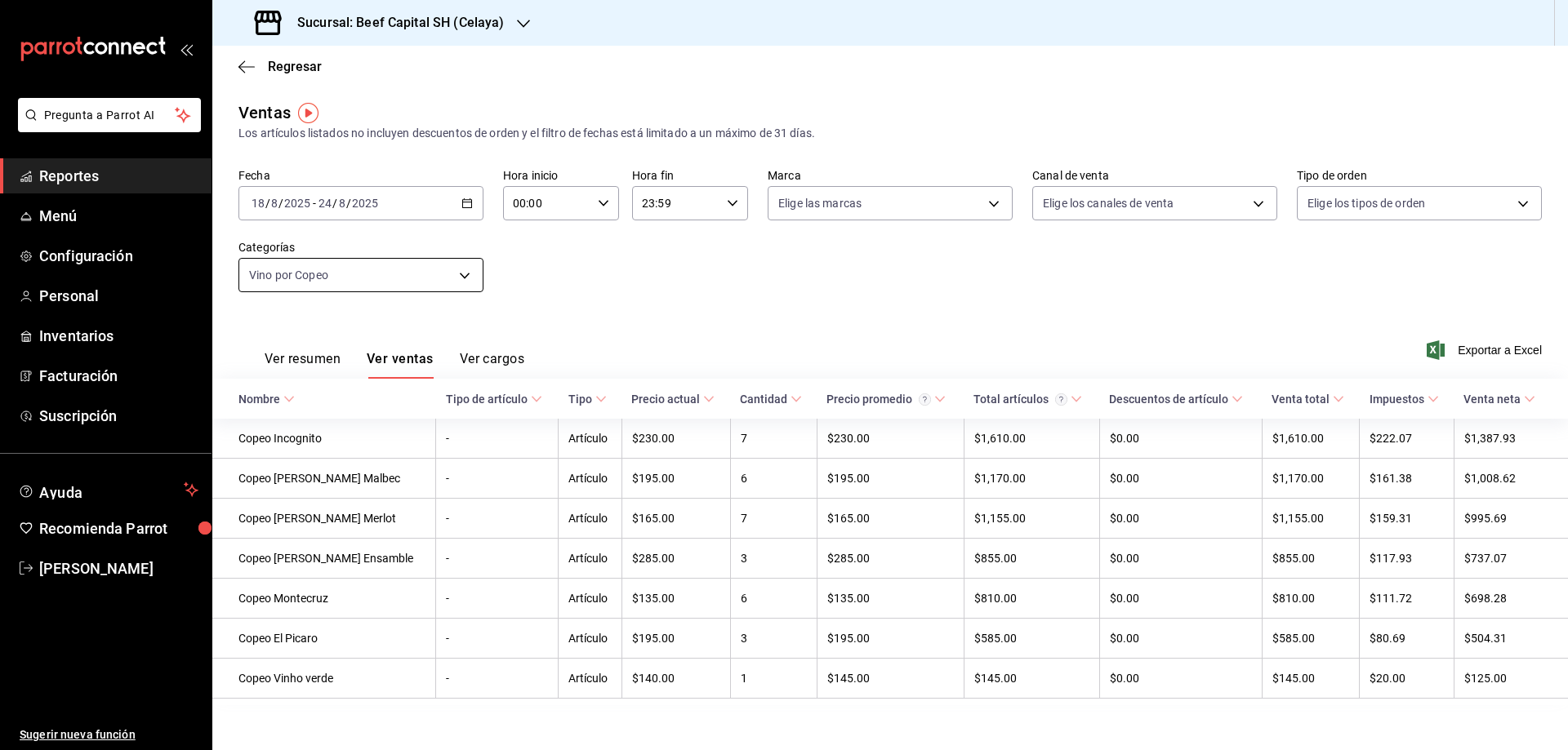
click at [464, 268] on body "Pregunta a Parrot AI Reportes Menú Configuración Personal Inventarios Facturaci…" at bounding box center [784, 375] width 1568 height 750
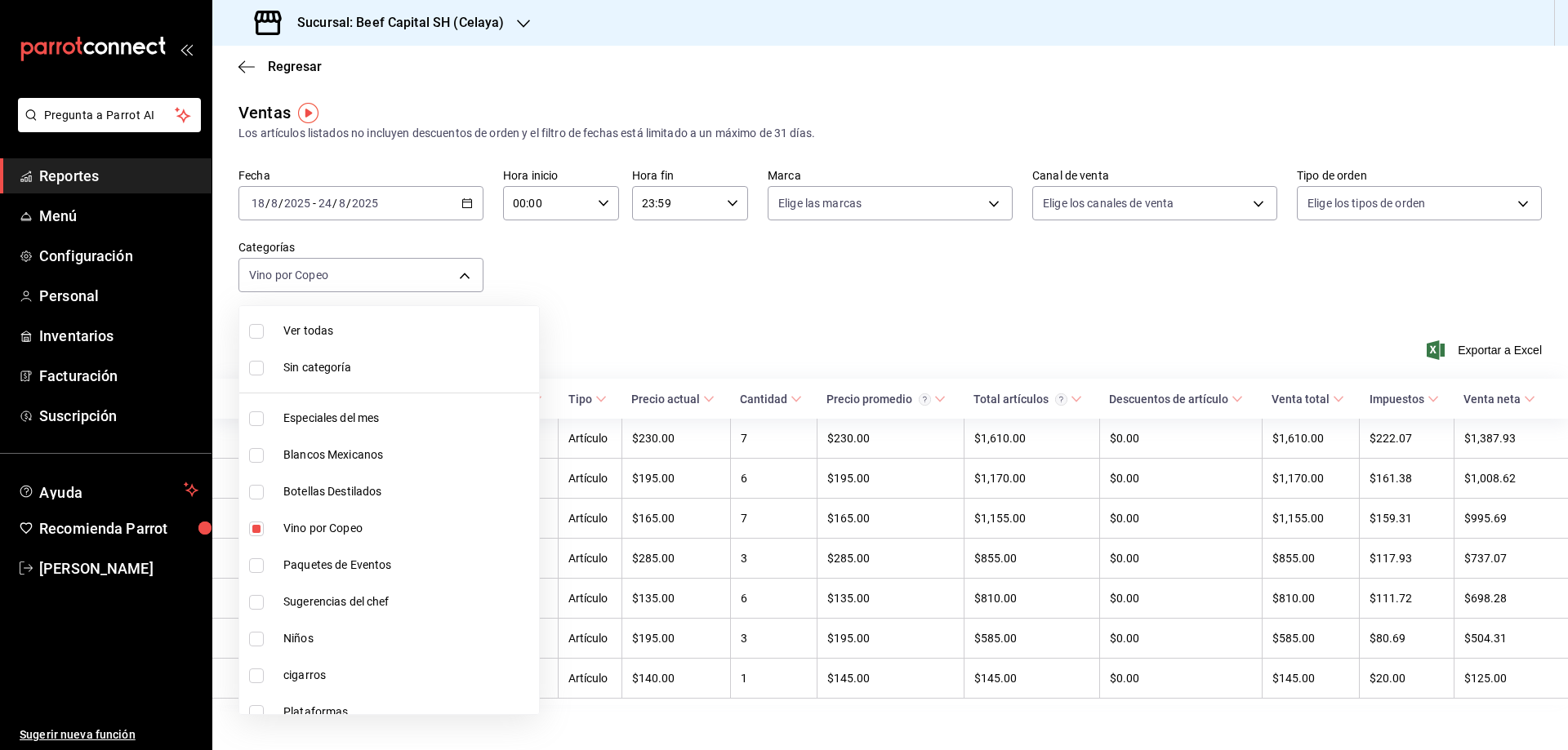
click at [251, 532] on input "checkbox" at bounding box center [256, 529] width 15 height 15
checkbox input "false"
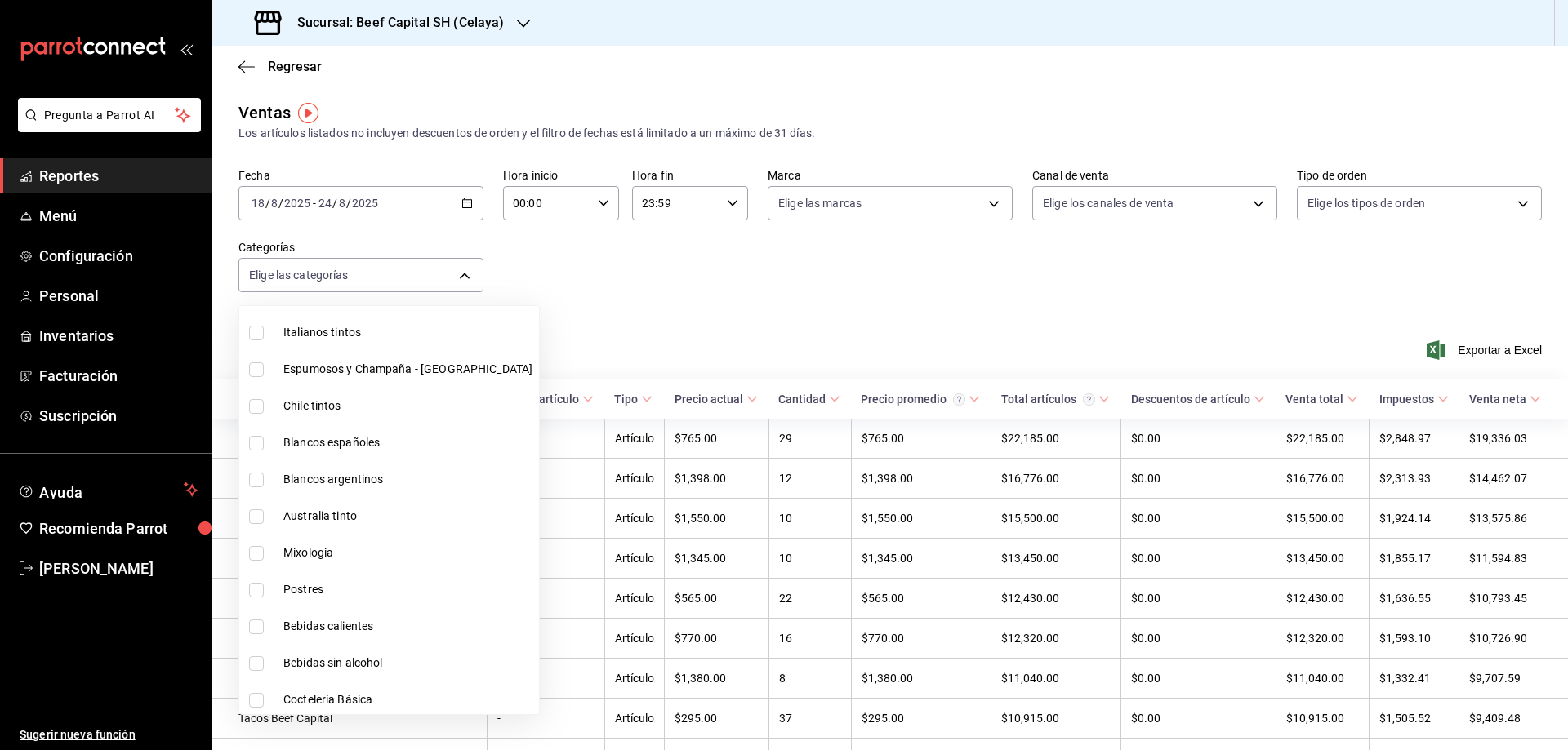
scroll to position [580, 0]
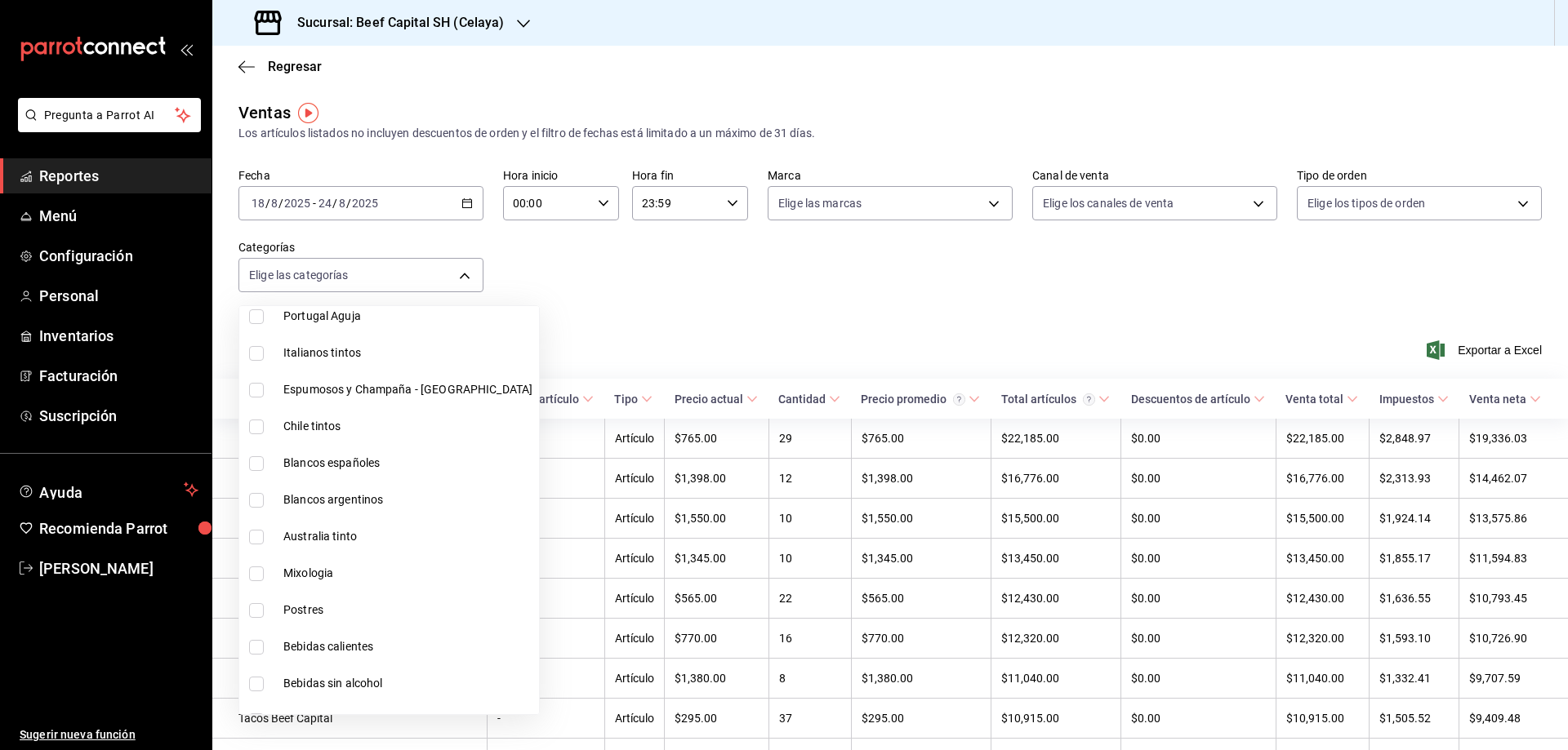
click at [379, 541] on span "Australia tinto" at bounding box center [408, 536] width 249 height 17
type input "c00e90db-906a-414b-b033-b0e976c55911"
checkbox input "true"
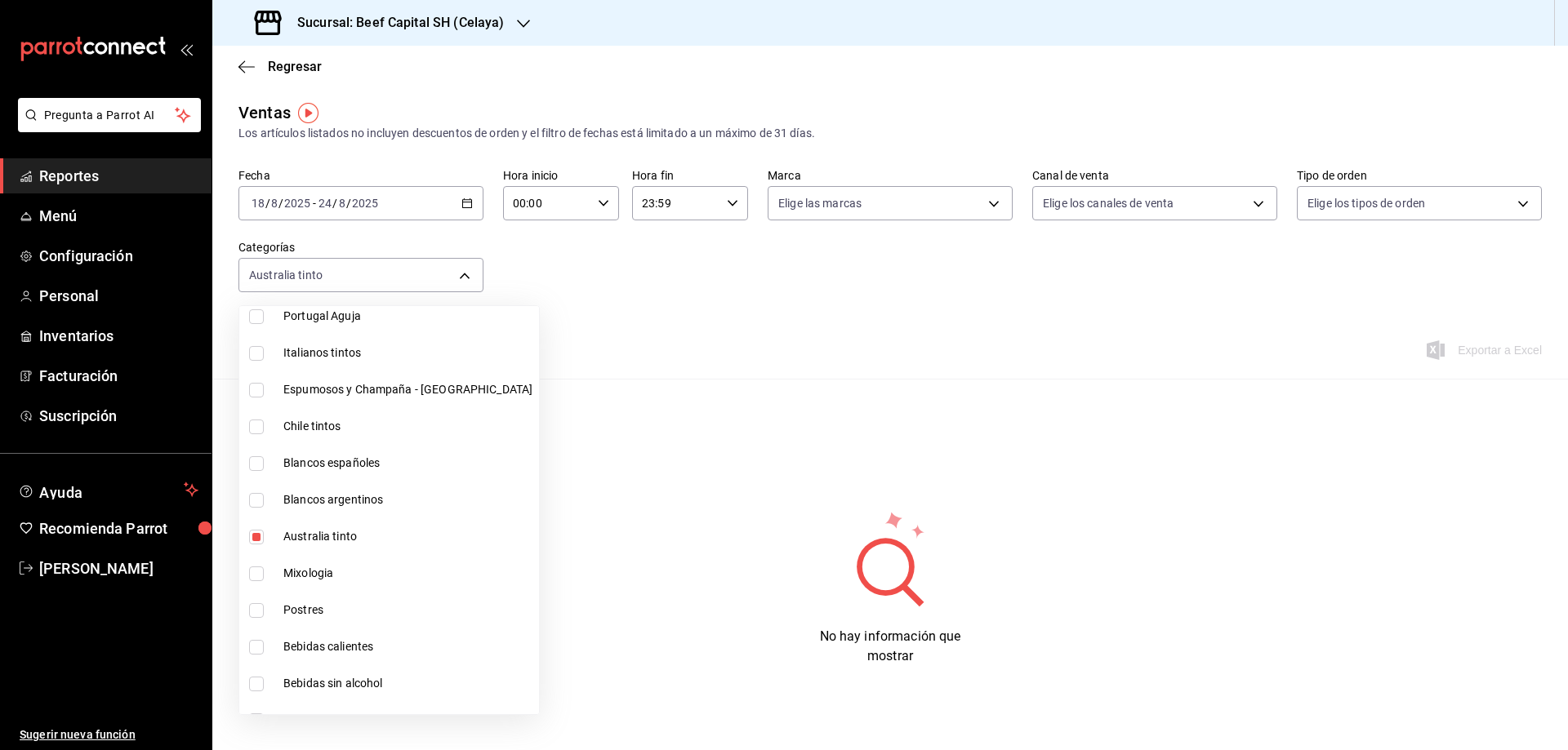
click at [379, 541] on span "Australia tinto" at bounding box center [408, 536] width 249 height 17
checkbox input "false"
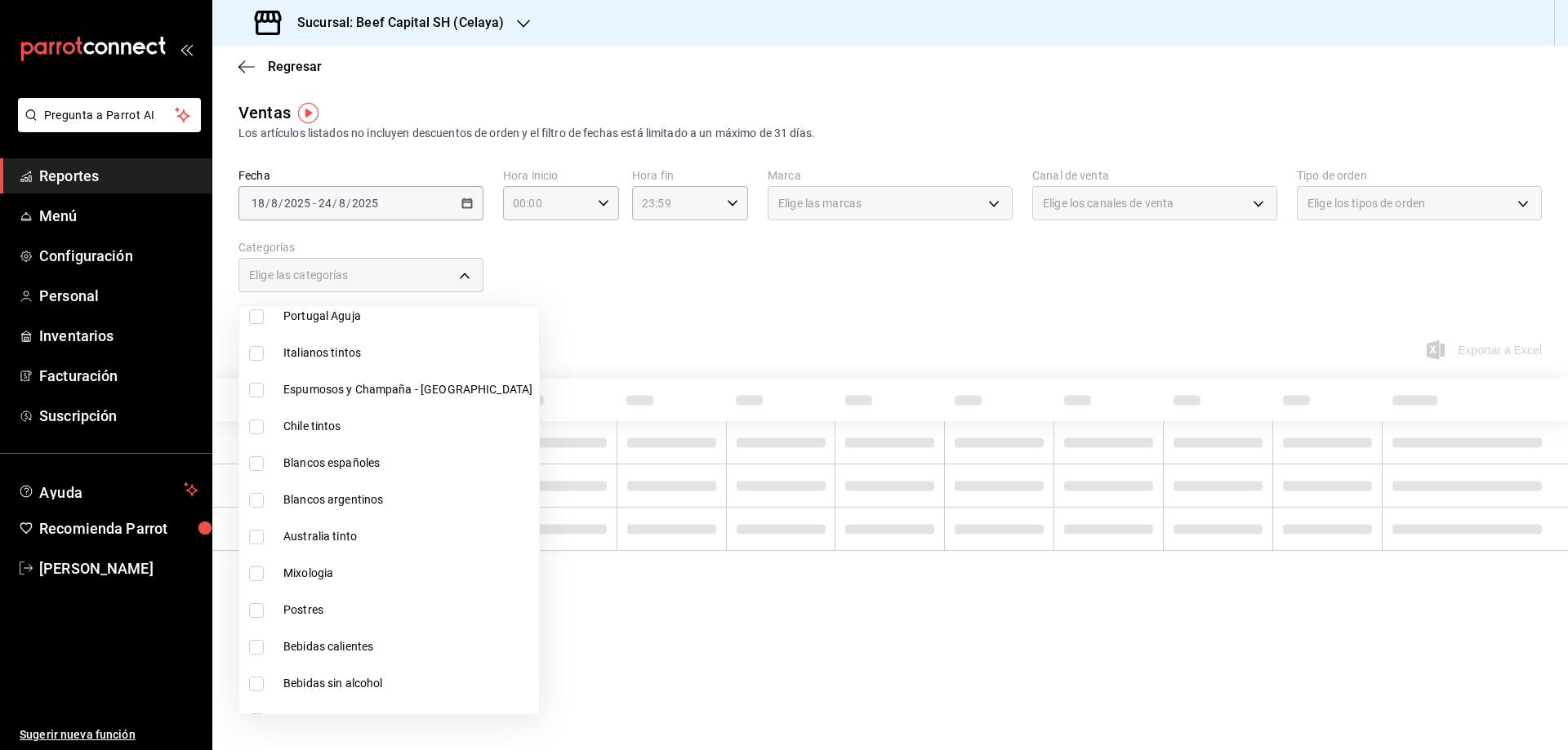
click at [377, 501] on span "Blancos argentinos" at bounding box center [408, 499] width 249 height 17
type input "f9afbda5-ddd3-4ada-b322-604b10745603"
checkbox input "true"
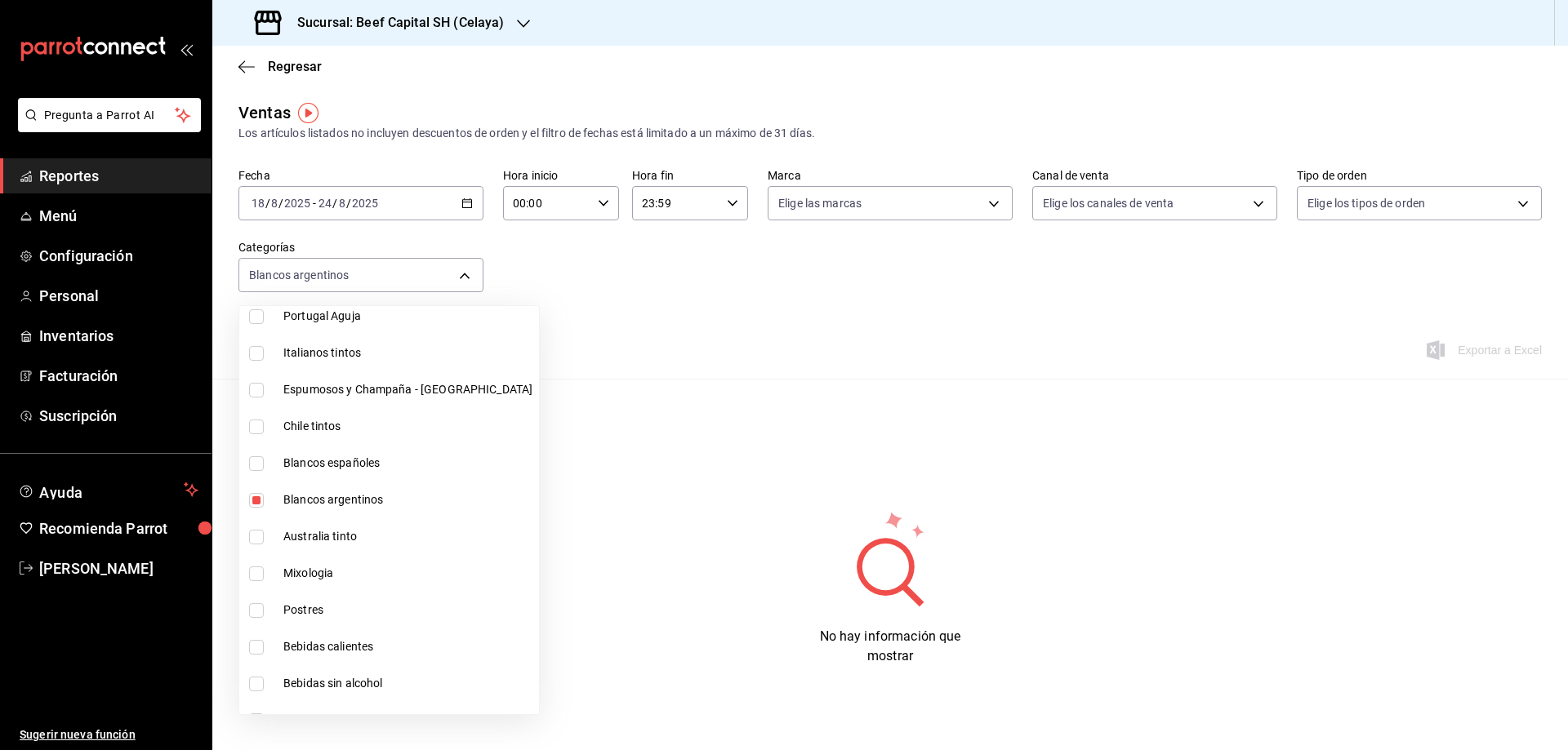
click at [377, 501] on span "Blancos argentinos" at bounding box center [408, 499] width 249 height 17
checkbox input "false"
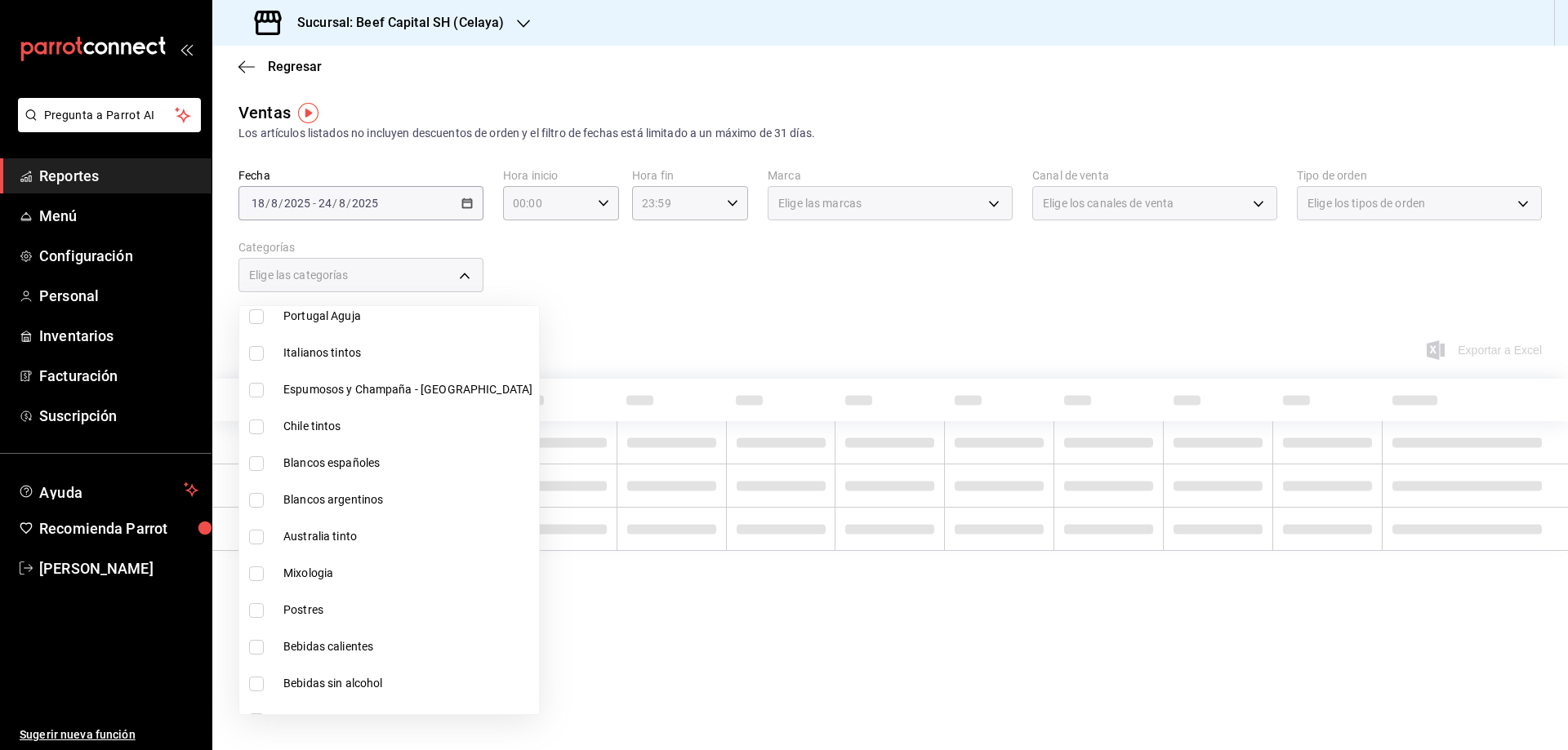
click at [364, 468] on span "Blancos españoles" at bounding box center [408, 462] width 249 height 17
type input "8b0c6748-a99f-4bb6-ae13-aa08bc0411e1"
checkbox input "true"
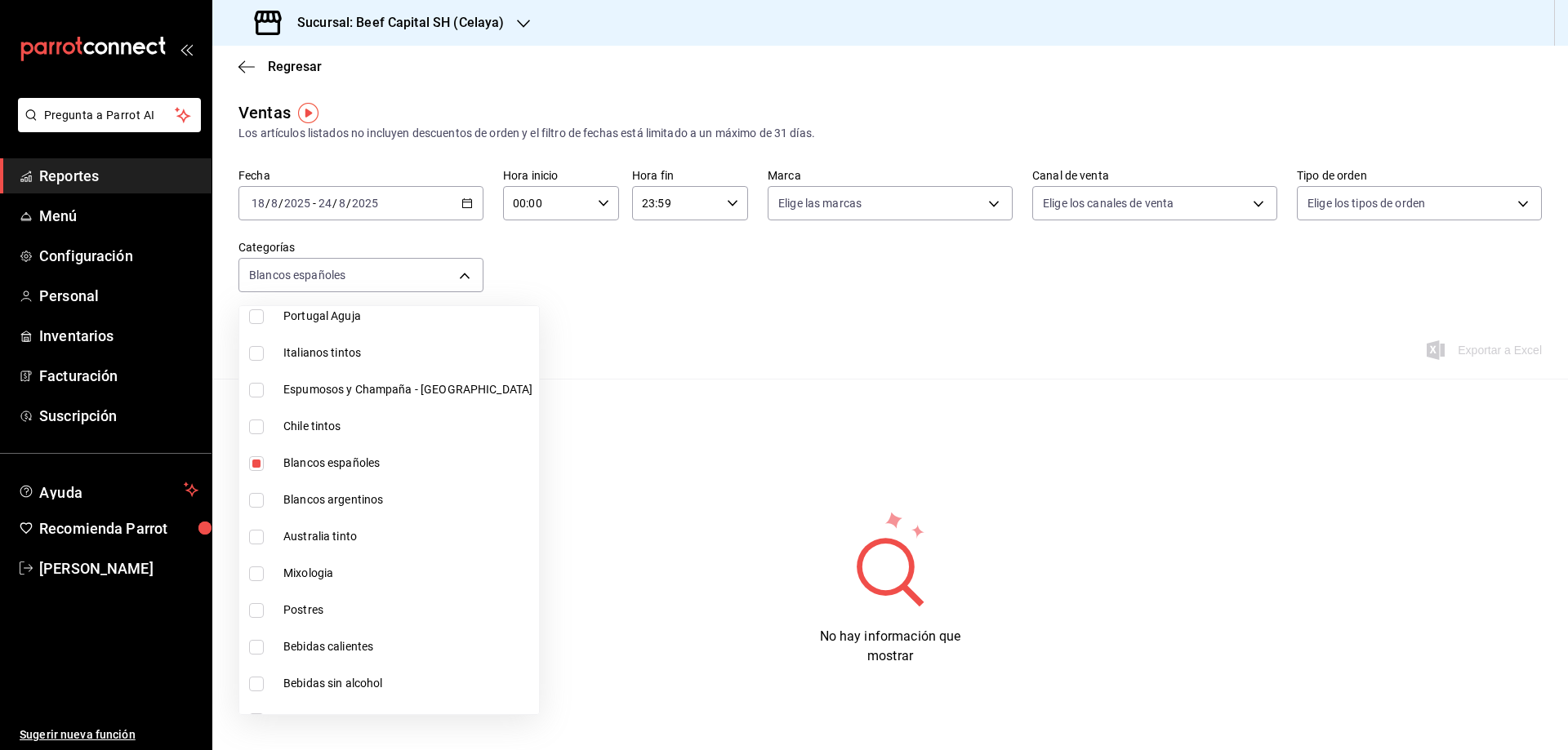
click at [364, 468] on span "Blancos españoles" at bounding box center [408, 462] width 249 height 17
checkbox input "false"
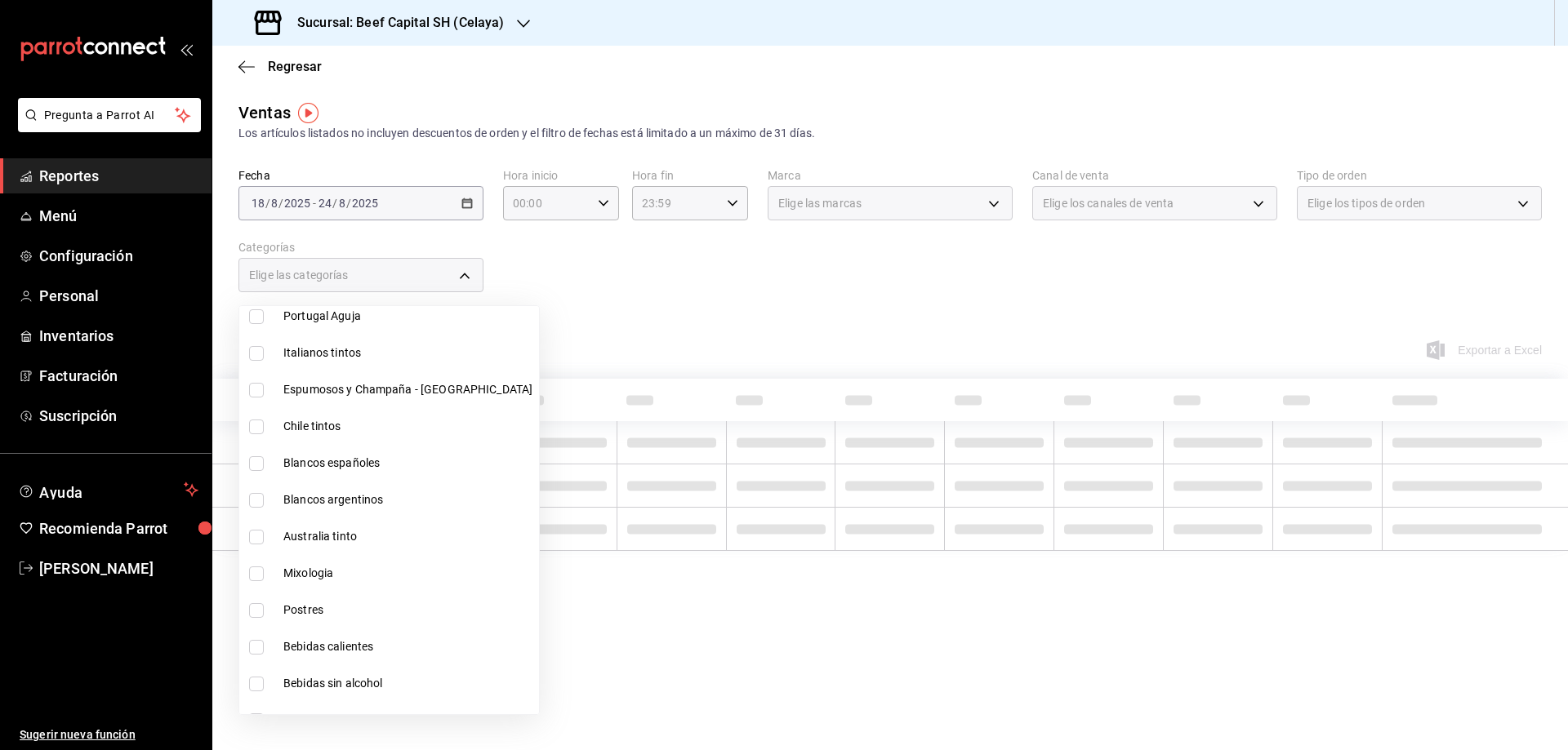
click at [362, 426] on span "Chile tintos" at bounding box center [408, 426] width 249 height 17
type input "4b32eb49-07cc-4eb2-a9b2-1213d62001a4"
checkbox input "true"
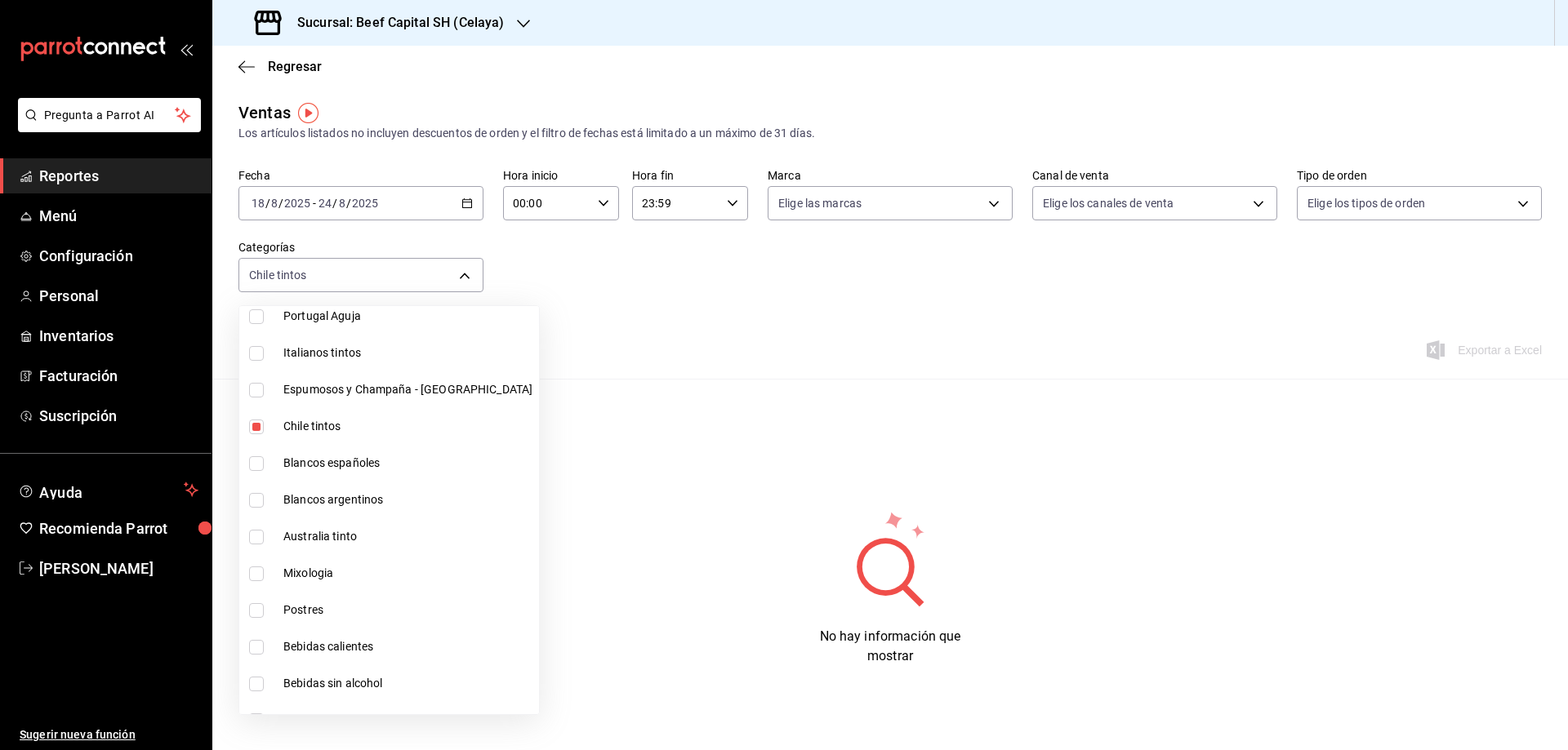
click at [362, 425] on span "Chile tintos" at bounding box center [408, 426] width 249 height 17
checkbox input "false"
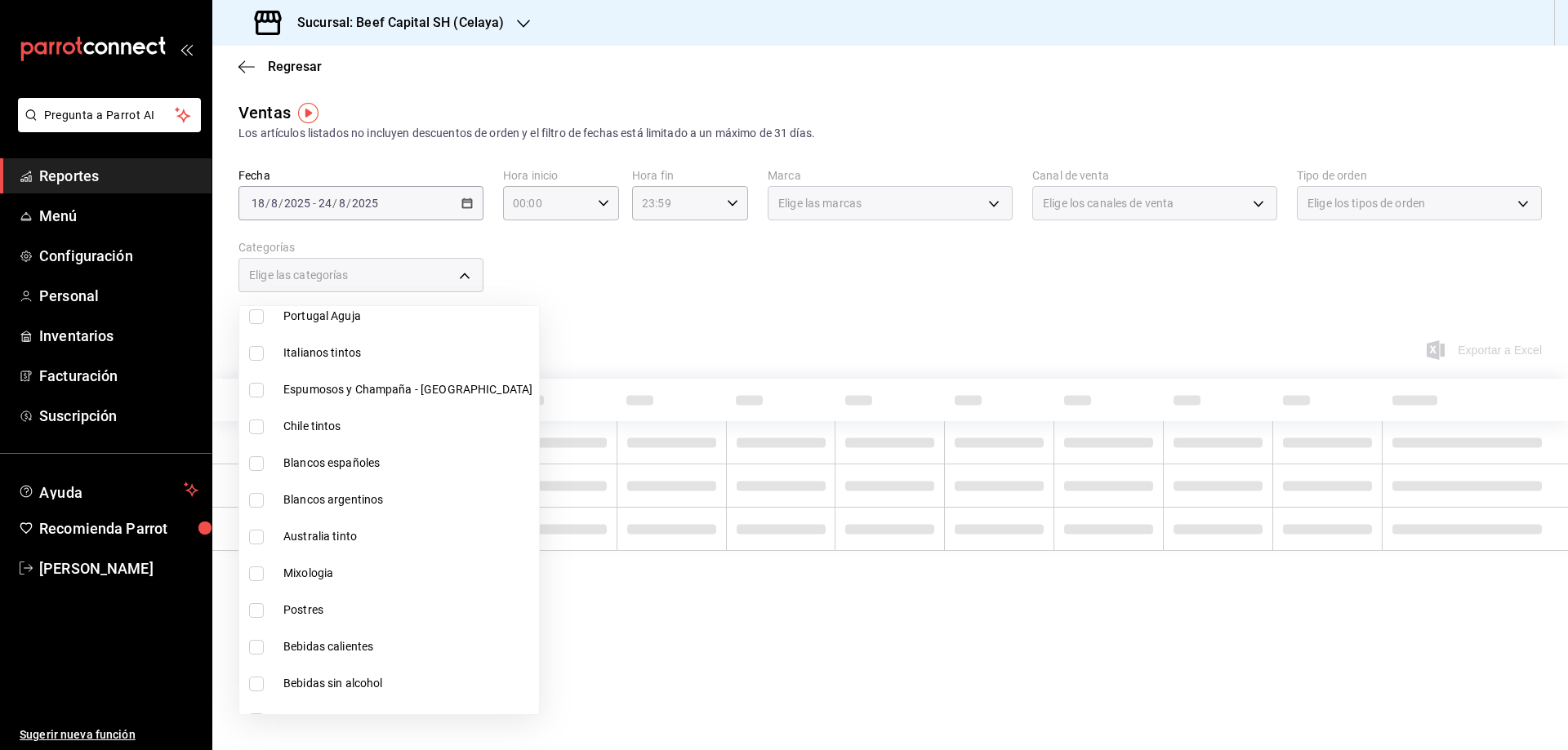
click at [367, 391] on span "Espumosos y Champaña - [GEOGRAPHIC_DATA]" at bounding box center [408, 389] width 249 height 17
type input "55bfdf99-c98d-4bd3-a5b1-7deb27048241"
checkbox input "true"
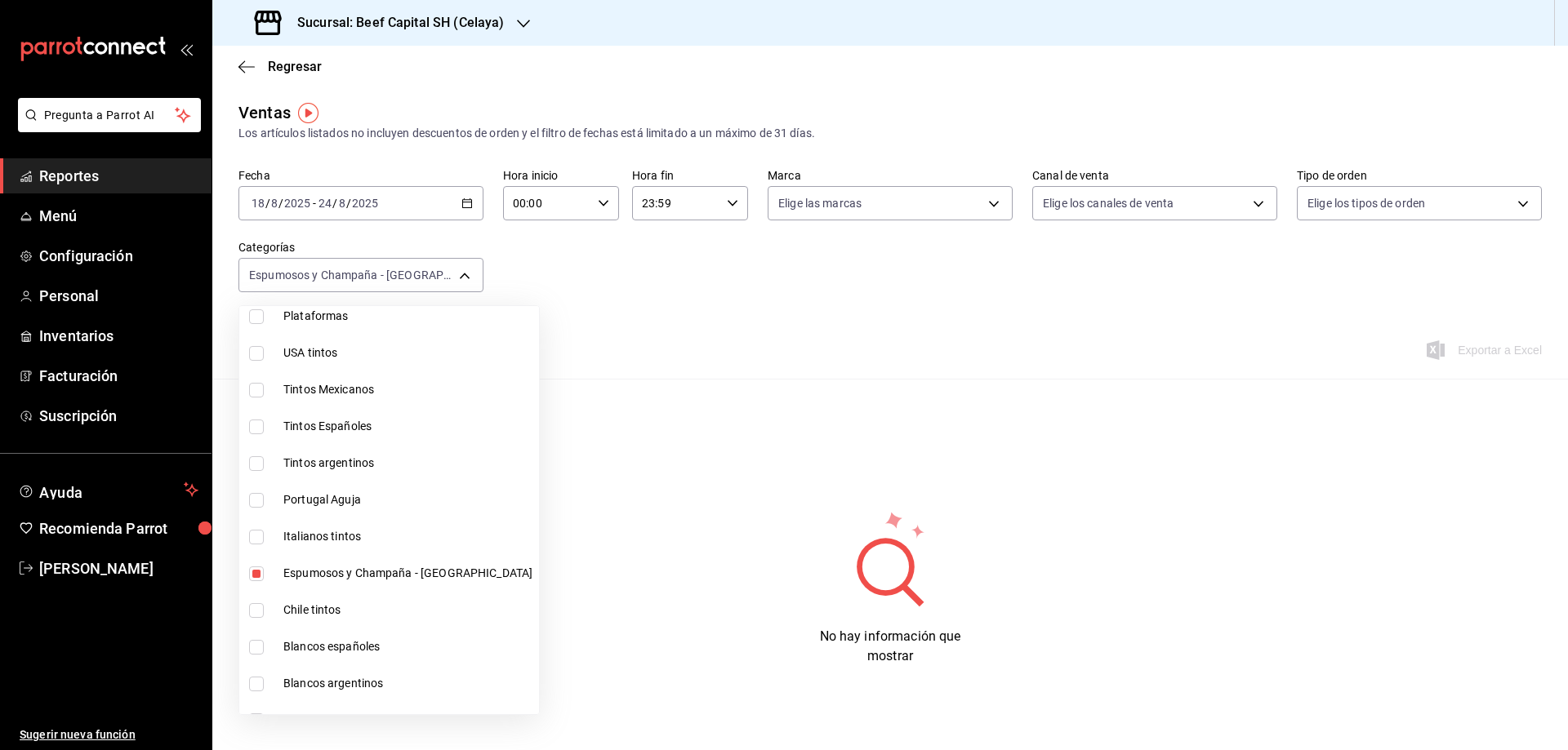
scroll to position [392, 0]
click at [346, 579] on span "Espumosos y Champaña - [GEOGRAPHIC_DATA]" at bounding box center [408, 577] width 249 height 17
checkbox input "false"
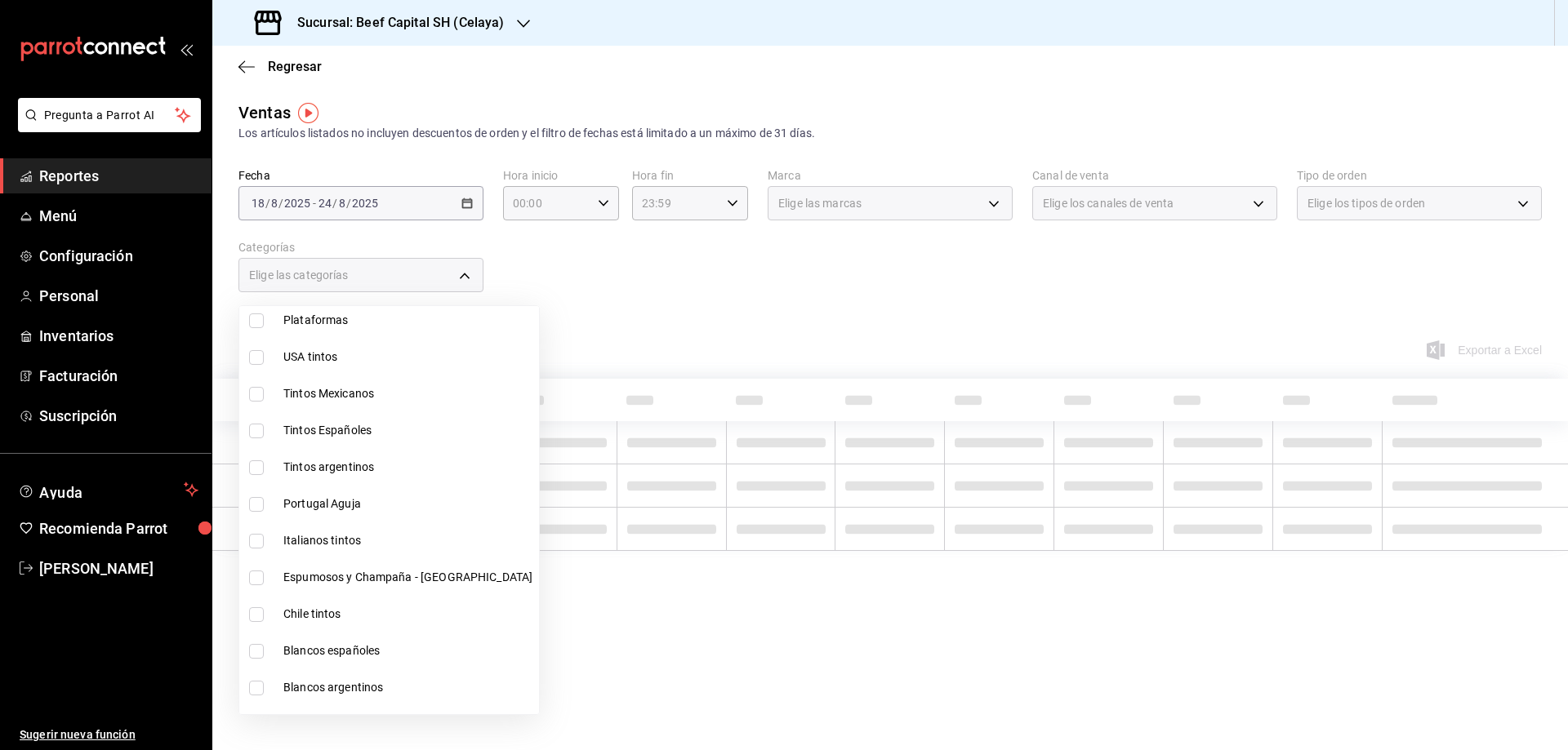
click at [353, 547] on span "Italianos tintos" at bounding box center [408, 540] width 249 height 17
type input "811c6920-9925-469f-ad95-75a70ea70971"
checkbox input "true"
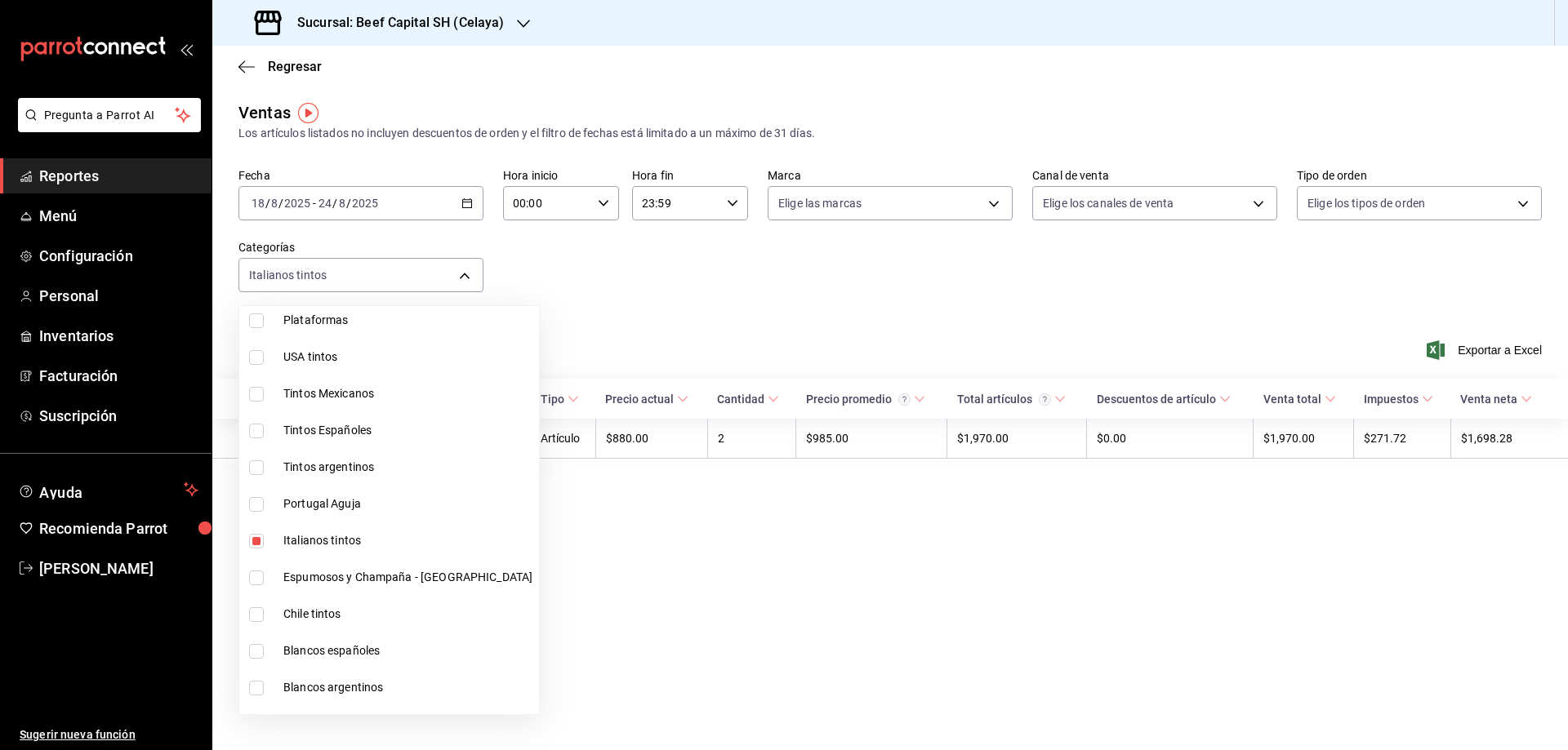
click at [634, 544] on div at bounding box center [784, 375] width 1568 height 750
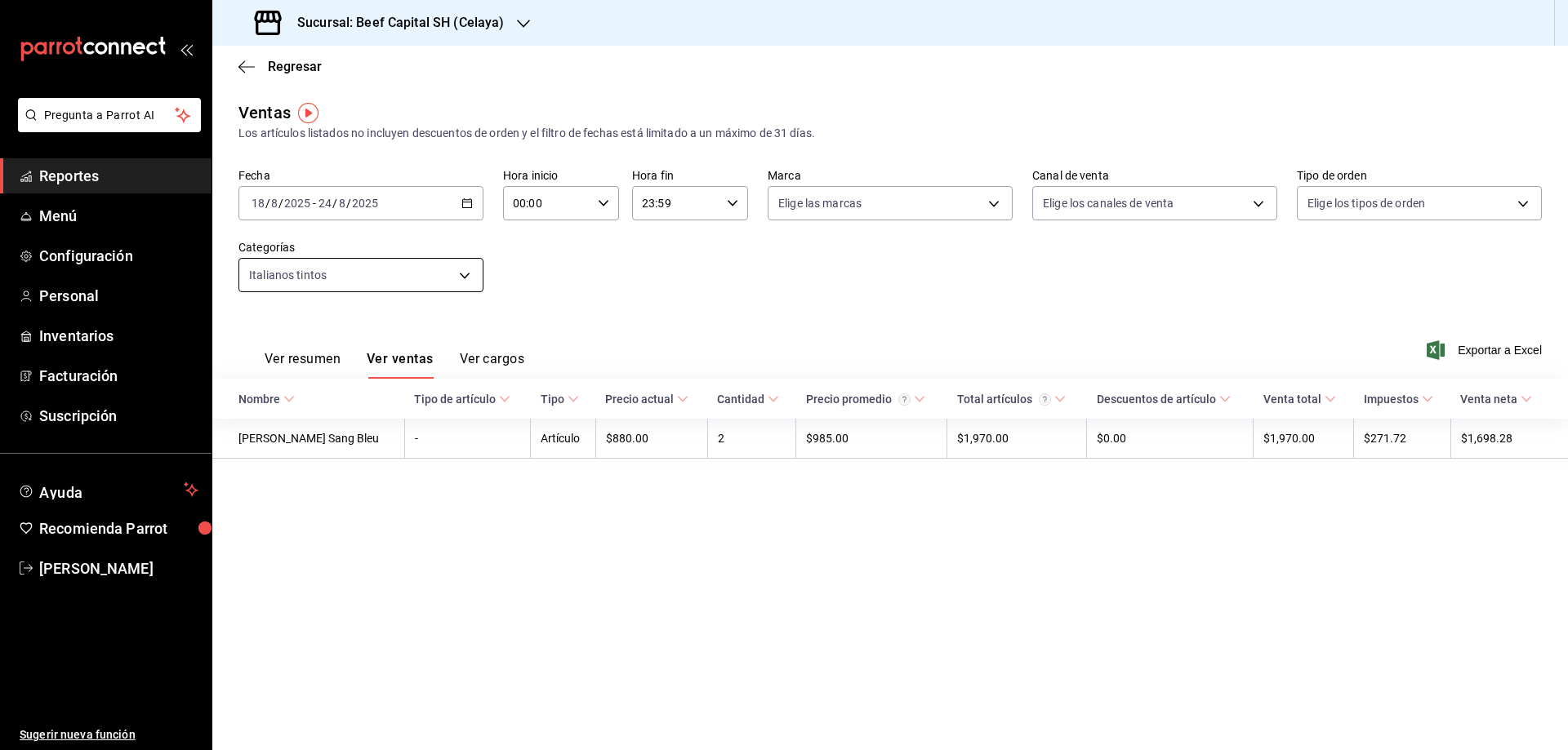
click at [470, 270] on body "Pregunta a Parrot AI Reportes Menú Configuración Personal Inventarios Facturaci…" at bounding box center [784, 375] width 1568 height 750
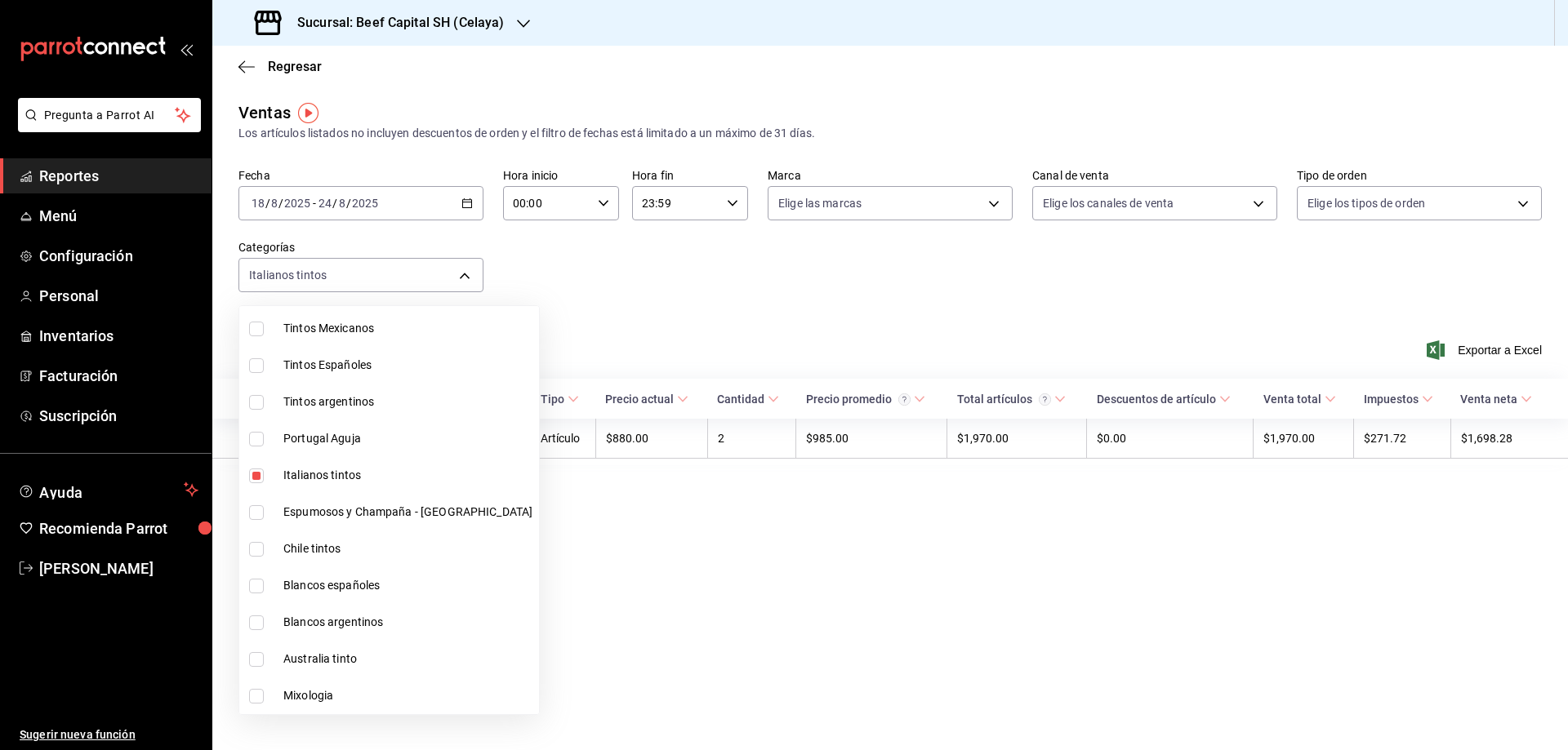
scroll to position [445, 0]
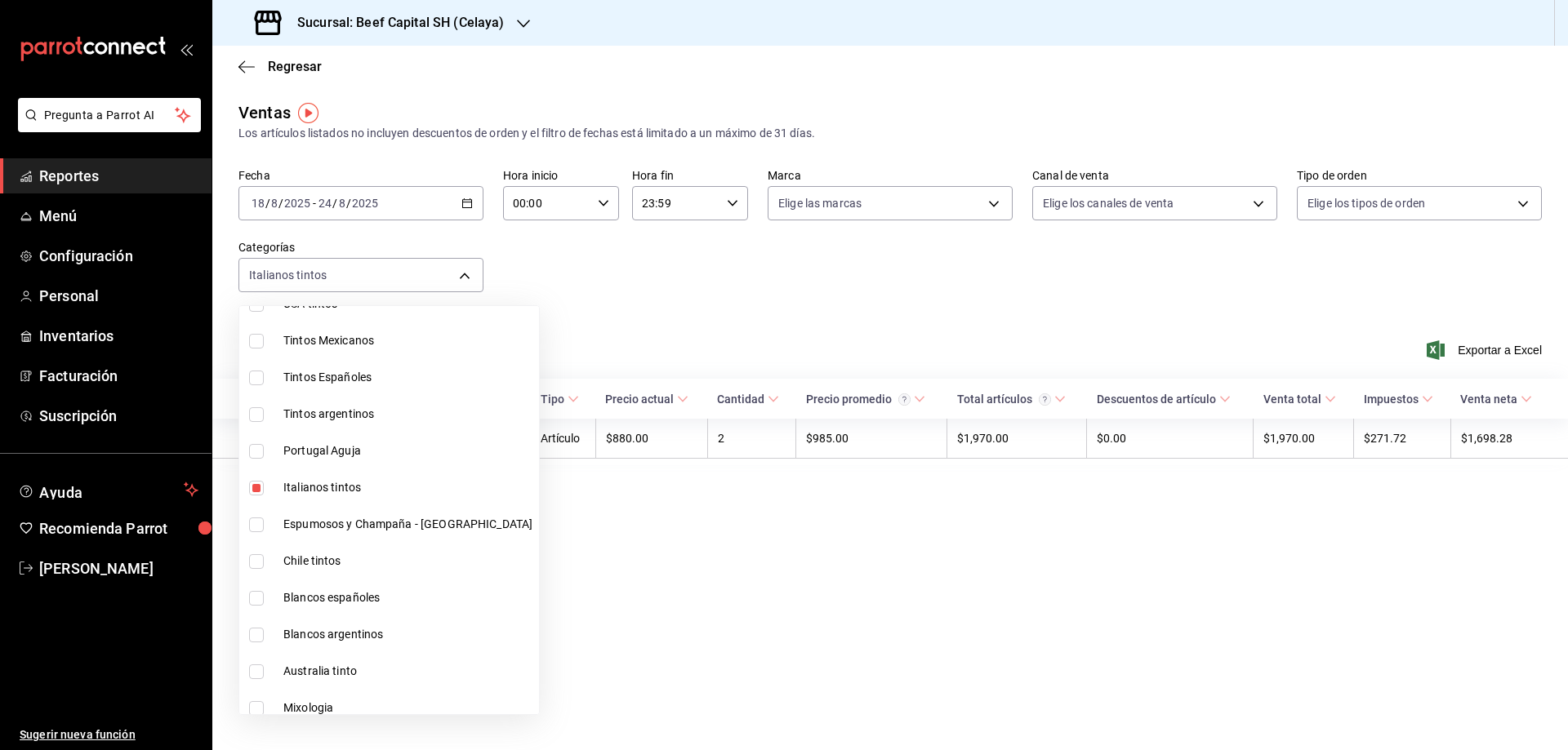
click at [258, 484] on input "checkbox" at bounding box center [256, 488] width 15 height 15
checkbox input "false"
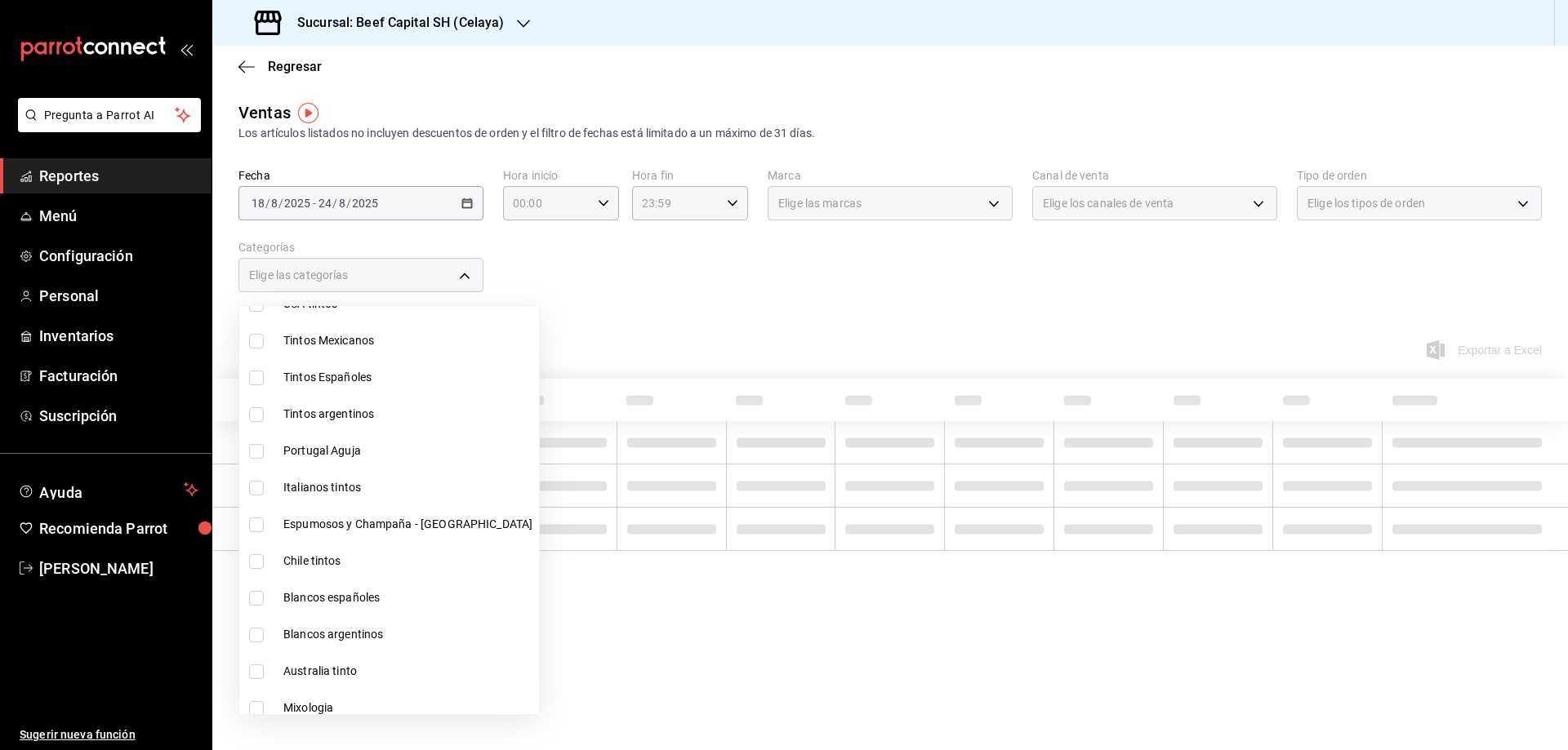
click at [257, 454] on input "checkbox" at bounding box center [256, 451] width 15 height 15
checkbox input "true"
type input "0b535179-87b4-400f-b7e3-43af57f4d86f"
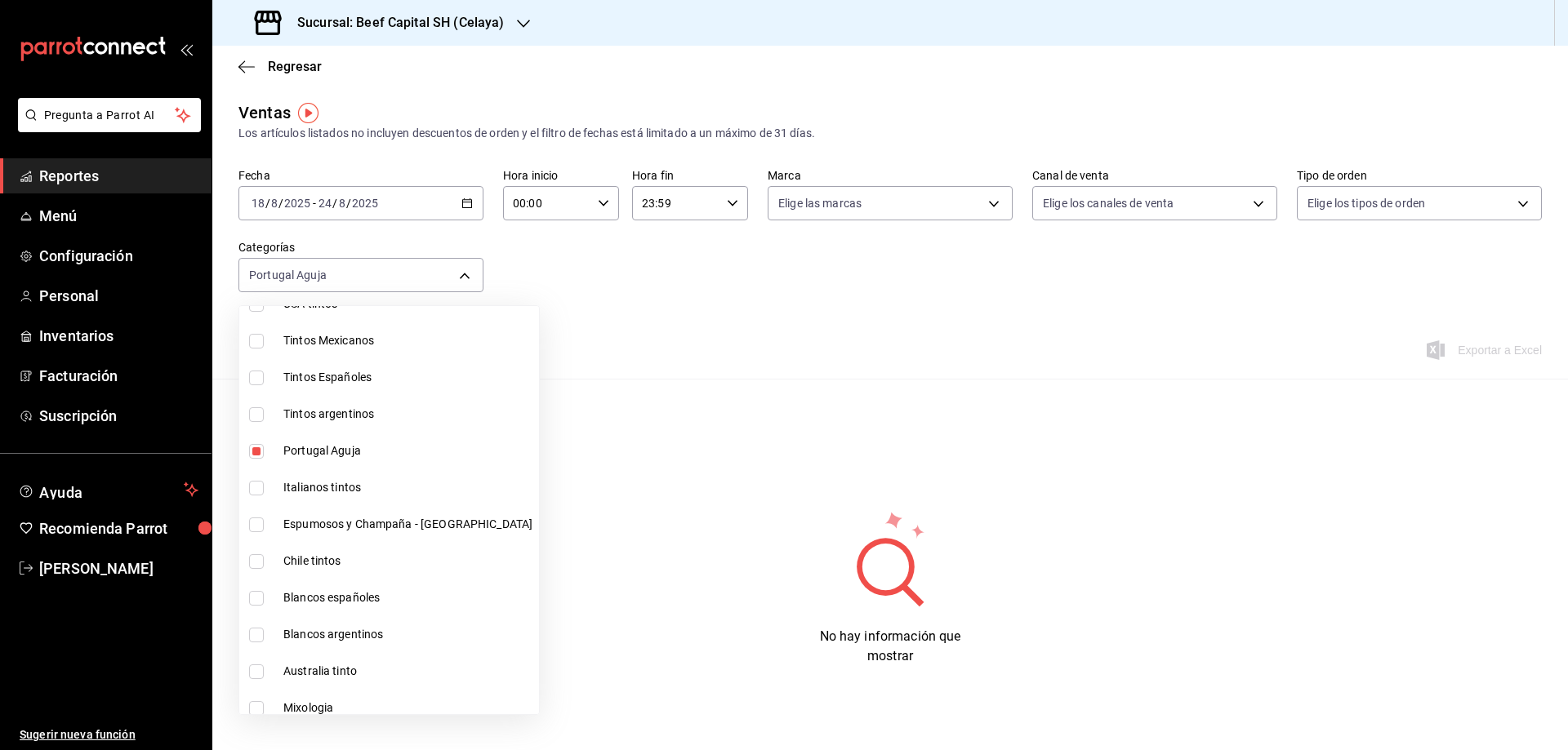
click at [257, 454] on input "checkbox" at bounding box center [256, 451] width 15 height 15
checkbox input "false"
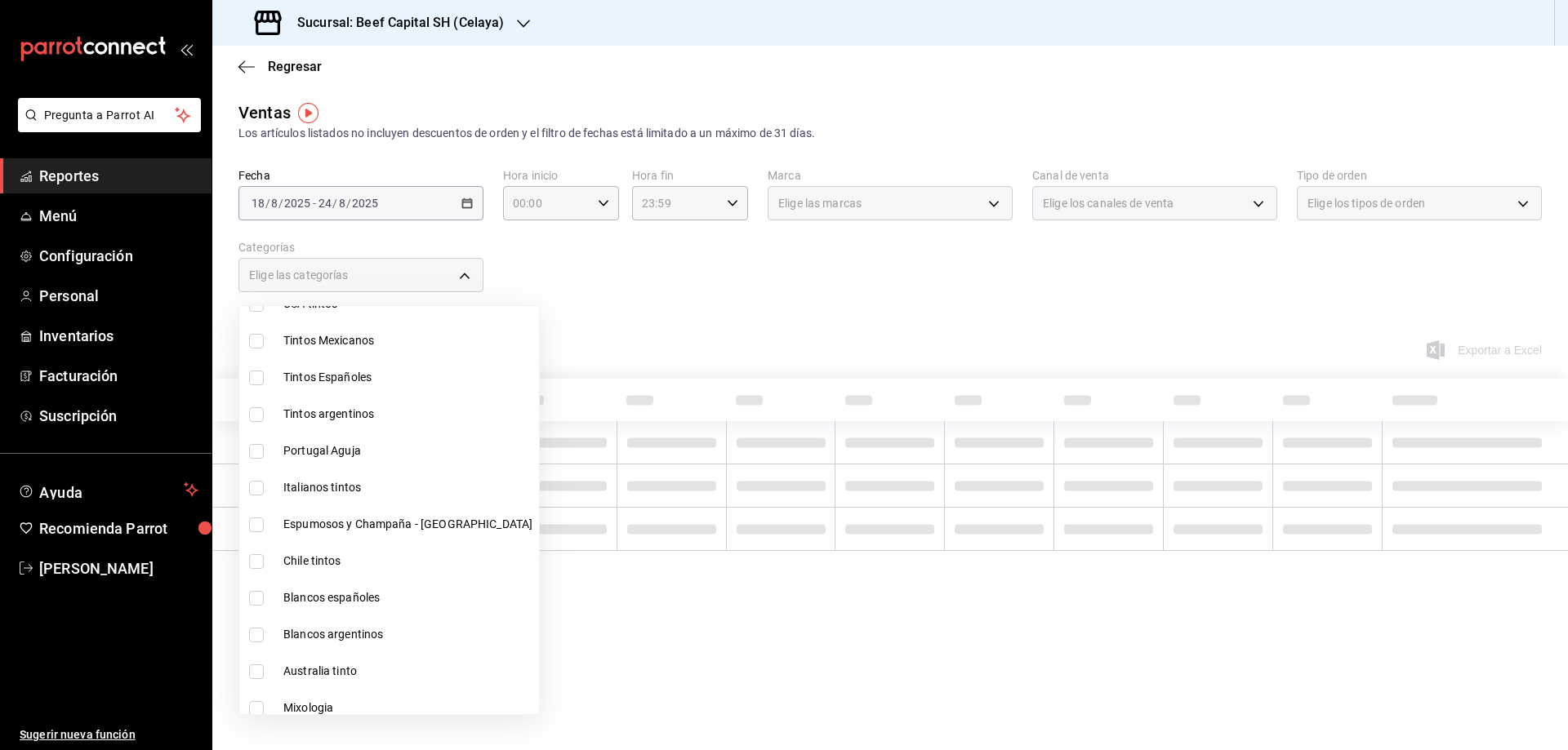
click at [257, 420] on input "checkbox" at bounding box center [256, 415] width 15 height 15
checkbox input "true"
type input "b8556722-043e-4805-b144-7c24cdeaa590"
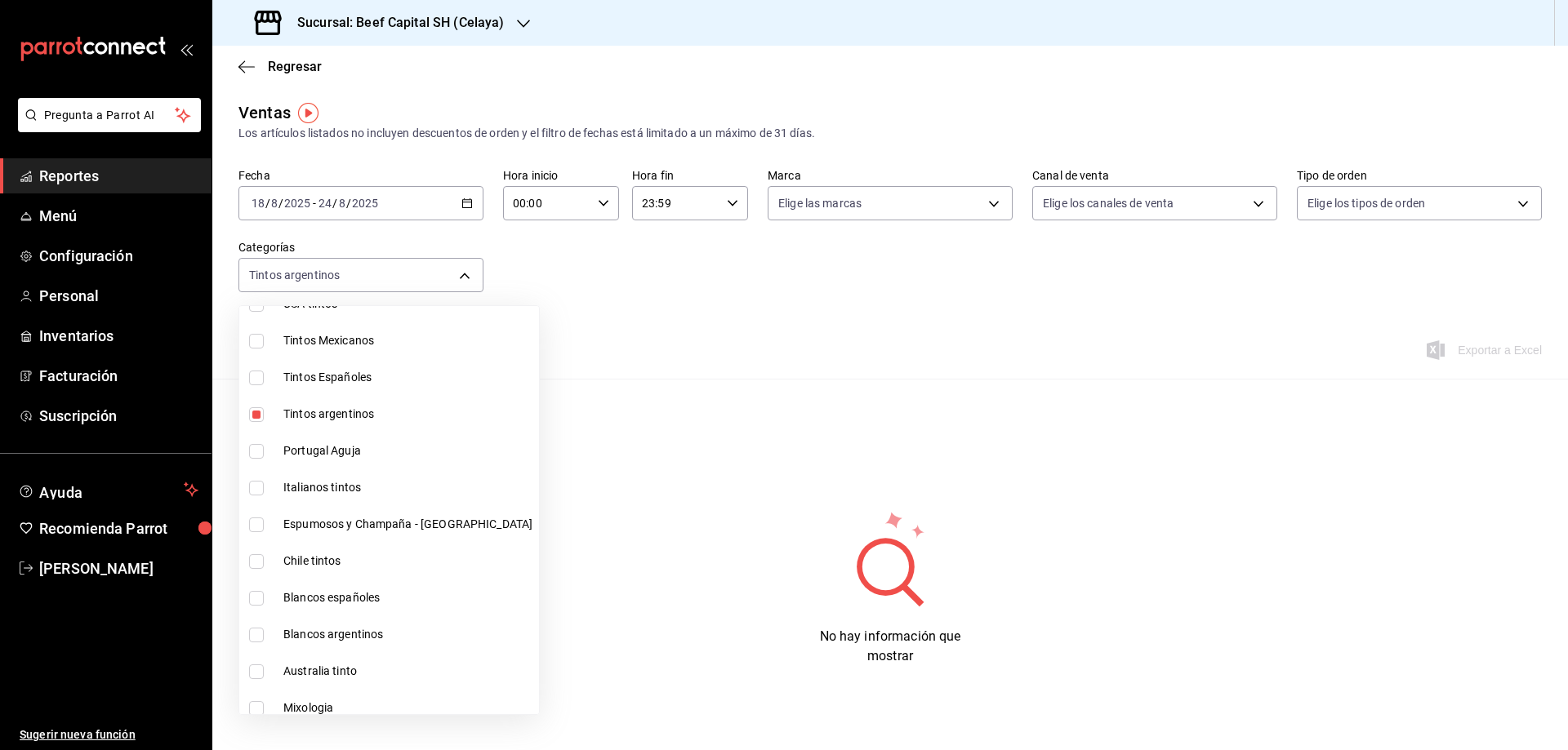
click at [257, 420] on input "checkbox" at bounding box center [256, 415] width 15 height 15
checkbox input "false"
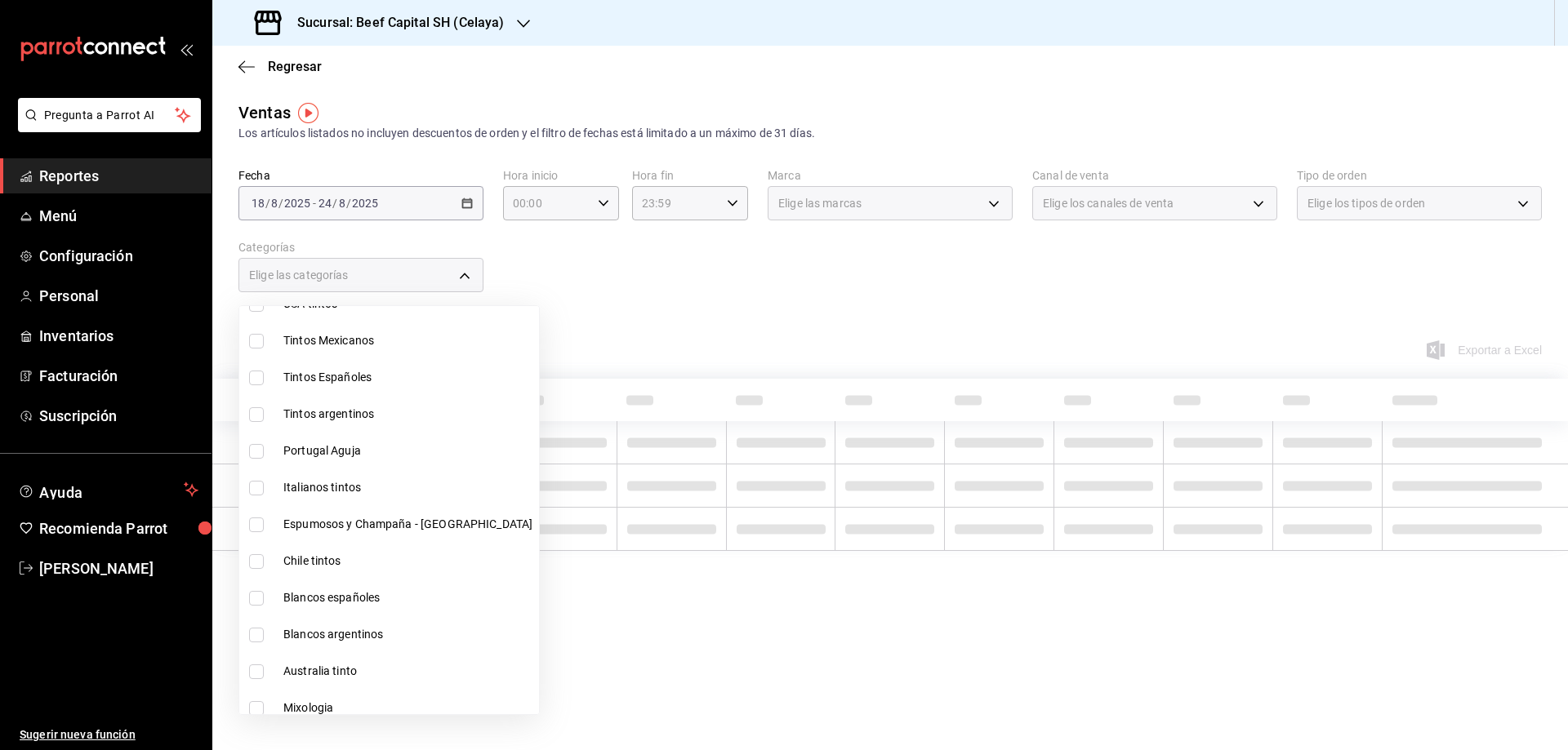
click at [263, 382] on input "checkbox" at bounding box center [256, 378] width 15 height 15
checkbox input "true"
type input "a3da39dd-bc99-4807-916e-897373cc3639"
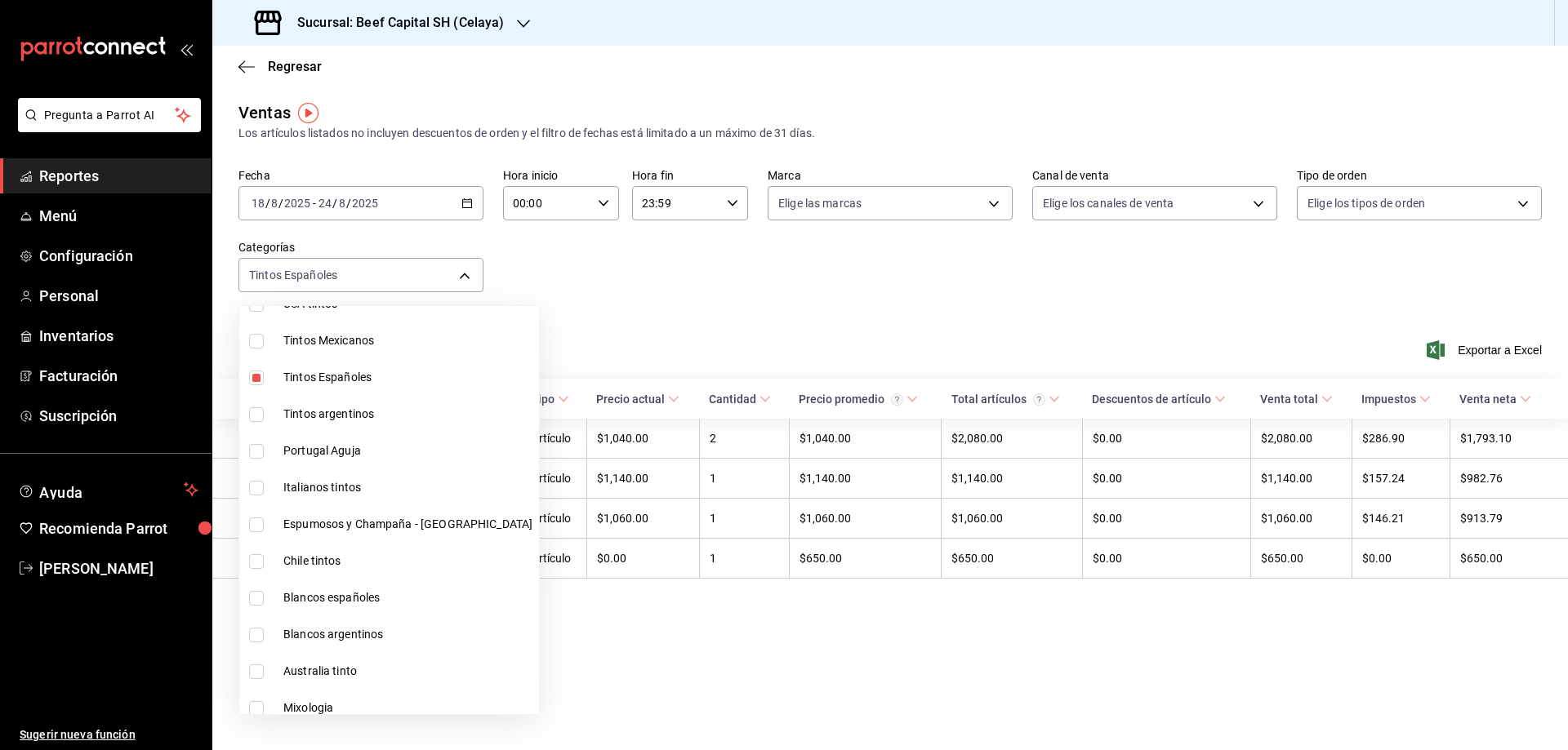
click at [785, 274] on div at bounding box center [784, 375] width 1568 height 750
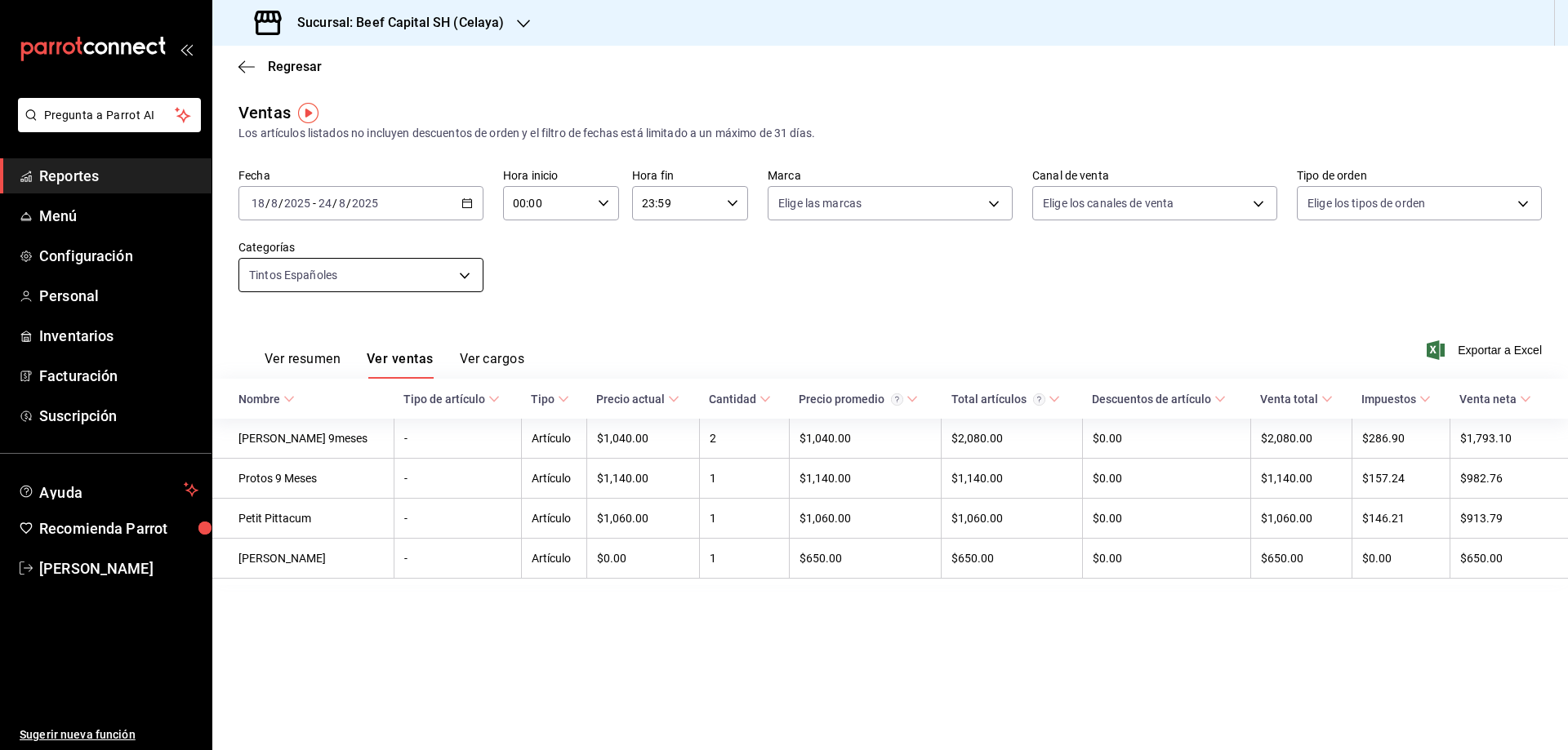
click at [464, 279] on body "Pregunta a Parrot AI Reportes Menú Configuración Personal Inventarios Facturaci…" at bounding box center [784, 375] width 1568 height 750
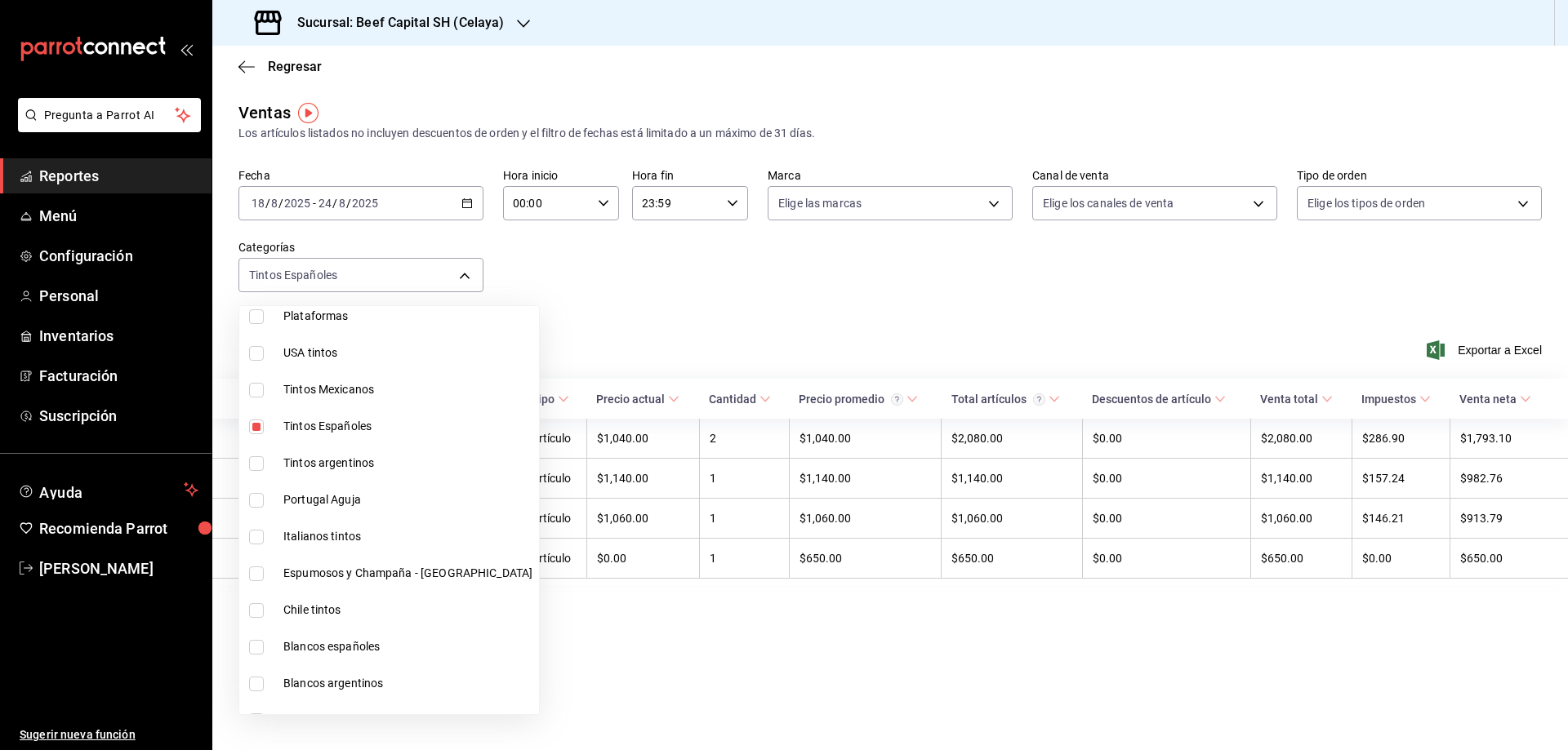
scroll to position [388, 0]
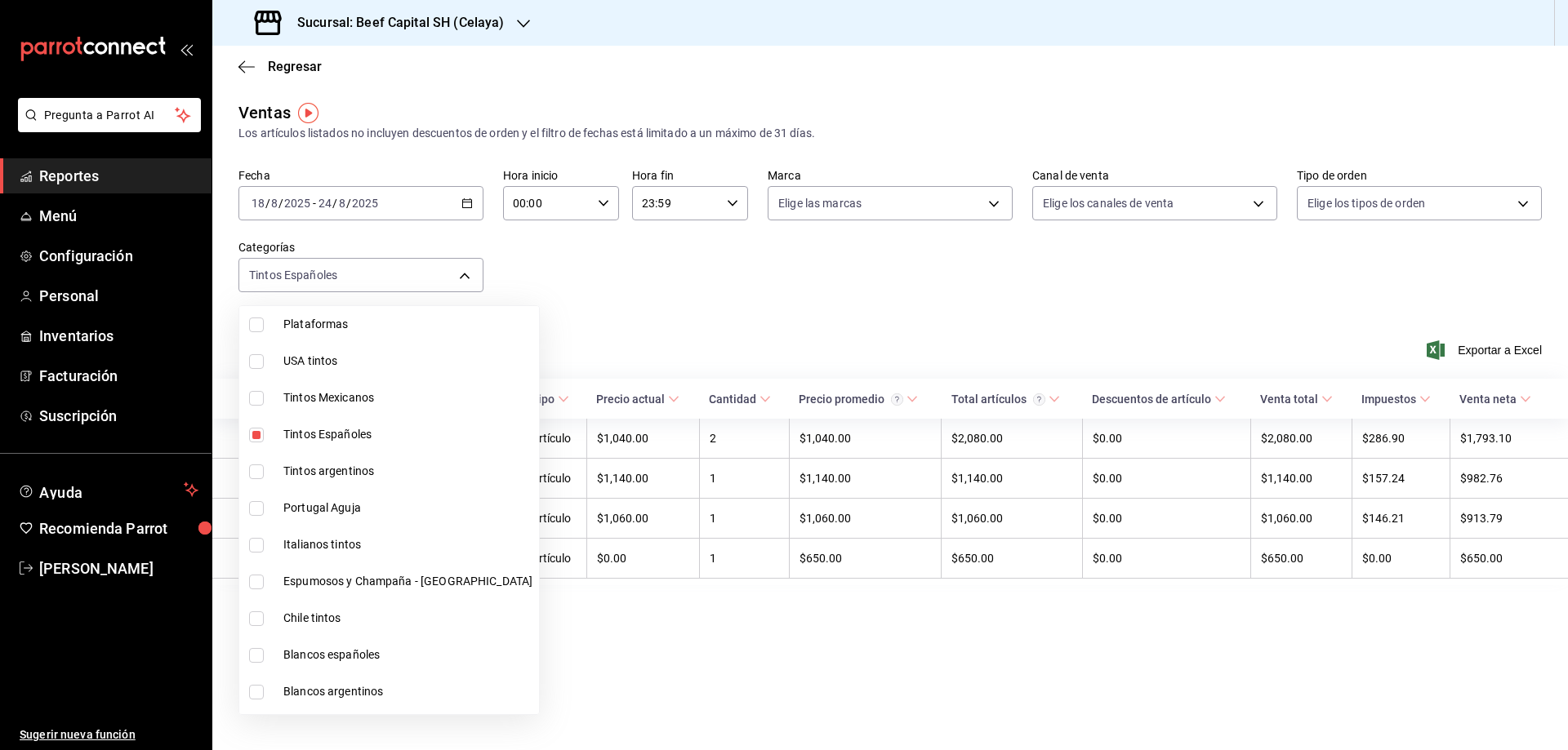
click at [261, 424] on li "Tintos Españoles" at bounding box center [389, 435] width 300 height 37
checkbox input "false"
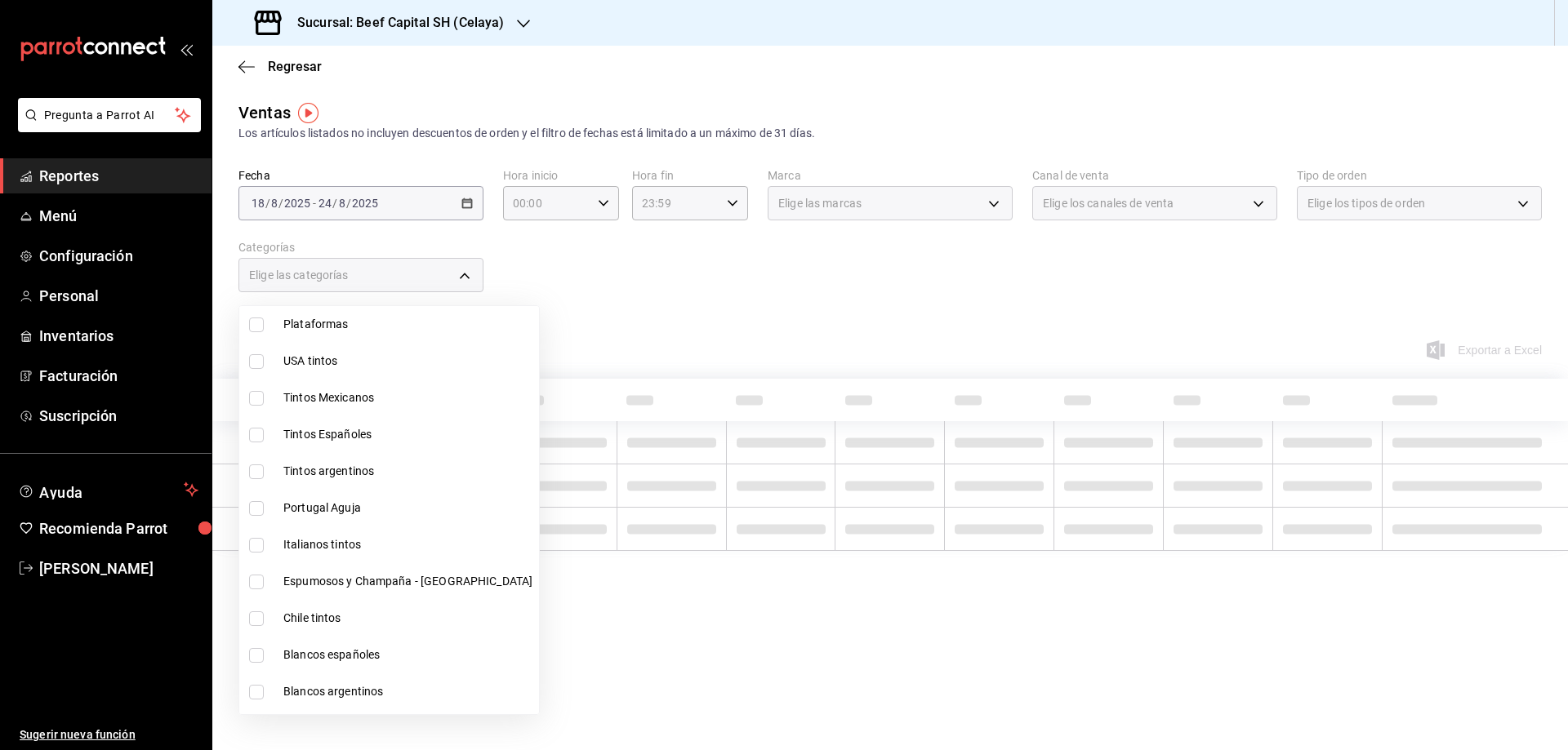
click at [253, 407] on li "Tintos Mexicanos" at bounding box center [389, 398] width 300 height 37
type input "e4e74c07-f3ae-479b-bdad-319df72fcc65"
checkbox input "true"
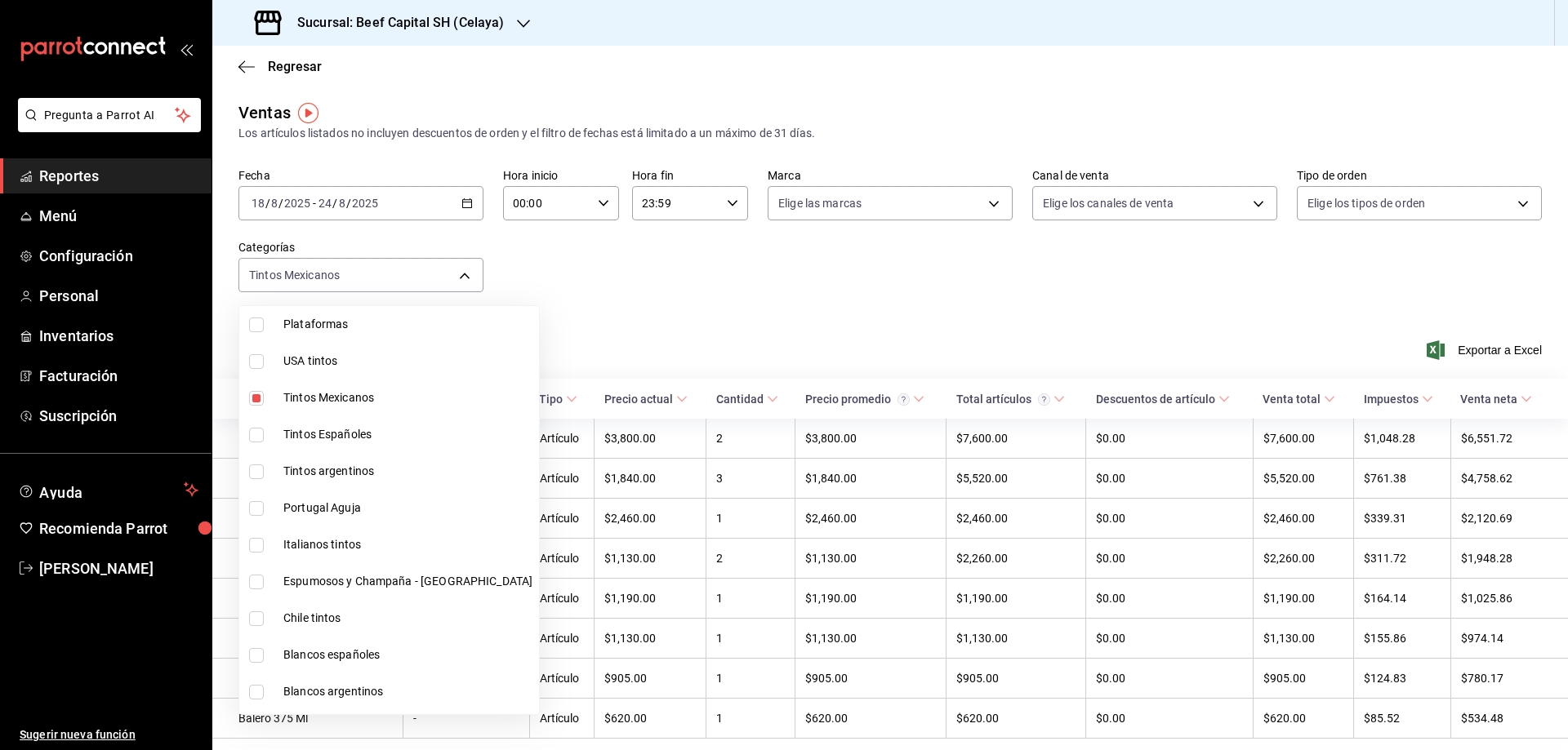
click at [561, 296] on div at bounding box center [784, 375] width 1568 height 750
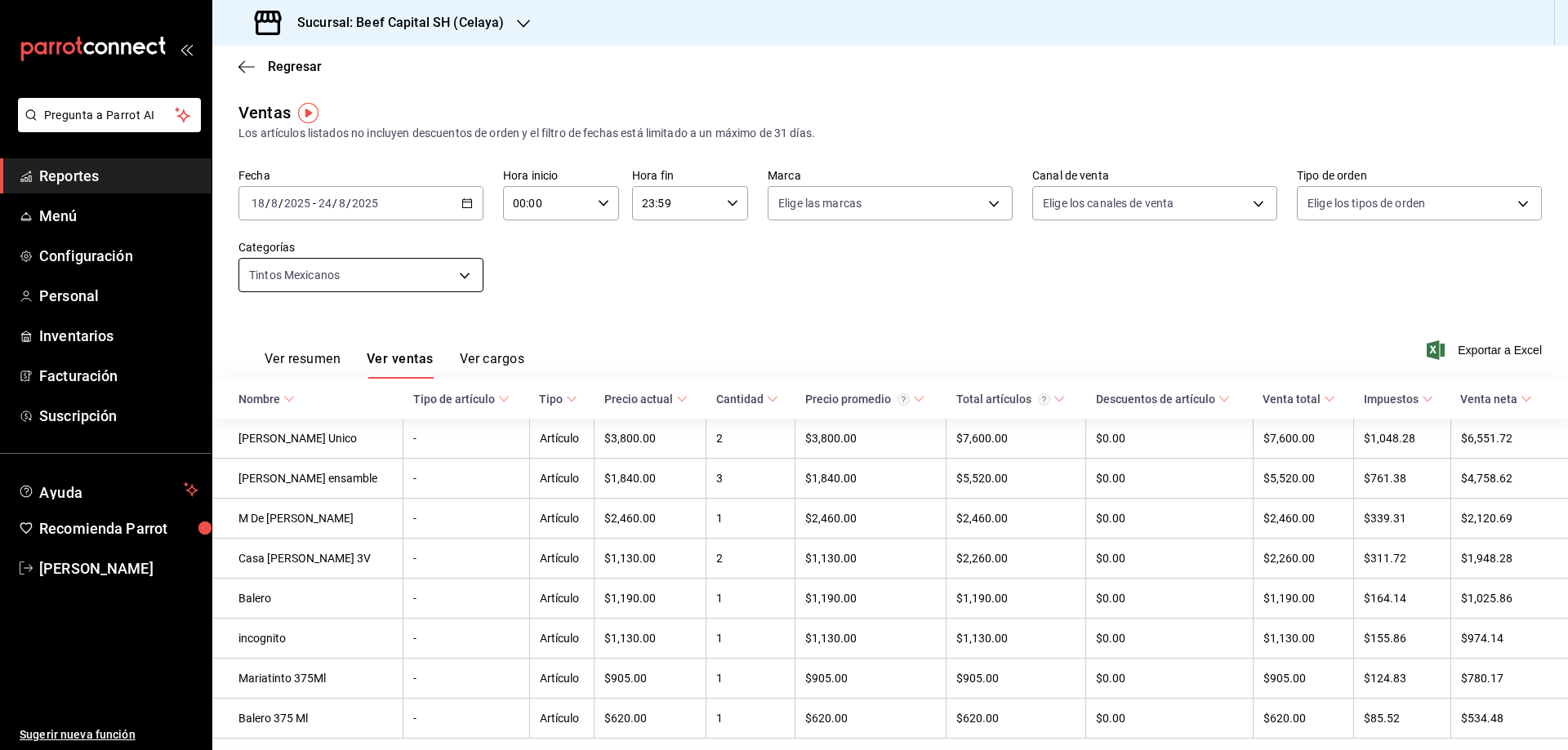
click at [467, 274] on body "Pregunta a Parrot AI Reportes Menú Configuración Personal Inventarios Facturaci…" at bounding box center [784, 375] width 1568 height 750
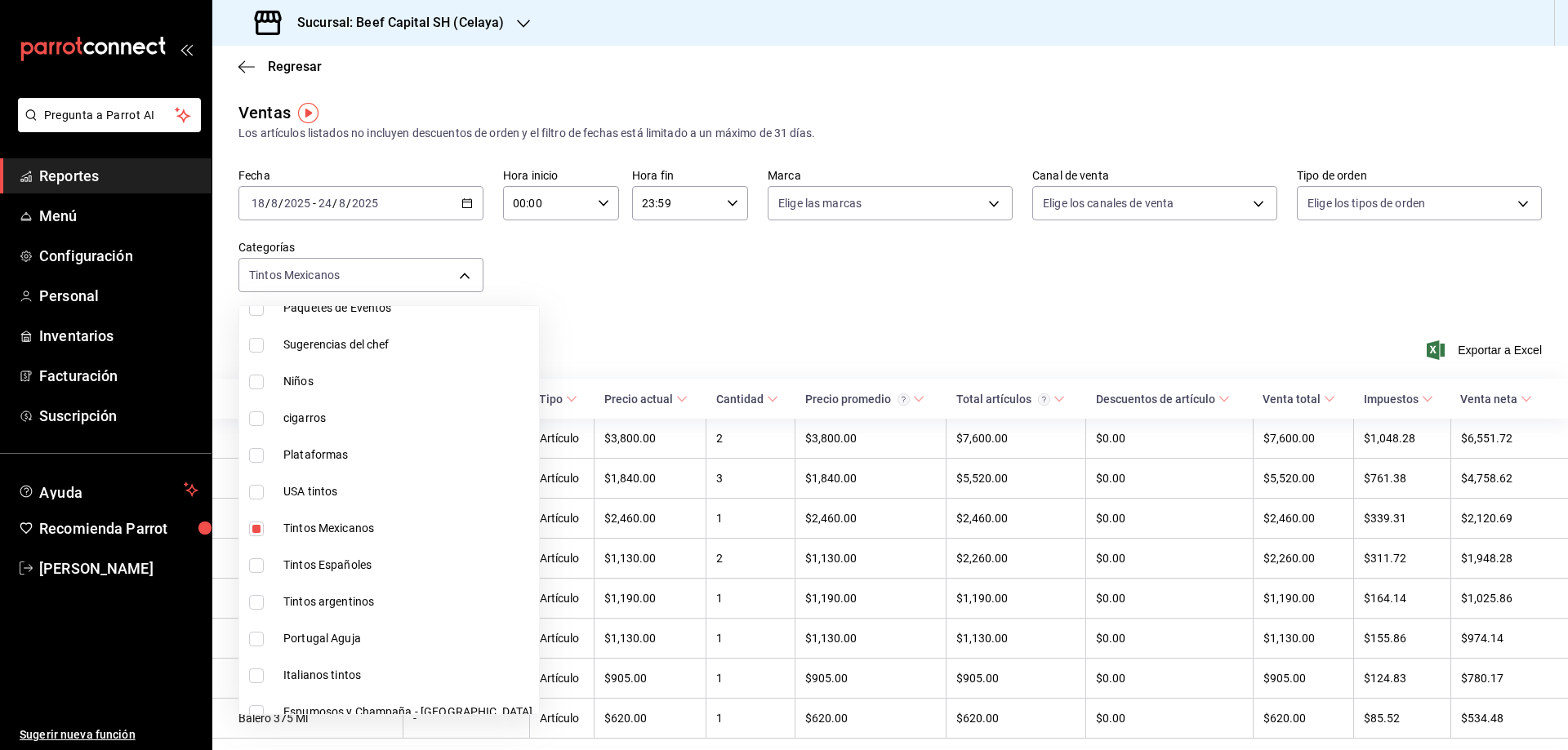
scroll to position [278, 0]
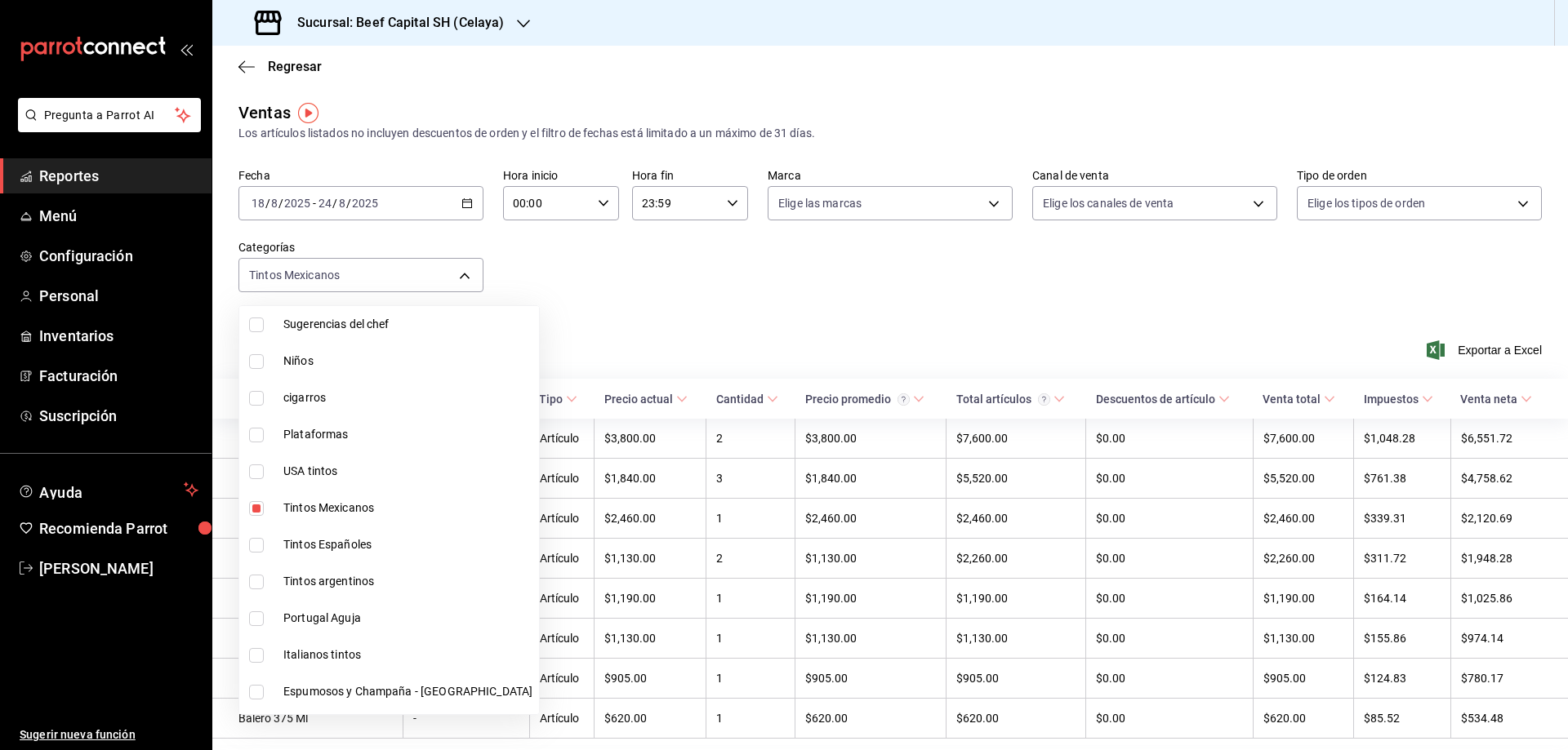
click at [256, 503] on input "checkbox" at bounding box center [256, 508] width 15 height 15
checkbox input "false"
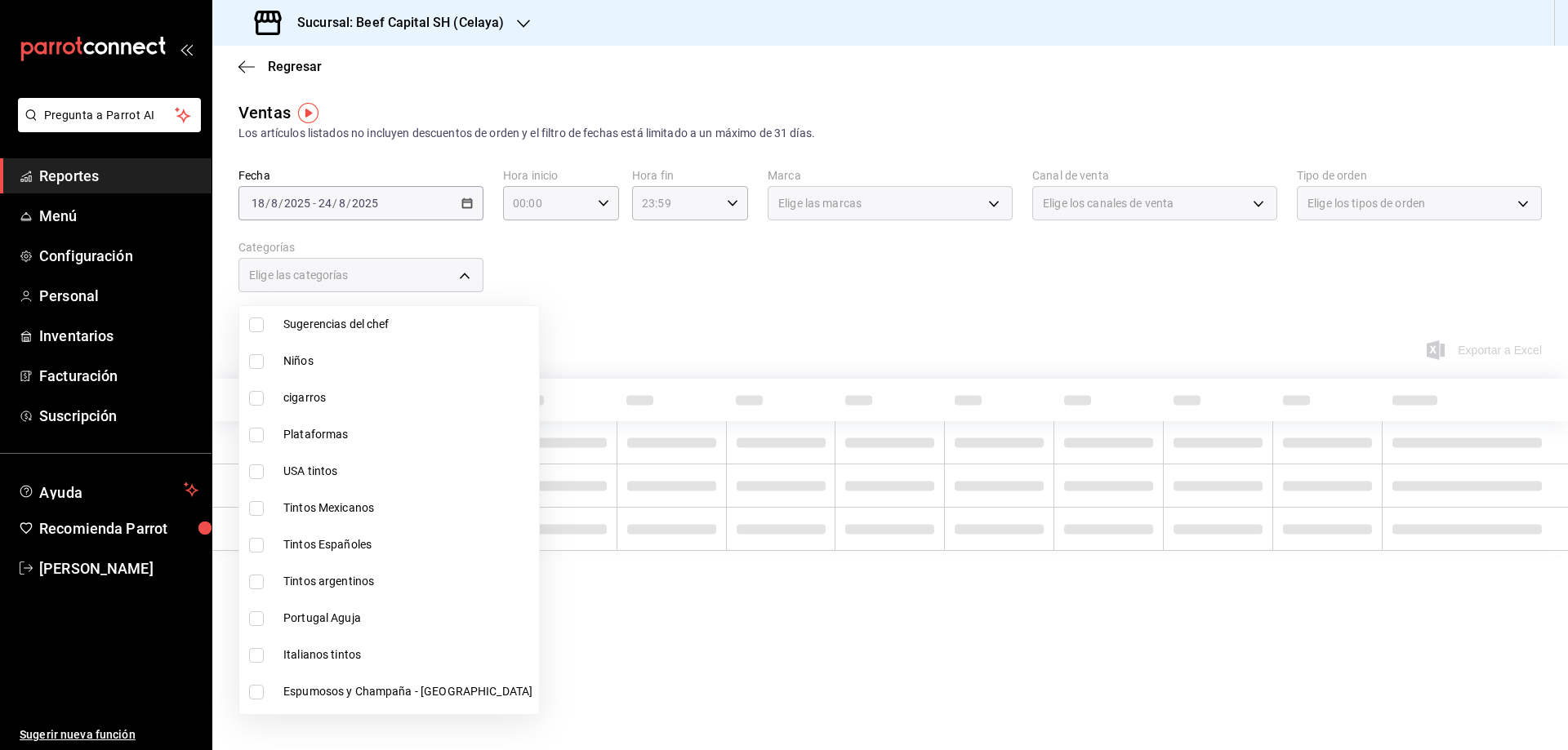
click at [257, 478] on input "checkbox" at bounding box center [256, 471] width 15 height 15
checkbox input "true"
type input "9b51590f-a894-4851-a53d-ceb6ea658026"
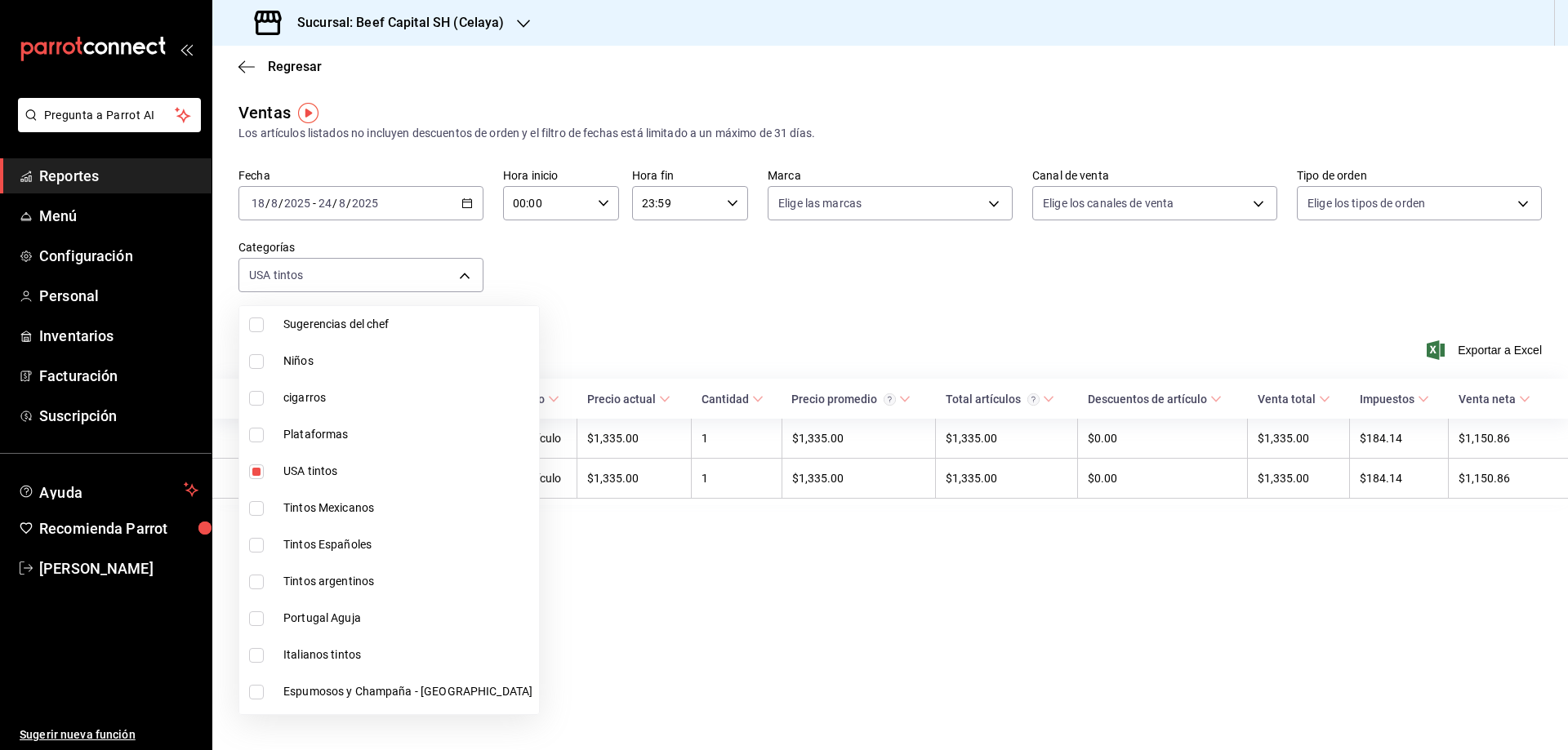
click at [604, 285] on div at bounding box center [784, 375] width 1568 height 750
